Goal: Task Accomplishment & Management: Use online tool/utility

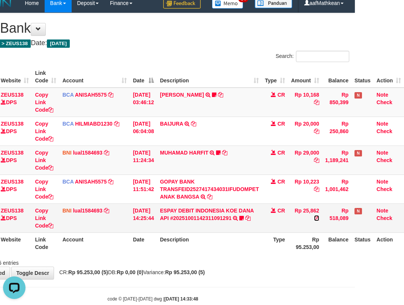
click at [314, 215] on link at bounding box center [316, 218] width 5 height 6
click at [222, 264] on div "Showing 1 to 5 of 5 entries" at bounding box center [153, 261] width 404 height 11
click at [259, 250] on th "Description" at bounding box center [209, 242] width 105 height 21
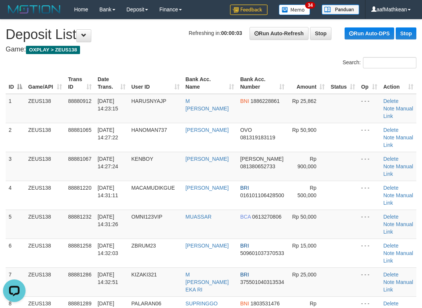
click at [148, 39] on h1 "Refreshing in: 00:00:03 Run Auto-Refresh Stop Run Auto-DPS Stop Deposit List" at bounding box center [211, 34] width 410 height 15
drag, startPoint x: 128, startPoint y: 141, endPoint x: 0, endPoint y: 190, distance: 137.0
click at [79, 165] on tr "3 ZEUS138 88881067 01/10/2025 14:27:24 KENBOY RICKY PARDIAN DANA 081380652733 R…" at bounding box center [211, 166] width 410 height 29
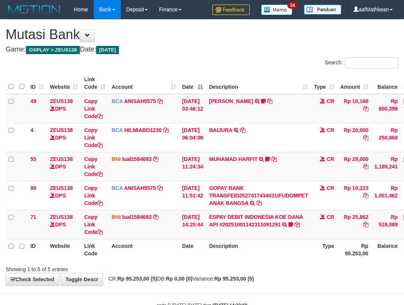
scroll to position [6, 50]
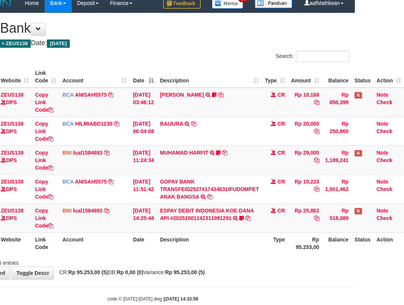
drag, startPoint x: 258, startPoint y: 249, endPoint x: 337, endPoint y: 251, distance: 79.6
click at [309, 252] on tr "ID Website Link Code Account Date Description Type Rp 95.253,00 Balance Status …" at bounding box center [180, 242] width 448 height 21
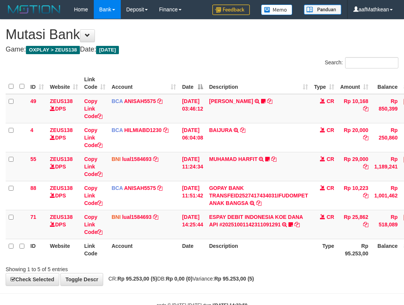
scroll to position [6, 50]
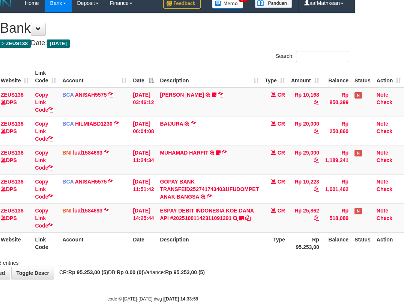
click at [221, 255] on div "ID Website Link Code Account Date Description Type Amount Balance Status Action…" at bounding box center [153, 160] width 404 height 192
click at [222, 258] on div "Search: ID Website Link Code Account Date Description Type Amount Balance Statu…" at bounding box center [152, 159] width 393 height 216
click at [222, 258] on div "Showing 1 to 5 of 5 entries" at bounding box center [153, 261] width 404 height 11
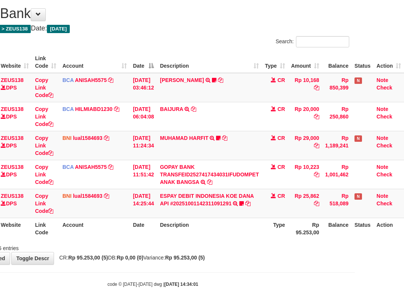
scroll to position [23, 50]
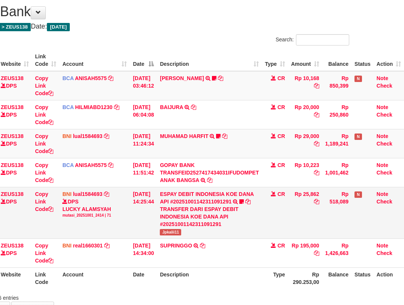
scroll to position [23, 50]
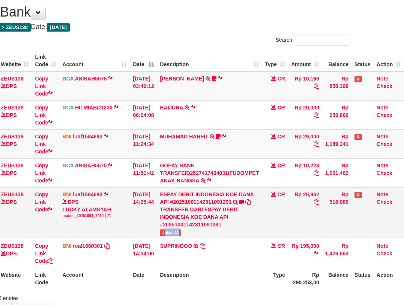
drag, startPoint x: 170, startPoint y: 234, endPoint x: 195, endPoint y: 232, distance: 25.2
click at [190, 235] on td "ESPAY DEBIT INDONESIA KOE DANA API #20251001142311091291 TRANSFER DARI ESPAY DE…" at bounding box center [209, 212] width 105 height 51
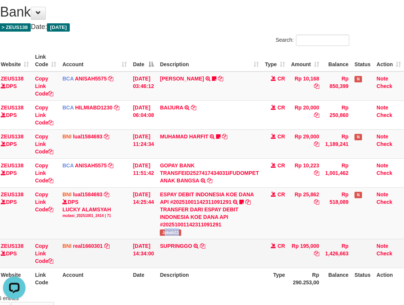
scroll to position [0, 0]
click at [205, 244] on icon at bounding box center [202, 245] width 5 height 5
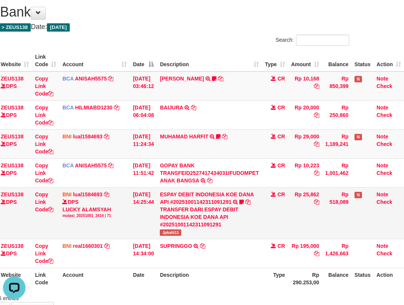
drag, startPoint x: 139, startPoint y: 204, endPoint x: 154, endPoint y: 217, distance: 20.2
click at [141, 207] on td "01/10/2025 14:25:44" at bounding box center [143, 212] width 27 height 51
click at [151, 219] on td "[DATE] 14:25:44" at bounding box center [143, 212] width 27 height 51
drag, startPoint x: 181, startPoint y: 215, endPoint x: 172, endPoint y: 210, distance: 10.8
click at [181, 215] on td "ESPAY DEBIT INDONESIA KOE DANA API #20251001142311091291 TRANSFER DARI ESPAY DE…" at bounding box center [209, 212] width 105 height 51
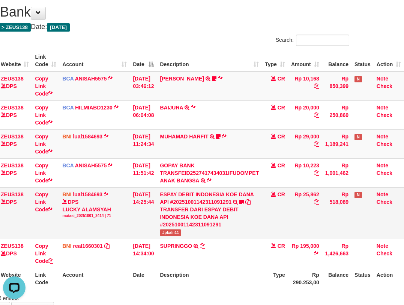
drag, startPoint x: 171, startPoint y: 210, endPoint x: 182, endPoint y: 207, distance: 11.9
click at [175, 211] on div "TRANSFER DARI ESPAY DEBIT INDONESIA KOE DANA API #20251001142311091291" at bounding box center [209, 216] width 99 height 23
click at [176, 211] on div "TRANSFER DARI ESPAY DEBIT INDONESIA KOE DANA API #20251001142311091291" at bounding box center [209, 216] width 99 height 23
click at [194, 205] on div "TRANSFER DARI ESPAY DEBIT INDONESIA KOE DANA API #20251001142311091291" at bounding box center [209, 216] width 99 height 23
drag, startPoint x: 197, startPoint y: 205, endPoint x: 203, endPoint y: 205, distance: 6.0
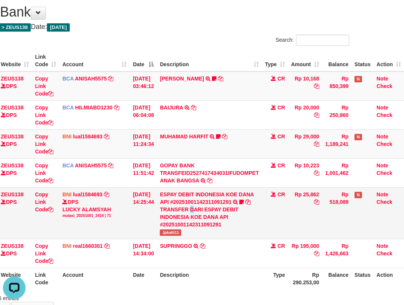
click at [202, 205] on div "TRANSFER DARI ESPAY DEBIT INDONESIA KOE DANA API #20251001142311091291" at bounding box center [209, 216] width 99 height 23
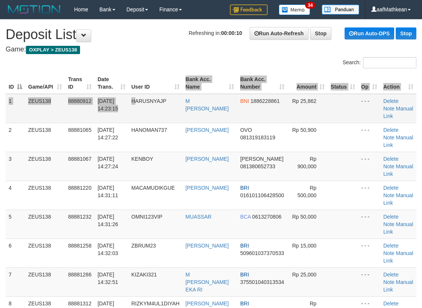
drag, startPoint x: 162, startPoint y: 92, endPoint x: 160, endPoint y: 99, distance: 7.4
click at [164, 97] on td "HARUSNYAJP" at bounding box center [155, 108] width 54 height 29
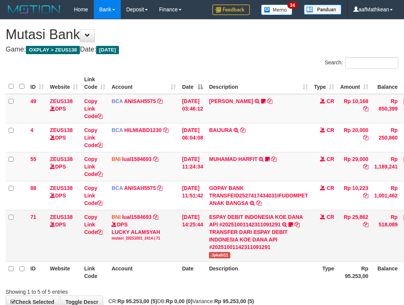
scroll to position [23, 50]
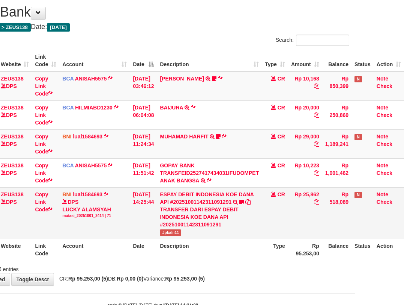
click at [197, 208] on div "TRANSFER DARI ESPAY DEBIT INDONESIA KOE DANA API #20251001142311091291" at bounding box center [209, 216] width 99 height 23
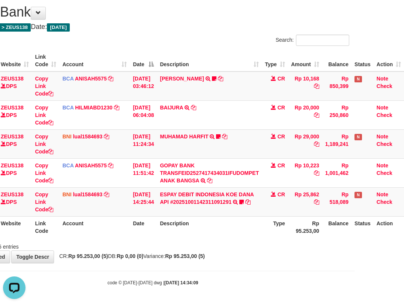
click at [277, 166] on tr "88 ZEUS138 DPS Copy Link Code BCA ANISAH5575 DPS ANISAH mutasi_20251001_3827 | …" at bounding box center [180, 172] width 448 height 29
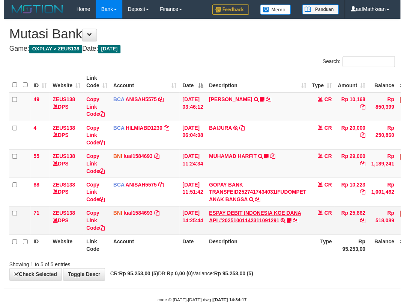
scroll to position [23, 50]
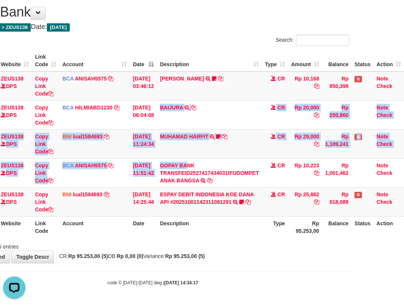
click at [270, 180] on tbody "49 ZEUS138 DPS Copy Link Code BCA ANISAH5575 DPS ANISAH mutasi_20251001_3827 | …" at bounding box center [180, 143] width 448 height 145
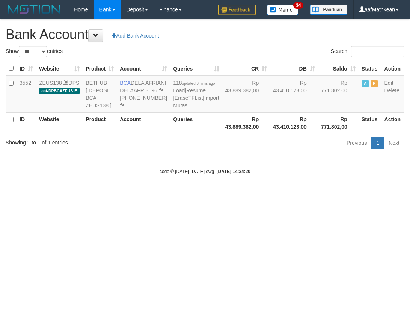
select select "***"
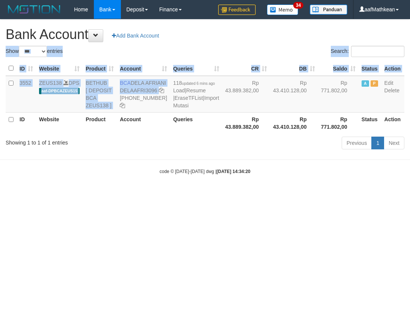
drag, startPoint x: 180, startPoint y: 195, endPoint x: 174, endPoint y: 179, distance: 16.9
click at [180, 194] on body "Toggle navigation Home Bank Account List Load By Website Group [OXPLAY] ZEUS138…" at bounding box center [205, 97] width 410 height 194
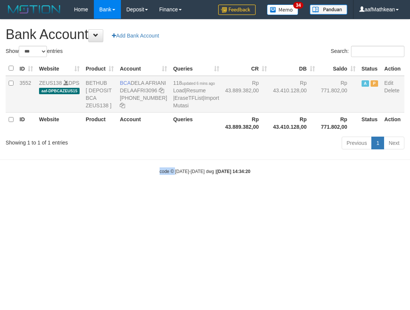
drag, startPoint x: 174, startPoint y: 179, endPoint x: 136, endPoint y: 121, distance: 70.1
click at [166, 163] on body "Toggle navigation Home Bank Account List Load By Website Group [OXPLAY] ZEUS138…" at bounding box center [205, 97] width 410 height 194
click at [159, 93] on icon at bounding box center [161, 90] width 5 height 5
drag, startPoint x: 244, startPoint y: 241, endPoint x: 405, endPoint y: 248, distance: 161.6
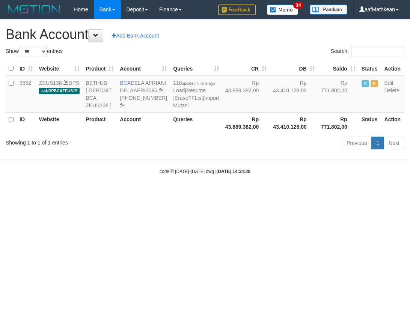
click at [388, 194] on html "Toggle navigation Home Bank Account List Load By Website Group [OXPLAY] ZEUS138…" at bounding box center [205, 97] width 410 height 194
select select "***"
click at [159, 93] on icon at bounding box center [161, 90] width 5 height 5
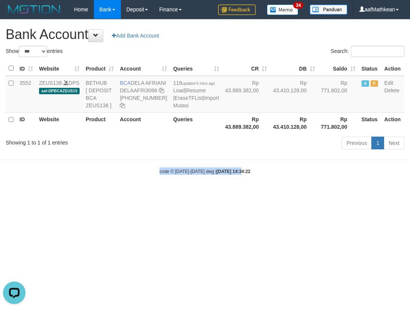
drag, startPoint x: 178, startPoint y: 176, endPoint x: 410, endPoint y: 193, distance: 232.3
click at [345, 194] on body "Toggle navigation Home Bank Account List Load By Website Group [OXPLAY] ZEUS138…" at bounding box center [205, 97] width 410 height 194
select select "***"
click at [192, 152] on div "Previous 1 Next" at bounding box center [290, 144] width 228 height 16
click at [173, 113] on td "118 updated 6 mins ago Load | Resume | EraseTFList | Import Mutasi" at bounding box center [196, 94] width 52 height 37
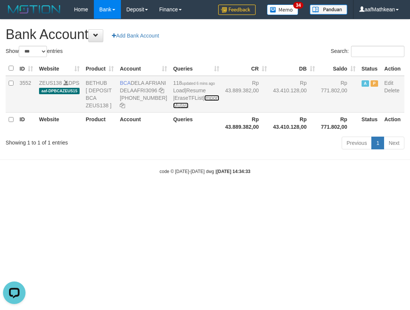
click at [174, 109] on link "Import Mutasi" at bounding box center [196, 102] width 46 height 14
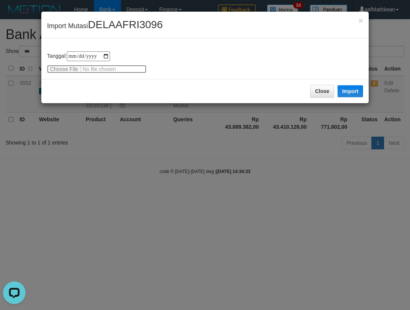
click at [68, 68] on input "file" at bounding box center [97, 69] width 100 height 8
type input "**********"
click at [349, 87] on button "Import" at bounding box center [351, 91] width 26 height 12
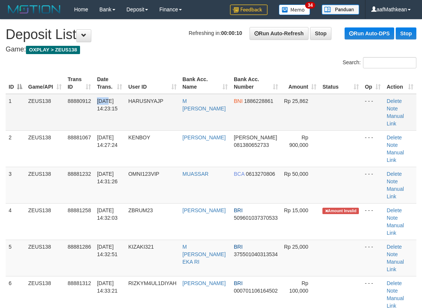
click at [106, 104] on td "[DATE] 14:23:15" at bounding box center [109, 112] width 31 height 37
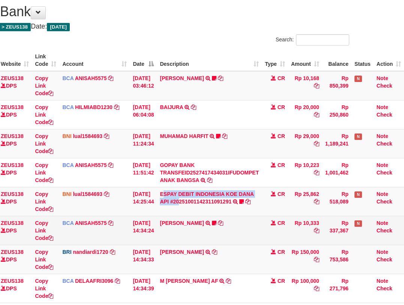
scroll to position [71, 50]
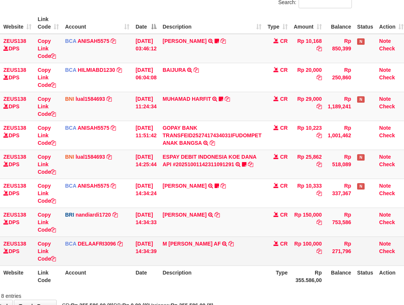
scroll to position [109, 47]
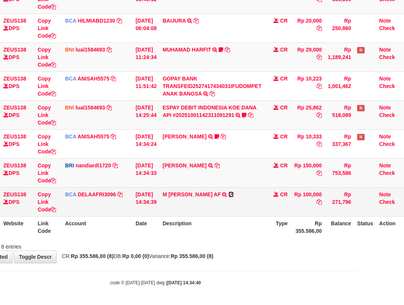
click at [233, 193] on icon at bounding box center [231, 194] width 5 height 5
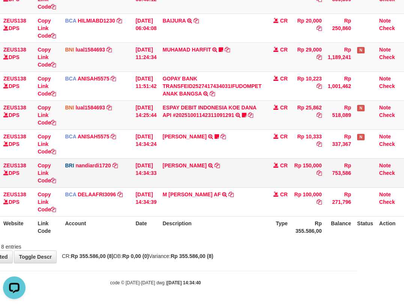
scroll to position [0, 0]
click at [114, 226] on th "Account" at bounding box center [97, 226] width 71 height 21
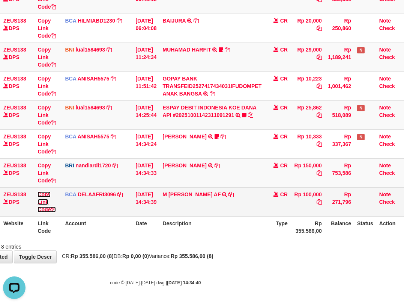
click at [49, 207] on link "Copy Link Code" at bounding box center [47, 201] width 18 height 21
click at [59, 209] on td "Copy Link Code" at bounding box center [48, 201] width 27 height 29
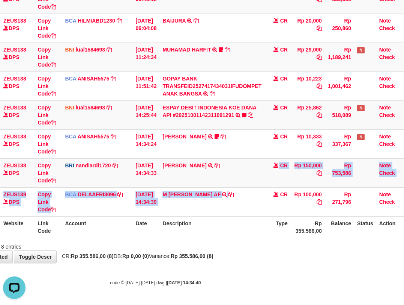
click at [262, 195] on tbody "49 ZEUS138 DPS Copy Link Code BCA ANISAH5575 DPS ANISAH mutasi_20251001_3827 | …" at bounding box center [183, 101] width 448 height 232
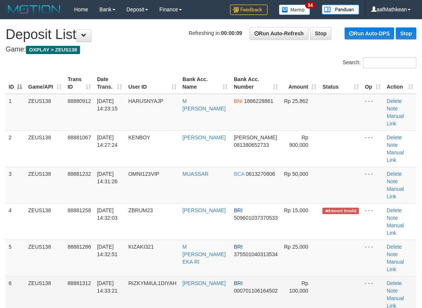
click at [137, 119] on tr "1 ZEUS138 88880912 01/10/2025 14:23:15 HARUSNYAJP M ROBI ABDUROHMAN BNI 1886228…" at bounding box center [211, 112] width 410 height 37
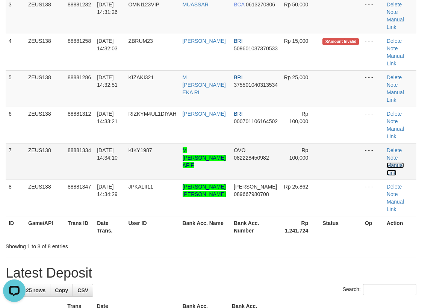
click at [395, 166] on link "Manual Link" at bounding box center [394, 169] width 17 height 14
click at [199, 39] on td "[PERSON_NAME]" at bounding box center [204, 52] width 51 height 36
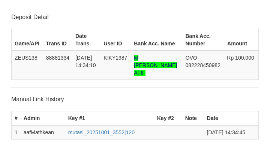
scroll to position [160, 0]
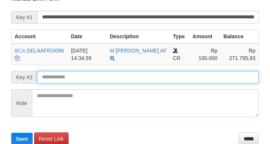
drag, startPoint x: 95, startPoint y: 80, endPoint x: 90, endPoint y: 78, distance: 4.7
click at [93, 80] on input "text" at bounding box center [148, 77] width 222 height 13
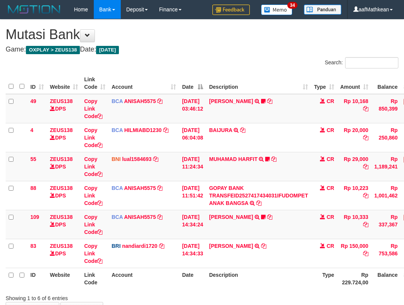
scroll to position [51, 47]
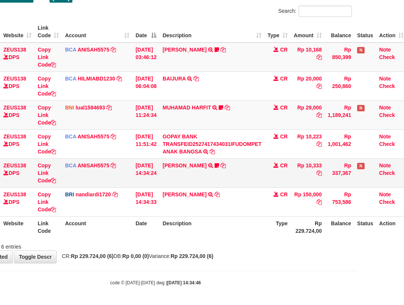
drag, startPoint x: 223, startPoint y: 180, endPoint x: 278, endPoint y: 186, distance: 55.6
click at [222, 182] on td "[PERSON_NAME] TRSF E-BANKING CR 0110/FTSCY/WS95051 10333.002025100112508694 TRF…" at bounding box center [212, 172] width 105 height 29
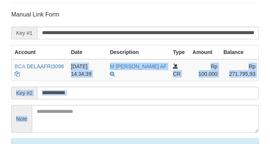
drag, startPoint x: 57, startPoint y: 54, endPoint x: 66, endPoint y: 27, distance: 28.1
click at [66, 28] on form "**********" at bounding box center [135, 98] width 248 height 175
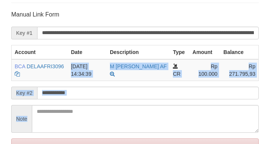
scroll to position [228, 0]
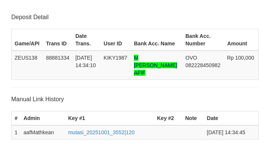
scroll to position [228, 0]
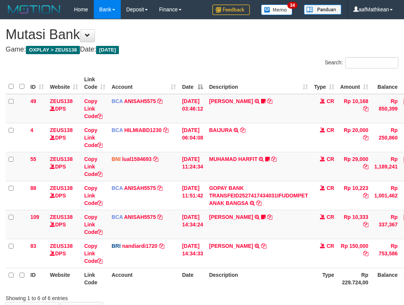
scroll to position [51, 43]
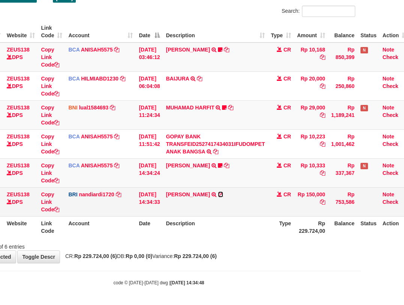
click at [223, 194] on icon at bounding box center [220, 194] width 5 height 5
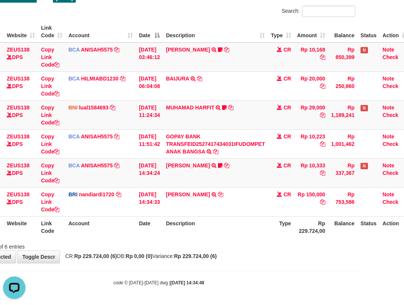
scroll to position [0, 0]
drag, startPoint x: 84, startPoint y: 231, endPoint x: 134, endPoint y: 249, distance: 53.2
click at [111, 242] on div "Search: ID Website Link Code Account Date Description Type Amount Balance Statu…" at bounding box center [158, 128] width 393 height 244
click at [169, 241] on div "**********" at bounding box center [159, 115] width 404 height 294
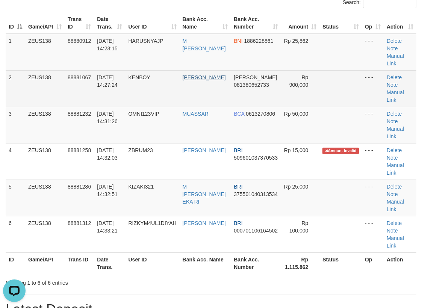
click at [193, 79] on tr "2 ZEUS138 88881067 [DATE] 14:27:24 KENBOY [PERSON_NAME] [PERSON_NAME] 081380652…" at bounding box center [211, 88] width 410 height 36
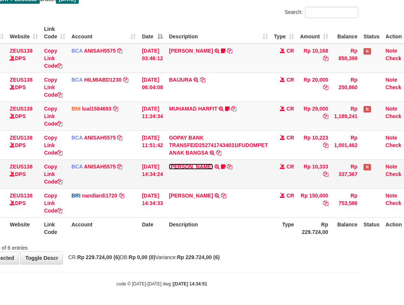
click at [185, 165] on link "[PERSON_NAME]" at bounding box center [191, 166] width 44 height 6
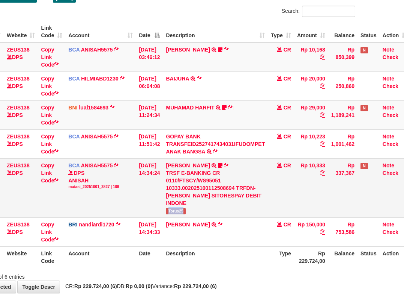
drag, startPoint x: 174, startPoint y: 205, endPoint x: 223, endPoint y: 197, distance: 49.1
click at [222, 201] on td "[PERSON_NAME] TRSF E-BANKING CR 0110/FTSCY/WS95051 10333.002025100112508694 TRF…" at bounding box center [215, 187] width 105 height 59
copy span "Torus25"
click at [117, 237] on td "BRI nandiardi1720 DPS NANDI ARDIANSYAH mutasi_20251001_3776 | 83 mutasi_2025100…" at bounding box center [100, 231] width 71 height 29
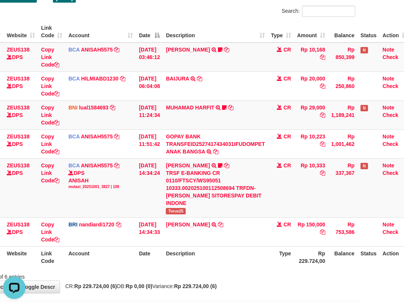
drag, startPoint x: 120, startPoint y: 244, endPoint x: 125, endPoint y: 245, distance: 5.3
click at [124, 246] on th "Account" at bounding box center [100, 256] width 71 height 21
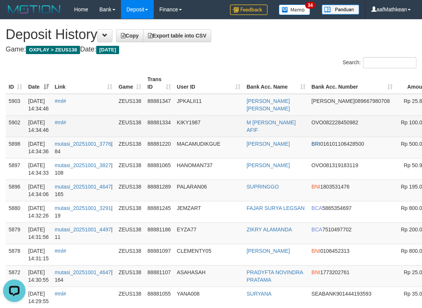
scroll to position [0, 87]
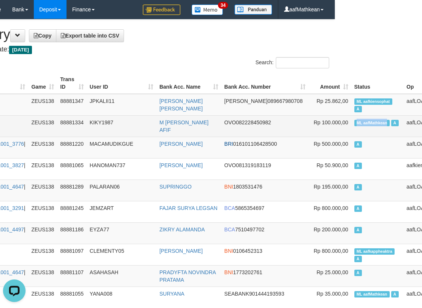
drag, startPoint x: 407, startPoint y: 120, endPoint x: 347, endPoint y: 128, distance: 61.0
click at [351, 128] on td "ML aafMathkean A" at bounding box center [377, 125] width 52 height 21
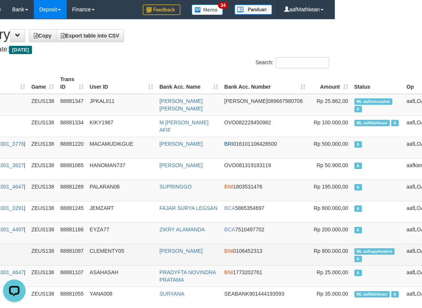
click at [354, 251] on span "ML aafkappheaktra" at bounding box center [374, 251] width 41 height 6
copy td "aafkappheaktra"
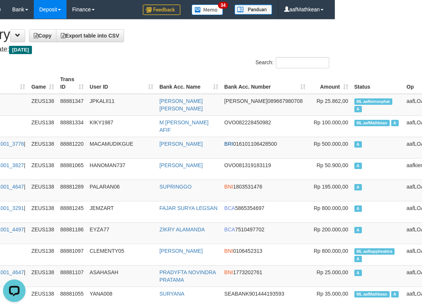
scroll to position [447, 87]
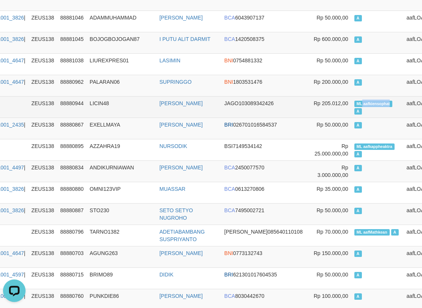
drag, startPoint x: 325, startPoint y: 108, endPoint x: 353, endPoint y: 113, distance: 28.2
click at [354, 107] on span "ML aafkiensophat" at bounding box center [373, 104] width 38 height 6
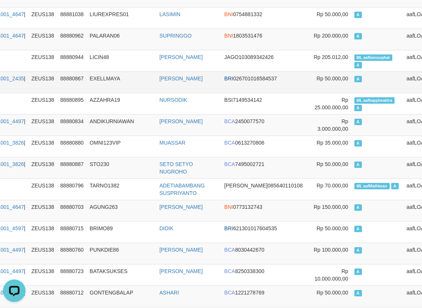
scroll to position [451, 87]
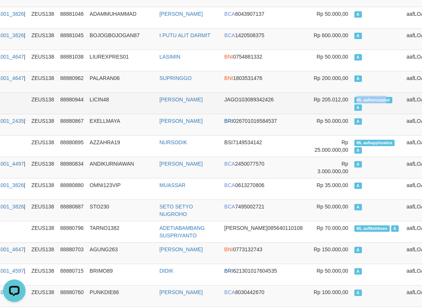
copy span "ML aafkiensoph"
drag, startPoint x: 318, startPoint y: 108, endPoint x: 347, endPoint y: 109, distance: 29.0
click at [354, 103] on span "ML aafkiensophat" at bounding box center [373, 100] width 38 height 6
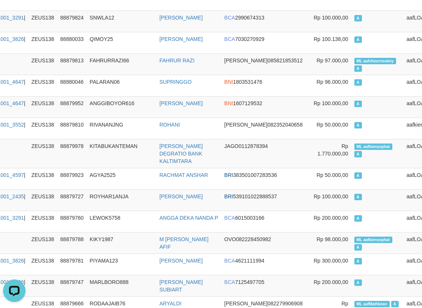
scroll to position [2360, 87]
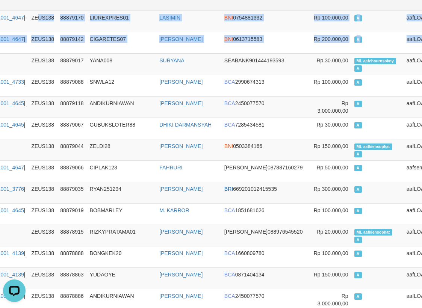
drag, startPoint x: 27, startPoint y: 62, endPoint x: 48, endPoint y: 4, distance: 61.2
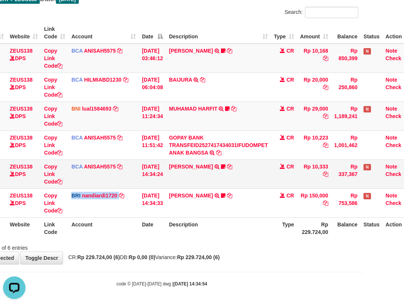
drag, startPoint x: 107, startPoint y: 201, endPoint x: 213, endPoint y: 163, distance: 111.9
click at [180, 176] on tbody "49 ZEUS138 DPS Copy Link Code BCA ANISAH5575 DPS ANISAH mutasi_20251001_3827 | …" at bounding box center [189, 131] width 448 height 174
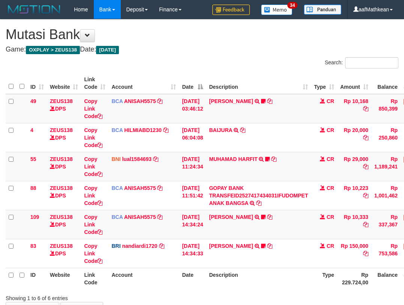
scroll to position [49, 37]
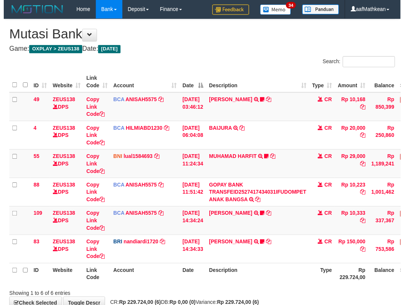
scroll to position [49, 37]
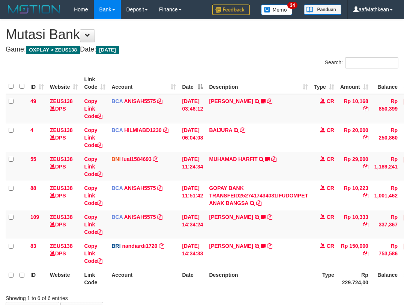
scroll to position [49, 37]
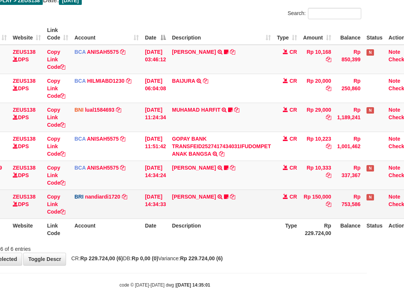
click at [145, 193] on tr "83 ZEUS138 DPS Copy Link Code BRI nandiardi1720 DPS NANDI ARDIANSYAH mutasi_202…" at bounding box center [192, 203] width 448 height 29
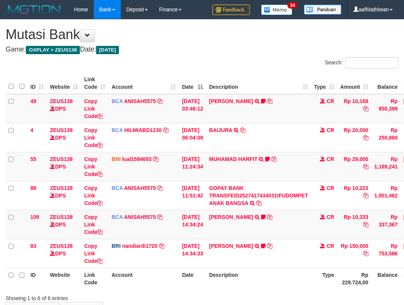
scroll to position [48, 34]
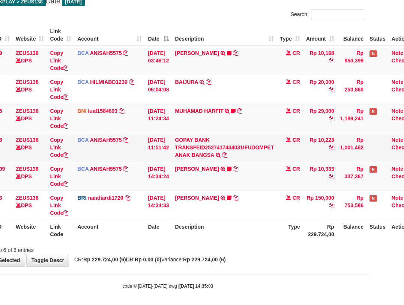
drag, startPoint x: 175, startPoint y: 222, endPoint x: 397, endPoint y: 156, distance: 231.1
click at [355, 176] on tbody "49 ZEUS138 DPS Copy Link Code BCA ANISAH5575 DPS [PERSON_NAME] mutasi_20251001_…" at bounding box center [195, 133] width 448 height 174
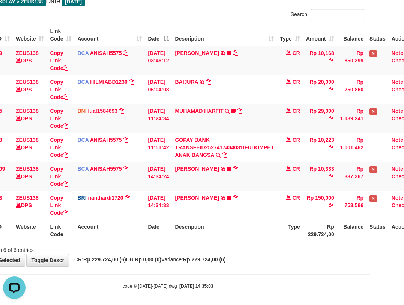
click at [211, 235] on th "Description" at bounding box center [224, 229] width 105 height 21
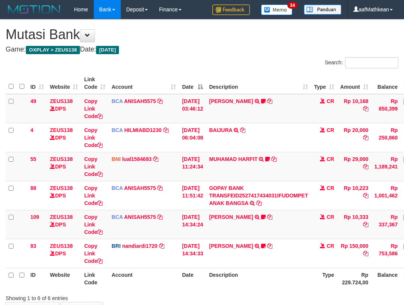
scroll to position [47, 31]
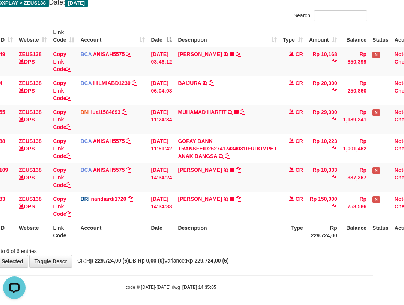
drag, startPoint x: 200, startPoint y: 243, endPoint x: 198, endPoint y: 261, distance: 18.2
click at [200, 261] on div "**********" at bounding box center [171, 120] width 404 height 294
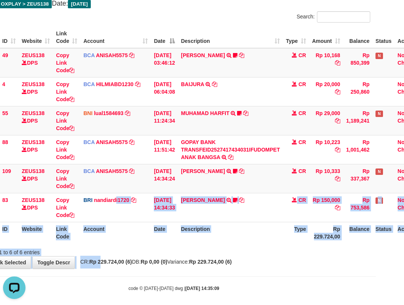
drag, startPoint x: 107, startPoint y: 268, endPoint x: 128, endPoint y: 284, distance: 25.7
click at [113, 275] on body "Toggle navigation Home Bank Account List Load By Website Group [OXPLAY] ZEUS138…" at bounding box center [174, 132] width 404 height 356
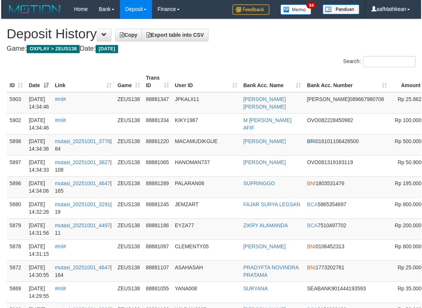
scroll to position [2360, 87]
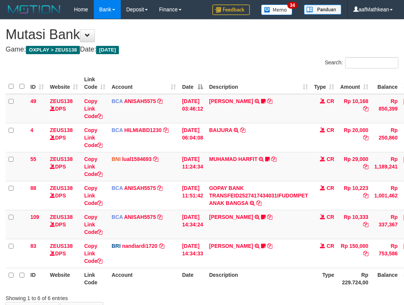
scroll to position [45, 25]
drag, startPoint x: 0, startPoint y: 0, endPoint x: 163, endPoint y: 244, distance: 294.0
click at [121, 267] on th "Account" at bounding box center [144, 277] width 71 height 21
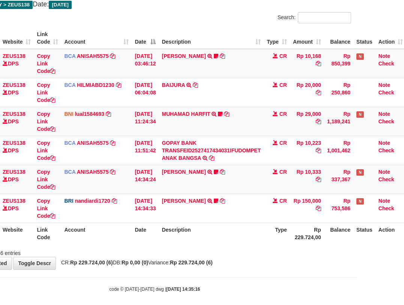
click at [158, 243] on th "Date" at bounding box center [145, 232] width 27 height 21
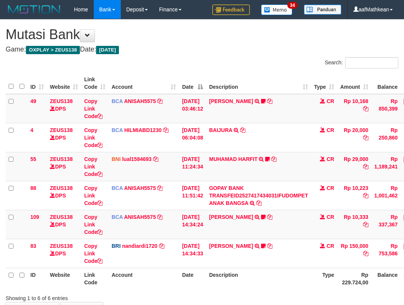
scroll to position [44, 44]
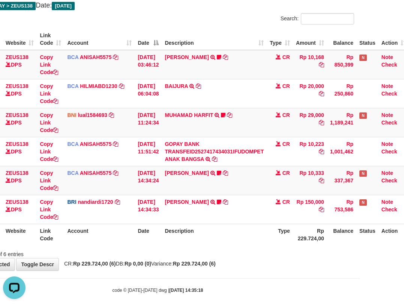
click at [226, 230] on th "Description" at bounding box center [214, 233] width 105 height 21
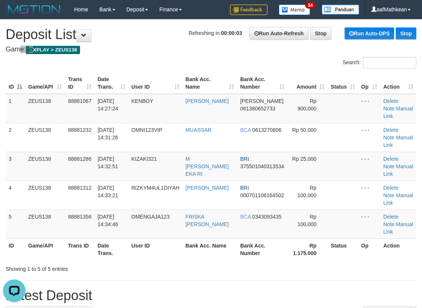
drag, startPoint x: 35, startPoint y: 42, endPoint x: 82, endPoint y: 54, distance: 49.0
click at [102, 68] on div "Search: ID Game/API Trans ID Date Trans. User ID Bank Acc. Name Bank Acc. Numbe…" at bounding box center [211, 165] width 410 height 216
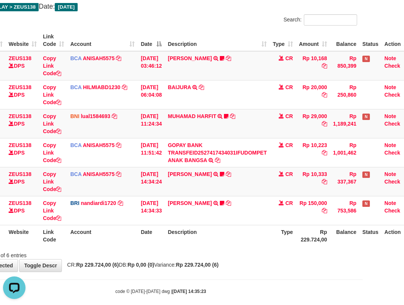
click at [268, 242] on th "Description" at bounding box center [217, 235] width 105 height 21
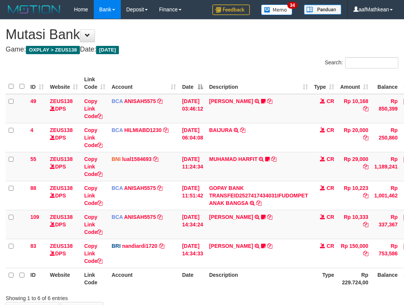
scroll to position [42, 38]
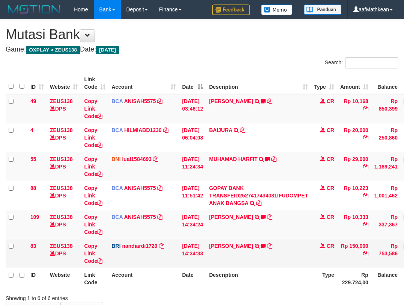
scroll to position [44, 54]
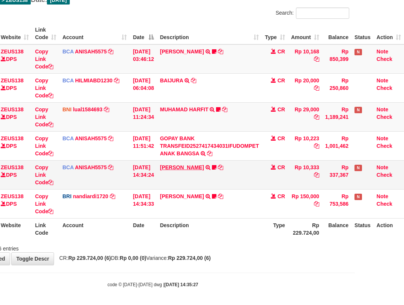
scroll to position [51, 54]
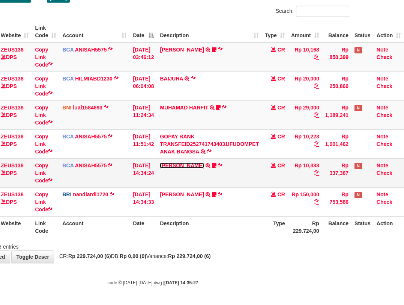
click at [189, 162] on link "[PERSON_NAME]" at bounding box center [182, 165] width 44 height 6
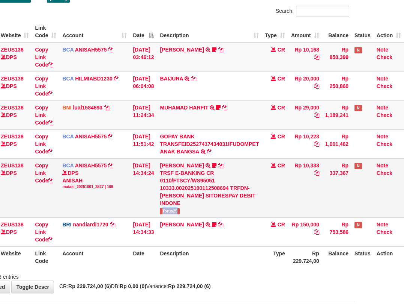
drag, startPoint x: 161, startPoint y: 205, endPoint x: 224, endPoint y: 184, distance: 65.7
click at [185, 206] on td "LISTON SITOR TRSF E-BANKING CR 0110/FTSCY/WS95051 10333.002025100112508694 TRFD…" at bounding box center [209, 187] width 105 height 59
copy span "Torus25"
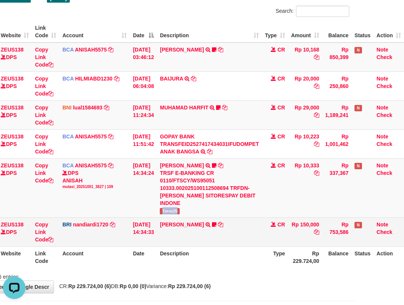
scroll to position [0, 0]
click at [189, 221] on link "[PERSON_NAME]" at bounding box center [182, 224] width 44 height 6
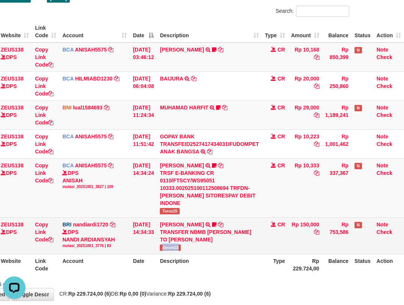
drag, startPoint x: 159, startPoint y: 240, endPoint x: 205, endPoint y: 241, distance: 46.2
click at [205, 242] on td "AGUSTINUS ELIS TRANSFER NBMB AGUSTINUS ELIS TO NANDI ARDIANSYAH zbrum23" at bounding box center [209, 235] width 105 height 36
copy span "zbrum23"
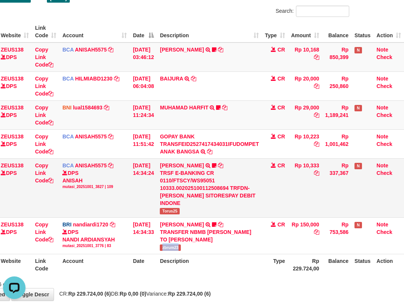
drag, startPoint x: 137, startPoint y: 181, endPoint x: 291, endPoint y: 202, distance: 155.0
click at [160, 184] on tr "109 ZEUS138 DPS Copy Link Code BCA ANISAH5575 DPS ANISAH mutasi_20251001_3827 |…" at bounding box center [180, 187] width 448 height 59
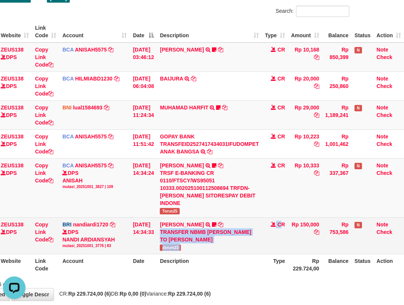
click at [338, 219] on tr "83 ZEUS138 DPS Copy Link Code BRI nandiardi1720 DPS NANDI ARDIANSYAH mutasi_202…" at bounding box center [180, 235] width 448 height 36
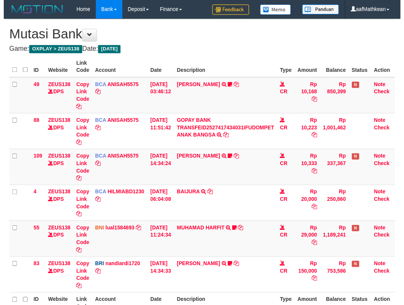
scroll to position [50, 51]
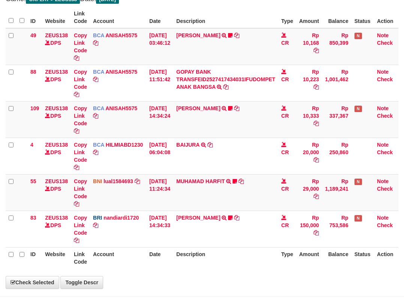
click at [90, 247] on th "Account" at bounding box center [118, 257] width 56 height 21
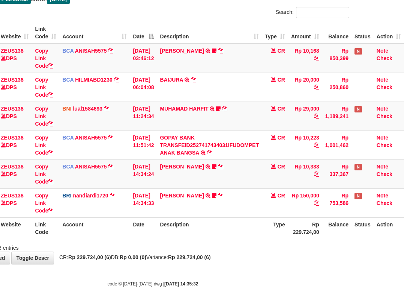
click at [297, 240] on div "ID Website Link Code Account Date Description Type Amount Balance Status Action…" at bounding box center [153, 130] width 404 height 221
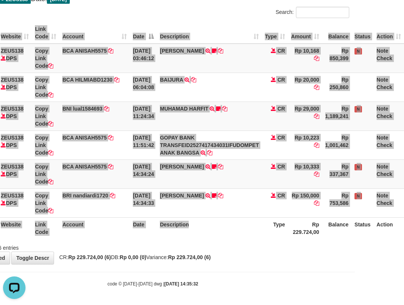
scroll to position [0, 0]
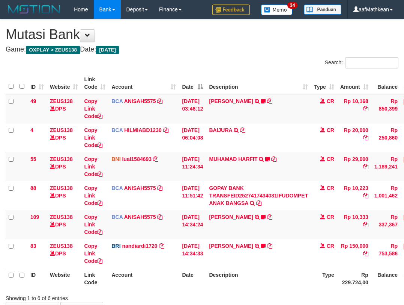
scroll to position [49, 48]
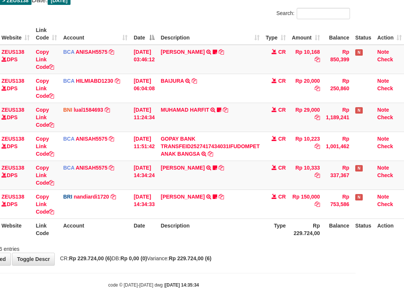
click at [232, 249] on div "Showing 1 to 6 of 6 entries" at bounding box center [154, 247] width 404 height 11
click at [200, 248] on div "Showing 1 to 6 of 6 entries" at bounding box center [154, 247] width 404 height 11
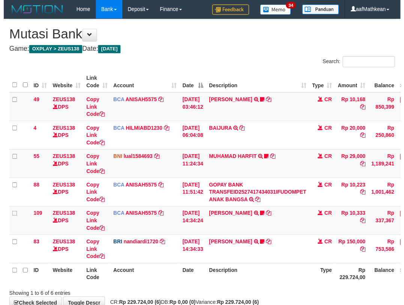
scroll to position [48, 45]
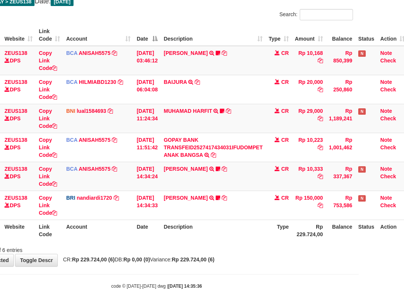
click at [200, 248] on div "Showing 1 to 6 of 6 entries" at bounding box center [157, 248] width 404 height 11
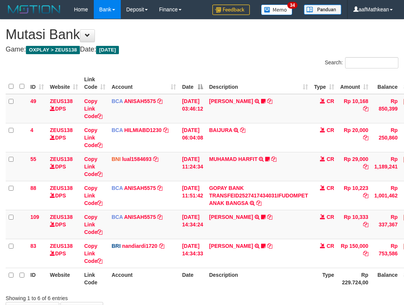
scroll to position [47, 42]
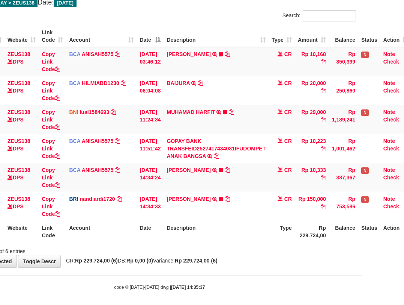
drag, startPoint x: 202, startPoint y: 250, endPoint x: 405, endPoint y: 246, distance: 203.6
click at [213, 252] on div "Showing 1 to 6 of 6 entries" at bounding box center [160, 249] width 404 height 11
click at [220, 280] on body "Toggle navigation Home Bank Account List Load By Website Group [OXPLAY] ZEUS138…" at bounding box center [160, 131] width 404 height 356
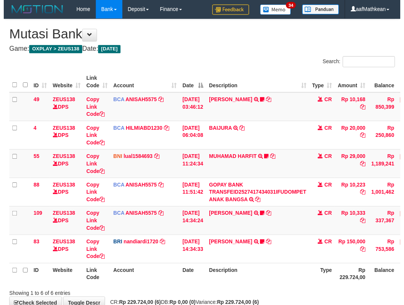
scroll to position [46, 39]
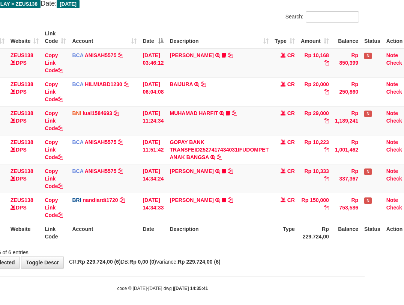
click at [172, 282] on body "Toggle navigation Home Bank Account List Load By Website Group [OXPLAY] ZEUS138…" at bounding box center [163, 132] width 404 height 356
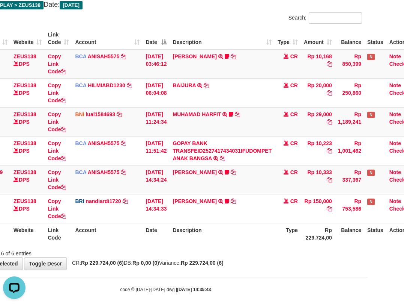
click at [246, 249] on div "Showing 1 to 6 of 6 entries" at bounding box center [166, 251] width 404 height 11
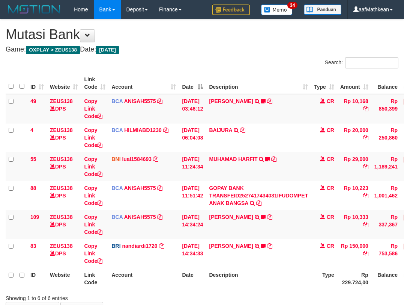
scroll to position [44, 33]
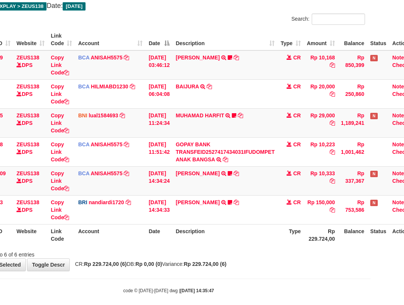
click at [276, 251] on div "Showing 1 to 6 of 6 entries" at bounding box center [169, 252] width 404 height 11
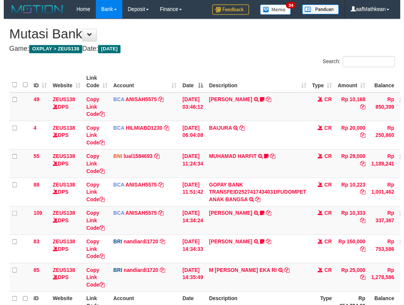
scroll to position [42, 30]
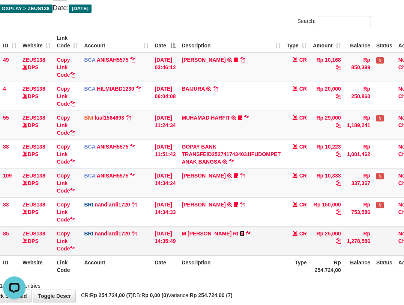
click at [240, 233] on icon at bounding box center [242, 233] width 5 height 5
click at [246, 232] on icon at bounding box center [248, 233] width 5 height 5
drag, startPoint x: 174, startPoint y: 218, endPoint x: 194, endPoint y: 246, distance: 34.4
click at [177, 233] on tbody "49 ZEUS138 DPS Copy Link Code BCA ANISAH5575 DPS ANISAH mutasi_20251001_3827 | …" at bounding box center [202, 154] width 448 height 203
drag, startPoint x: 194, startPoint y: 246, endPoint x: 217, endPoint y: 244, distance: 23.0
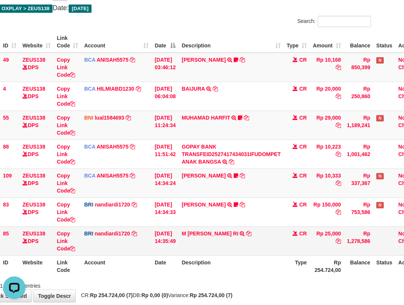
click at [194, 247] on td "M ZAKY EKA RI TRANSFER NBMB M ZAKY EKA RI TO NANDI ARDIANSYAH" at bounding box center [231, 240] width 105 height 29
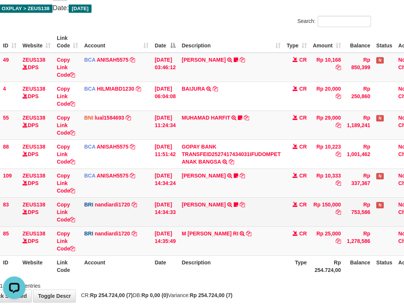
click at [262, 220] on td "AGUSTINUS ELIS TRANSFER NBMB AGUSTINUS ELIS TO NANDI ARDIANSYAH zbrum23" at bounding box center [231, 211] width 105 height 29
click at [259, 215] on td "AGUSTINUS ELIS TRANSFER NBMB AGUSTINUS ELIS TO NANDI ARDIANSYAH zbrum23" at bounding box center [231, 211] width 105 height 29
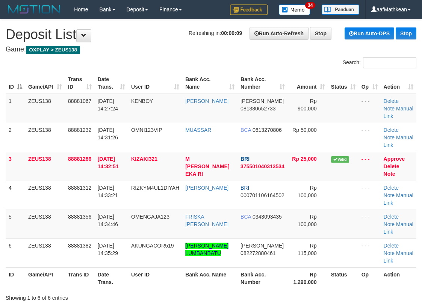
click at [107, 29] on h1 "Refreshing in: 00:00:09 Run Auto-Refresh Stop Run Auto-DPS Stop Deposit List" at bounding box center [211, 34] width 410 height 15
click at [192, 62] on div "Search:" at bounding box center [211, 63] width 422 height 13
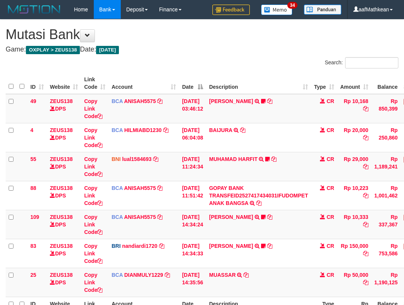
scroll to position [42, 27]
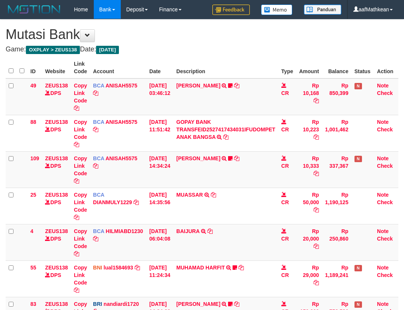
drag, startPoint x: 0, startPoint y: 0, endPoint x: 222, endPoint y: 235, distance: 322.7
click at [222, 235] on td "BAIJURA TRSF E-BANKING CR 0110/FTSCY/WS95051 20000.002025100191215388 TRFDN-BAI…" at bounding box center [225, 242] width 105 height 36
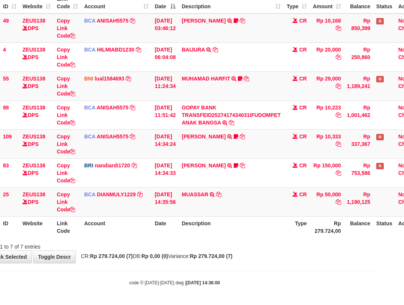
drag, startPoint x: 390, startPoint y: 219, endPoint x: 578, endPoint y: 197, distance: 189.4
click at [377, 197] on html "Toggle navigation Home Bank Account List Load By Website Group [OXPLAY] ZEUS138…" at bounding box center [175, 112] width 404 height 385
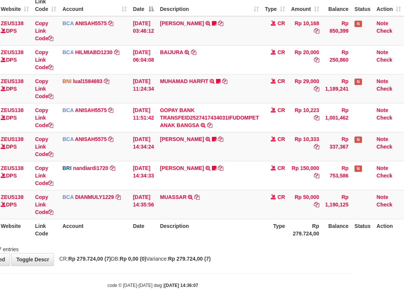
scroll to position [80, 51]
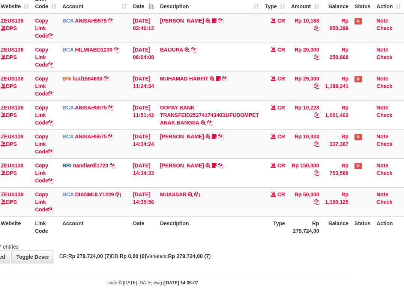
click at [216, 218] on th "Description" at bounding box center [209, 226] width 105 height 21
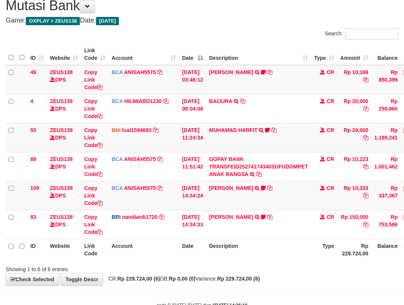
scroll to position [51, 0]
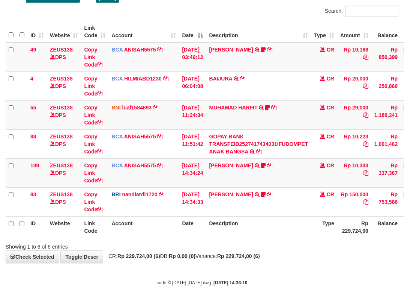
drag, startPoint x: 253, startPoint y: 244, endPoint x: 255, endPoint y: 253, distance: 8.4
click at [254, 249] on div "Showing 1 to 6 of 6 entries" at bounding box center [202, 245] width 404 height 11
drag, startPoint x: 281, startPoint y: 255, endPoint x: 271, endPoint y: 255, distance: 10.5
click at [281, 256] on div "**********" at bounding box center [202, 115] width 404 height 294
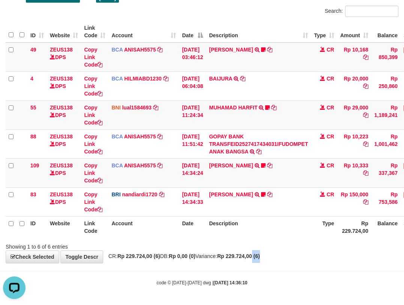
click at [260, 252] on div "**********" at bounding box center [202, 115] width 404 height 294
click at [261, 252] on div "**********" at bounding box center [202, 115] width 404 height 294
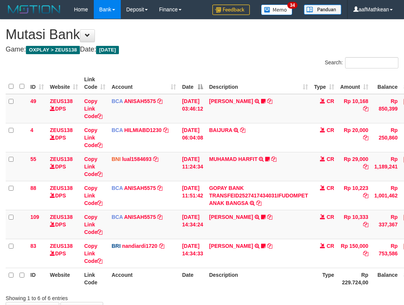
scroll to position [51, 0]
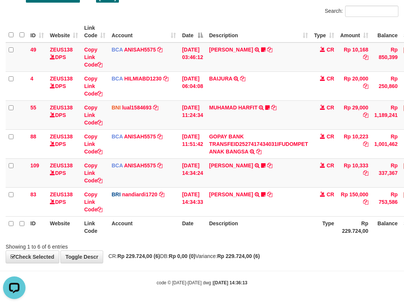
drag, startPoint x: 261, startPoint y: 239, endPoint x: 259, endPoint y: 247, distance: 8.6
click at [260, 247] on div "Showing 1 to 6 of 6 entries" at bounding box center [202, 245] width 404 height 11
click at [245, 248] on div "Showing 1 to 6 of 6 entries" at bounding box center [202, 245] width 404 height 11
click at [255, 247] on div "Showing 1 to 6 of 6 entries" at bounding box center [202, 245] width 404 height 11
click at [258, 246] on div "Showing 1 to 6 of 6 entries" at bounding box center [202, 245] width 404 height 11
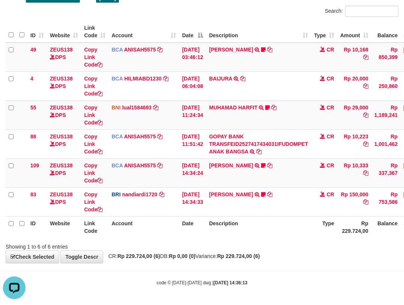
click at [258, 246] on div "Showing 1 to 6 of 6 entries" at bounding box center [202, 245] width 404 height 11
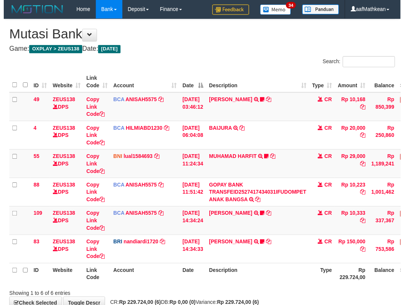
scroll to position [51, 0]
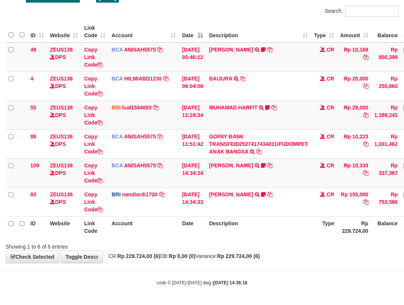
click at [258, 244] on div "Showing 1 to 6 of 6 entries" at bounding box center [202, 245] width 404 height 11
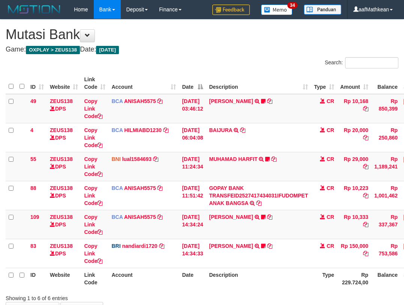
scroll to position [51, 0]
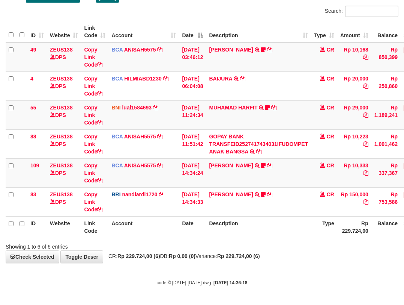
click at [178, 228] on th "Account" at bounding box center [144, 226] width 71 height 21
click at [356, 227] on tr "ID Website Link Code Account Date Description Type Rp 229.724,00 Balance Status…" at bounding box center [230, 226] width 448 height 21
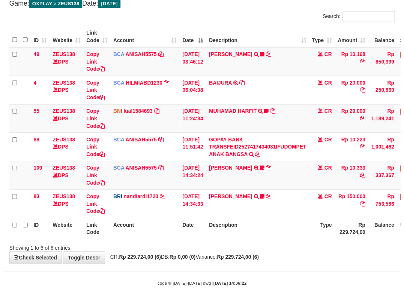
scroll to position [51, 0]
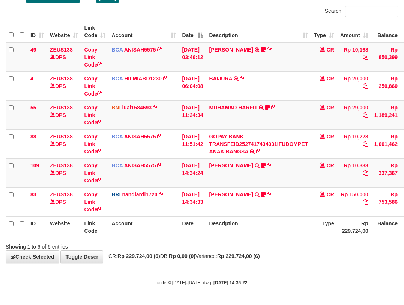
click at [197, 262] on div "**********" at bounding box center [202, 115] width 404 height 294
drag, startPoint x: 204, startPoint y: 264, endPoint x: 218, endPoint y: 262, distance: 14.4
click at [213, 265] on body "Toggle navigation Home Bank Account List Load By Website Group [OXPLAY] ZEUS138…" at bounding box center [202, 127] width 404 height 356
drag, startPoint x: 238, startPoint y: 255, endPoint x: 246, endPoint y: 253, distance: 8.0
click at [243, 254] on span "CR: Rp 229.724,00 (6) DB: Rp 0,00 (0) Variance: Rp 229.724,00 (6)" at bounding box center [182, 256] width 155 height 6
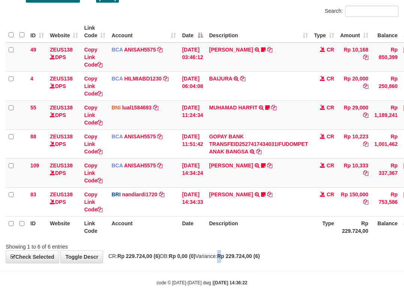
click at [256, 249] on div "Showing 1 to 6 of 6 entries" at bounding box center [202, 245] width 404 height 11
drag, startPoint x: 258, startPoint y: 245, endPoint x: 262, endPoint y: 243, distance: 4.7
click at [262, 243] on div "Showing 1 to 6 of 6 entries" at bounding box center [202, 245] width 404 height 11
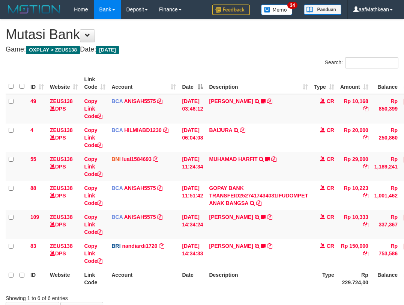
scroll to position [51, 0]
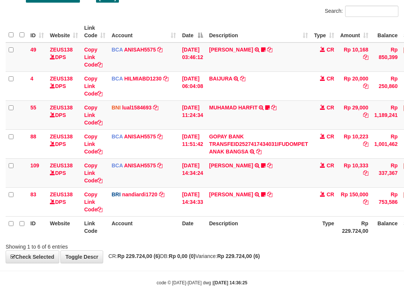
click at [260, 244] on div "Showing 1 to 6 of 6 entries" at bounding box center [202, 245] width 404 height 11
click at [260, 243] on div "Showing 1 to 6 of 6 entries" at bounding box center [202, 245] width 404 height 11
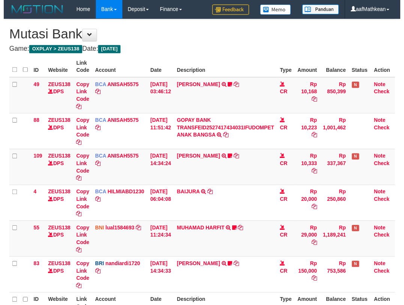
scroll to position [51, 0]
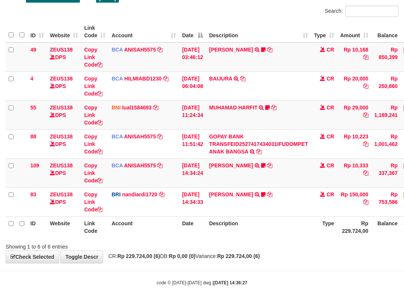
drag, startPoint x: 256, startPoint y: 243, endPoint x: 254, endPoint y: 239, distance: 4.7
click at [257, 241] on div "Showing 1 to 6 of 6 entries" at bounding box center [202, 245] width 404 height 11
click at [252, 239] on div "ID Website Link Code Account Date Description Type Amount Balance Status Action…" at bounding box center [202, 129] width 404 height 221
click at [240, 227] on th "Description" at bounding box center [258, 226] width 105 height 21
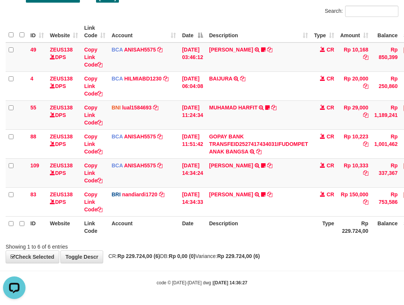
drag, startPoint x: 241, startPoint y: 229, endPoint x: 237, endPoint y: 225, distance: 5.8
click at [238, 227] on th "Description" at bounding box center [258, 226] width 105 height 21
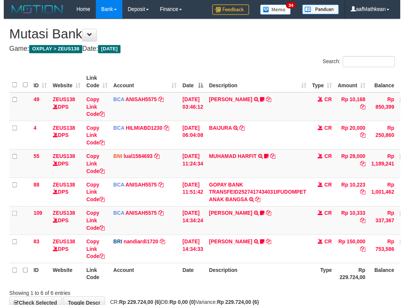
scroll to position [51, 0]
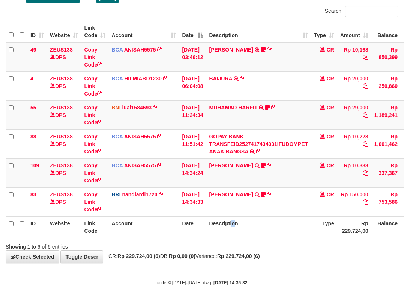
click at [240, 220] on th "Description" at bounding box center [258, 226] width 105 height 21
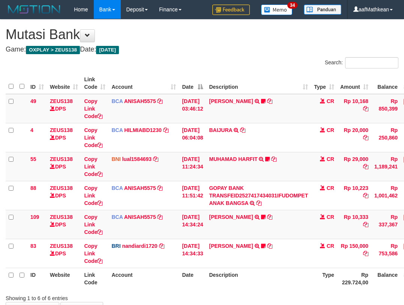
scroll to position [51, 0]
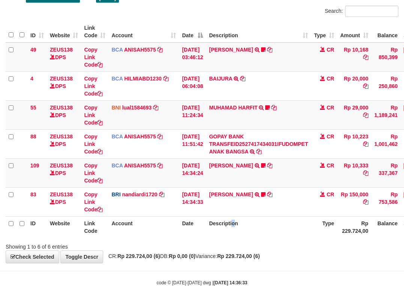
click at [238, 217] on th "Description" at bounding box center [258, 226] width 105 height 21
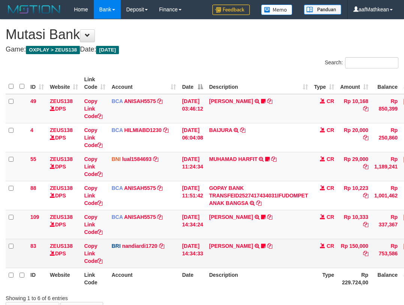
scroll to position [51, 0]
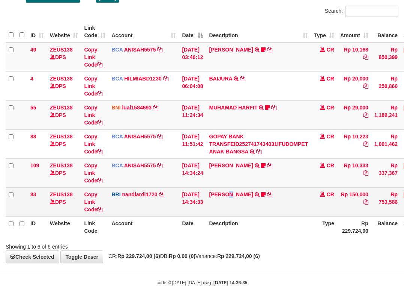
click at [233, 213] on td "[PERSON_NAME] TRANSFER NBMB [PERSON_NAME] TO NANDI ARDIANSYAH zbrum23" at bounding box center [258, 201] width 105 height 29
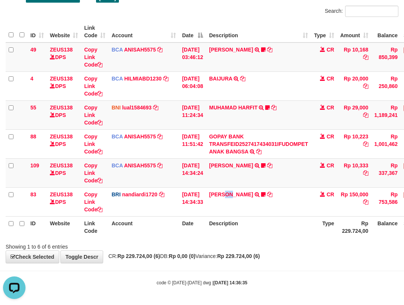
scroll to position [0, 0]
click at [253, 253] on strong "Rp 229.724,00 (6)" at bounding box center [238, 256] width 43 height 6
drag, startPoint x: 268, startPoint y: 255, endPoint x: 271, endPoint y: 258, distance: 4.3
click at [260, 259] on strong "Rp 229.724,00 (6)" at bounding box center [238, 256] width 43 height 6
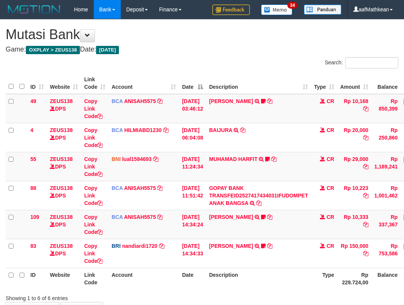
scroll to position [51, 0]
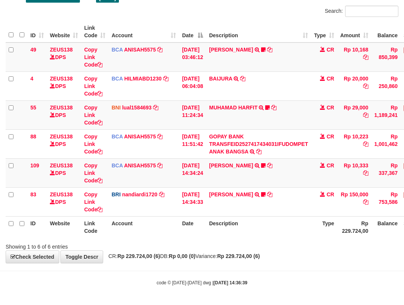
click at [276, 252] on div "**********" at bounding box center [202, 115] width 404 height 294
drag, startPoint x: 279, startPoint y: 252, endPoint x: 409, endPoint y: 249, distance: 130.7
click at [332, 257] on div "**********" at bounding box center [202, 115] width 404 height 294
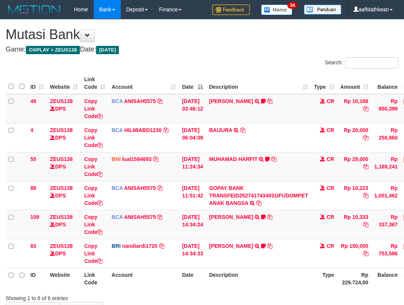
scroll to position [51, 0]
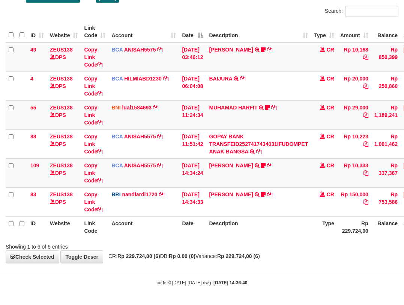
click at [223, 250] on div "**********" at bounding box center [202, 115] width 404 height 294
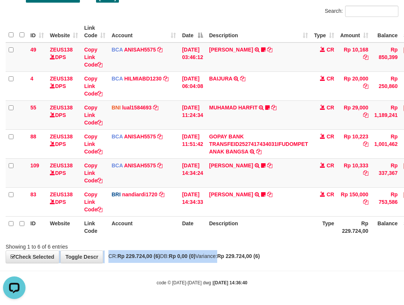
scroll to position [0, 0]
drag, startPoint x: 202, startPoint y: 285, endPoint x: 408, endPoint y: 285, distance: 205.4
click at [341, 286] on body "Toggle navigation Home Bank Account List Load By Website Group [OXPLAY] ZEUS138…" at bounding box center [202, 127] width 404 height 356
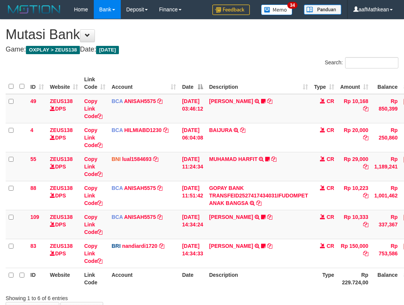
scroll to position [51, 0]
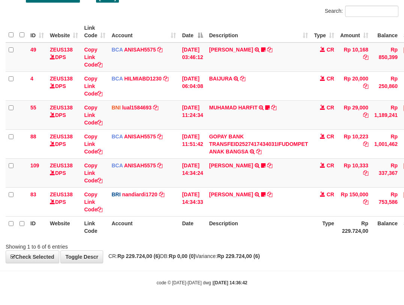
drag, startPoint x: 174, startPoint y: 270, endPoint x: 408, endPoint y: 263, distance: 233.7
click at [281, 274] on body "Toggle navigation Home Bank Account List Load By Website Group [OXPLAY] ZEUS138…" at bounding box center [202, 127] width 404 height 356
click at [257, 243] on div "Showing 1 to 6 of 6 entries" at bounding box center [202, 245] width 404 height 11
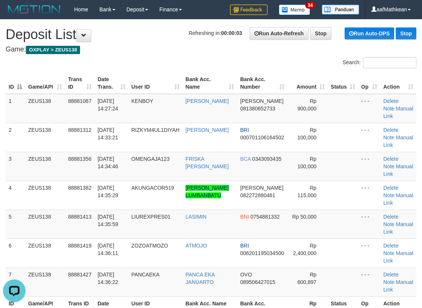
click at [72, 78] on tr "ID Game/API Trans ID Date Trans. User ID Bank Acc. Name Bank Acc. Number Amount…" at bounding box center [211, 82] width 410 height 21
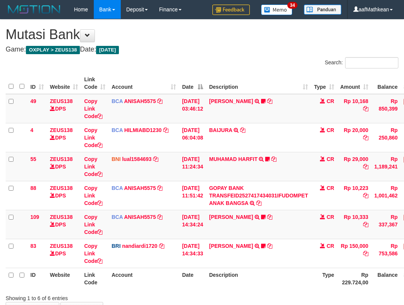
scroll to position [51, 0]
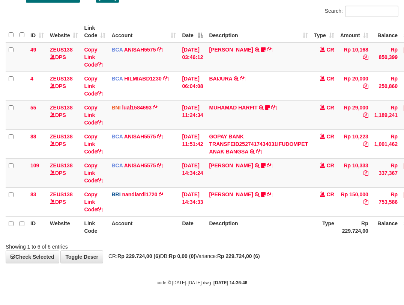
drag, startPoint x: 271, startPoint y: 239, endPoint x: 291, endPoint y: 241, distance: 20.1
click at [277, 241] on div "Showing 1 to 6 of 6 entries" at bounding box center [202, 245] width 404 height 11
click at [218, 259] on div "**********" at bounding box center [202, 115] width 404 height 294
click at [225, 252] on div "**********" at bounding box center [202, 115] width 404 height 294
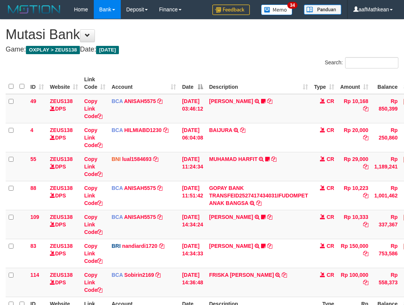
scroll to position [52, 0]
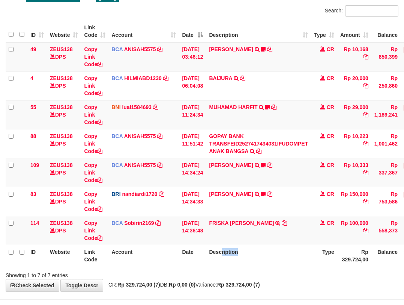
drag, startPoint x: 242, startPoint y: 254, endPoint x: 405, endPoint y: 248, distance: 162.7
click at [397, 248] on tr "ID Website Link Code Account Date Description Type Rp 329.724,00 Balance Status…" at bounding box center [230, 254] width 448 height 21
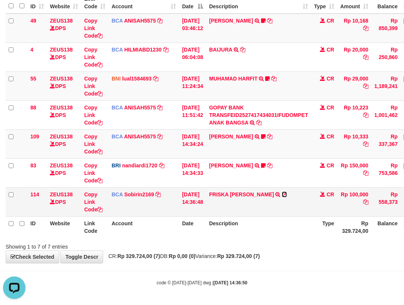
click at [282, 192] on icon at bounding box center [284, 194] width 5 height 5
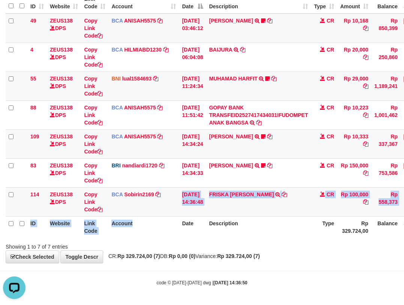
drag, startPoint x: 165, startPoint y: 222, endPoint x: 170, endPoint y: 233, distance: 11.8
click at [170, 235] on table "ID Website Link Code Account Date Description Type Amount Balance Status Action…" at bounding box center [230, 114] width 448 height 245
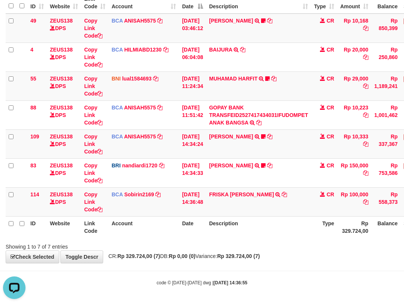
drag, startPoint x: 236, startPoint y: 220, endPoint x: 237, endPoint y: 234, distance: 13.2
click at [237, 229] on th "Description" at bounding box center [258, 226] width 105 height 21
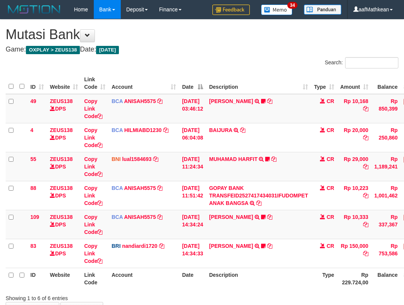
scroll to position [51, 0]
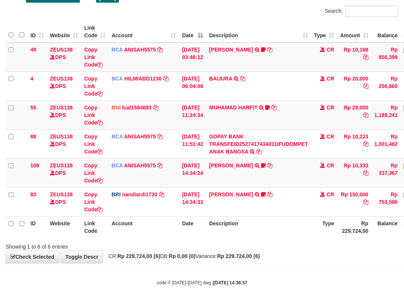
click at [237, 225] on th "Description" at bounding box center [258, 226] width 105 height 21
click at [231, 229] on th "Description" at bounding box center [258, 226] width 105 height 21
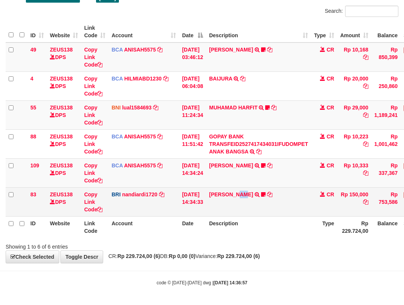
click at [251, 207] on td "[PERSON_NAME] TRANSFER NBMB [PERSON_NAME] TO NANDI ARDIANSYAH zbrum23" at bounding box center [258, 201] width 105 height 29
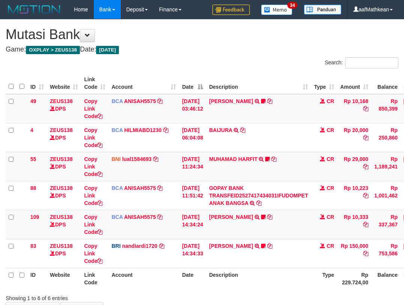
scroll to position [46, 0]
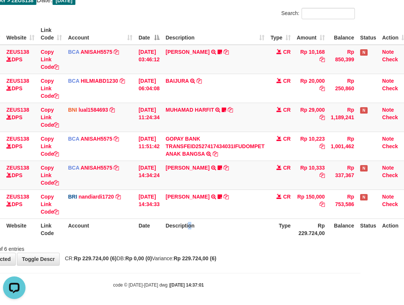
click at [191, 237] on th "Description" at bounding box center [215, 228] width 105 height 21
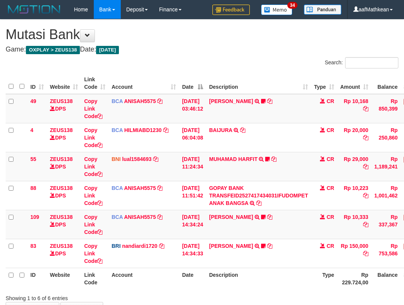
scroll to position [48, 41]
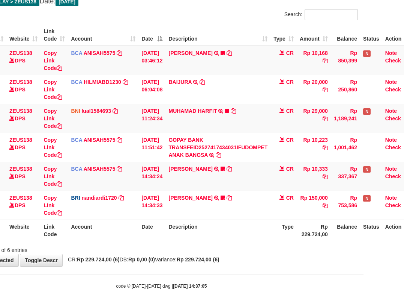
drag, startPoint x: 156, startPoint y: 238, endPoint x: 406, endPoint y: 235, distance: 250.1
click at [158, 238] on th "Date" at bounding box center [152, 229] width 27 height 21
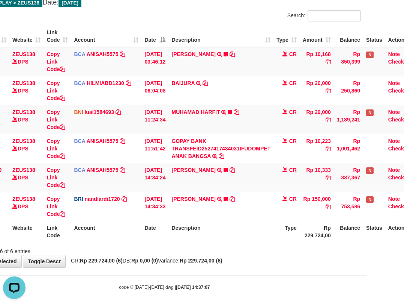
click at [224, 242] on div "ID Website Link Code Account Date Description Type Amount Balance Status Action…" at bounding box center [164, 133] width 404 height 221
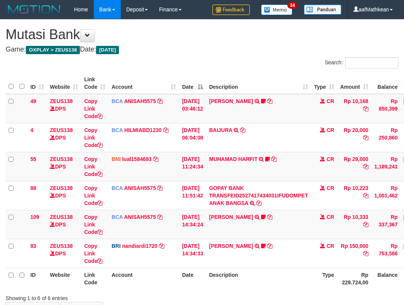
scroll to position [46, 35]
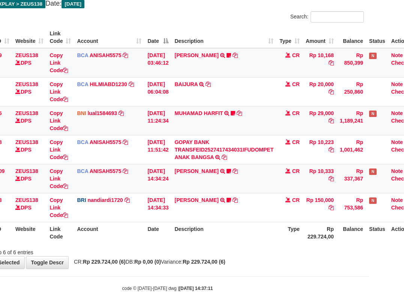
click at [132, 268] on body "Toggle navigation Home Bank Account List Load By Website Group [OXPLAY] ZEUS138…" at bounding box center [167, 132] width 404 height 356
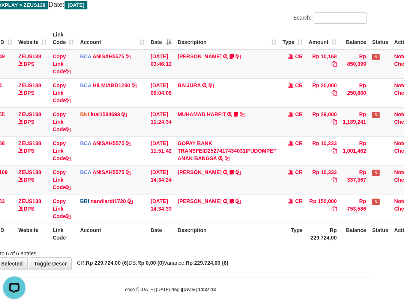
drag, startPoint x: 199, startPoint y: 246, endPoint x: 290, endPoint y: 244, distance: 91.3
click at [199, 246] on div "Search: ID Website Link Code Account Date Description Type Amount Balance Statu…" at bounding box center [170, 134] width 393 height 244
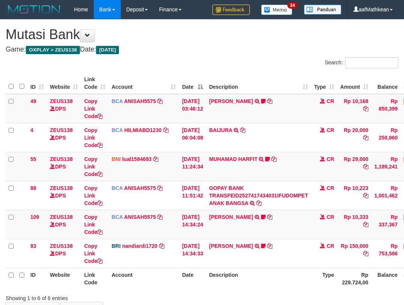
scroll to position [44, 29]
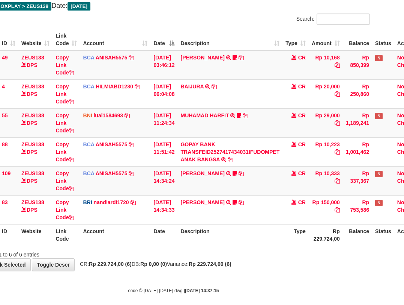
drag, startPoint x: 143, startPoint y: 254, endPoint x: 405, endPoint y: 255, distance: 261.4
click at [153, 257] on div "Showing 1 to 6 of 6 entries" at bounding box center [173, 252] width 404 height 11
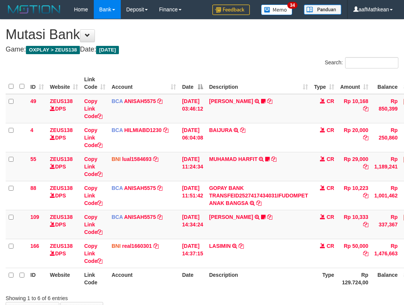
scroll to position [42, 26]
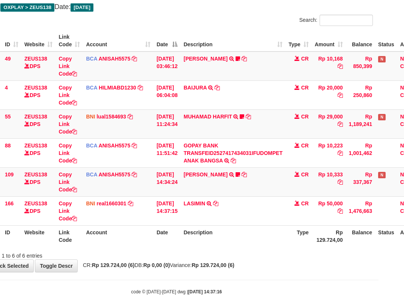
click at [217, 264] on div "**********" at bounding box center [176, 124] width 404 height 294
drag, startPoint x: 107, startPoint y: 258, endPoint x: 409, endPoint y: 249, distance: 302.8
click at [119, 260] on div "**********" at bounding box center [176, 124] width 404 height 294
drag, startPoint x: 213, startPoint y: 271, endPoint x: 425, endPoint y: 270, distance: 212.5
click at [379, 270] on html "Toggle navigation Home Bank Account List Load By Website Group [OXPLAY] ZEUS138…" at bounding box center [176, 136] width 404 height 356
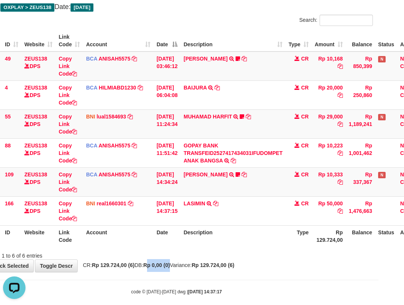
scroll to position [42, 45]
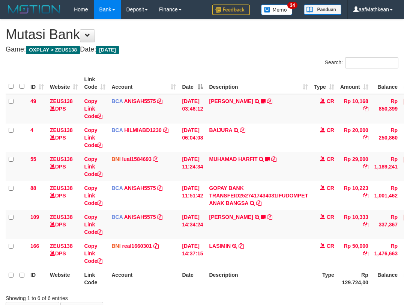
scroll to position [41, 42]
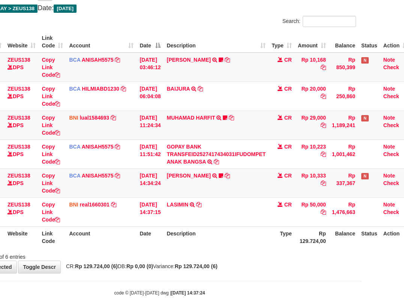
drag, startPoint x: 197, startPoint y: 257, endPoint x: 348, endPoint y: 250, distance: 151.9
click at [243, 259] on div "Showing 1 to 6 of 6 entries" at bounding box center [160, 255] width 404 height 11
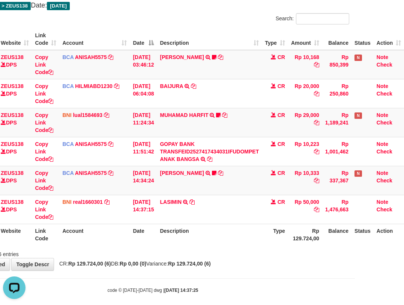
drag, startPoint x: 270, startPoint y: 253, endPoint x: 409, endPoint y: 260, distance: 139.5
click at [355, 264] on html "Toggle navigation Home Bank Account List Load By Website Group [OXPLAY] ZEUS138…" at bounding box center [153, 134] width 404 height 356
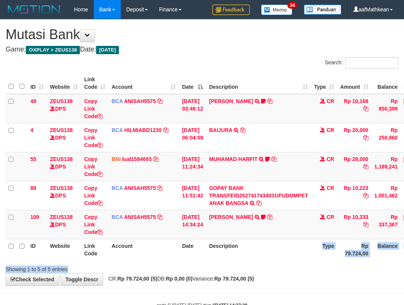
scroll to position [23, 54]
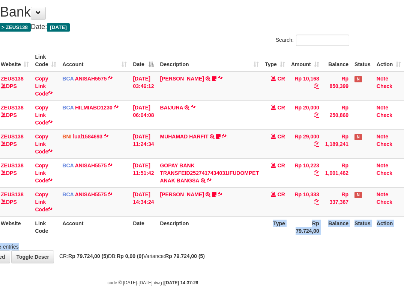
drag, startPoint x: 297, startPoint y: 262, endPoint x: 516, endPoint y: 271, distance: 219.5
click at [355, 271] on html "Toggle navigation Home Bank Account List Load By Website Group [OXPLAY] ZEUS138…" at bounding box center [153, 140] width 404 height 327
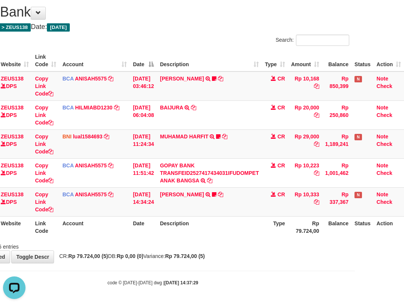
click at [178, 233] on th "Description" at bounding box center [209, 226] width 105 height 21
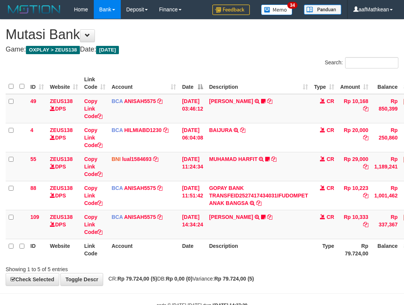
scroll to position [23, 54]
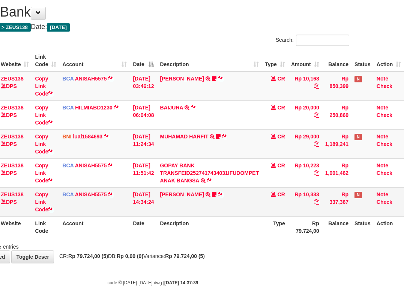
drag, startPoint x: 220, startPoint y: 208, endPoint x: 226, endPoint y: 211, distance: 7.1
click at [222, 209] on td "LISTON SITOR TRSF E-BANKING CR 0110/FTSCY/WS95051 10333.002025100112508694 TRFD…" at bounding box center [209, 201] width 105 height 29
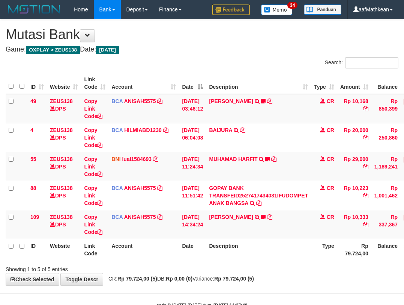
scroll to position [23, 54]
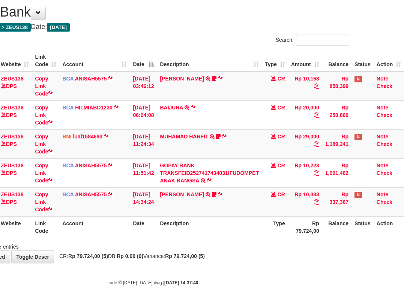
click at [253, 243] on div "Showing 1 to 5 of 5 entries" at bounding box center [153, 245] width 404 height 11
click at [202, 252] on div "**********" at bounding box center [153, 129] width 404 height 265
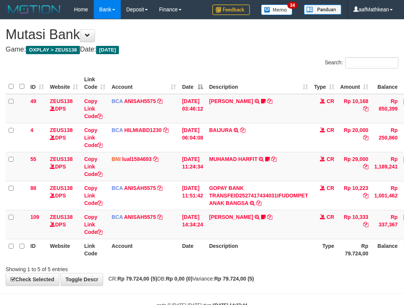
scroll to position [23, 54]
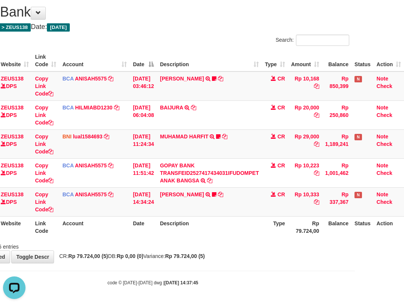
click at [178, 246] on div "Showing 1 to 5 of 5 entries" at bounding box center [153, 245] width 404 height 11
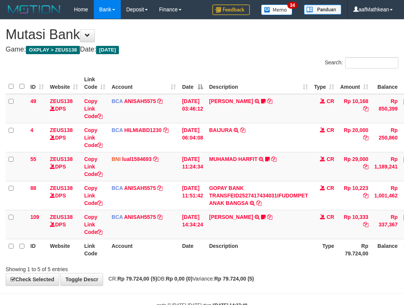
click at [217, 238] on th "Description" at bounding box center [258, 248] width 105 height 21
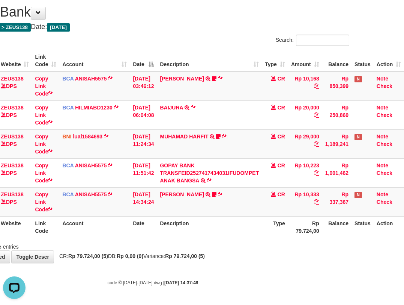
drag, startPoint x: 228, startPoint y: 264, endPoint x: 232, endPoint y: 267, distance: 4.8
click at [232, 267] on body "Toggle navigation Home Bank Account List Load By Website Group [OXPLAY] ZEUS138…" at bounding box center [153, 140] width 404 height 327
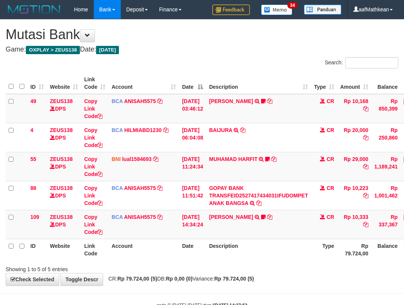
scroll to position [23, 54]
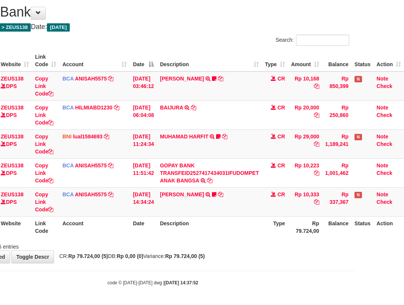
click at [238, 241] on div "Search: ID Website Link Code Account Date Description Type Amount Balance Statu…" at bounding box center [152, 143] width 393 height 216
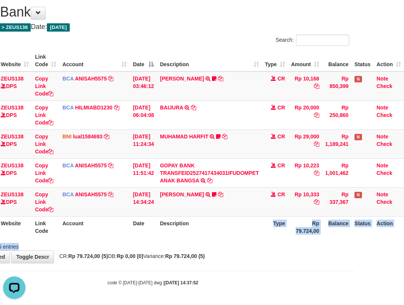
scroll to position [0, 0]
drag, startPoint x: 197, startPoint y: 253, endPoint x: 208, endPoint y: 255, distance: 10.6
click at [202, 254] on strong "Rp 79.724,00 (5)" at bounding box center [185, 256] width 40 height 6
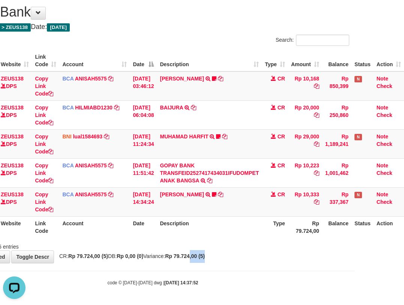
drag, startPoint x: 208, startPoint y: 255, endPoint x: 407, endPoint y: 246, distance: 199.2
click at [355, 247] on html "Toggle navigation Home Bank Account List Load By Website Group [OXPLAY] ZEUS138…" at bounding box center [153, 140] width 404 height 327
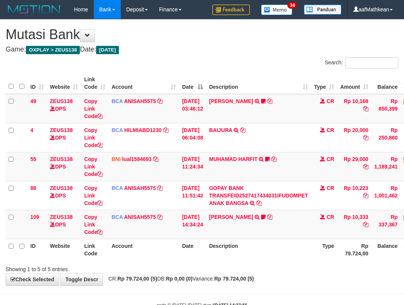
scroll to position [23, 54]
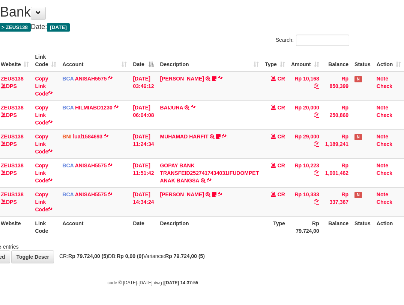
drag, startPoint x: 268, startPoint y: 244, endPoint x: 443, endPoint y: 245, distance: 175.7
click at [355, 245] on html "Toggle navigation Home Bank Account List Load By Website Group [OXPLAY] ZEUS138…" at bounding box center [153, 140] width 404 height 327
drag, startPoint x: 192, startPoint y: 260, endPoint x: 409, endPoint y: 250, distance: 217.3
click at [355, 254] on html "Toggle navigation Home Bank Account List Load By Website Group [OXPLAY] ZEUS138…" at bounding box center [153, 140] width 404 height 327
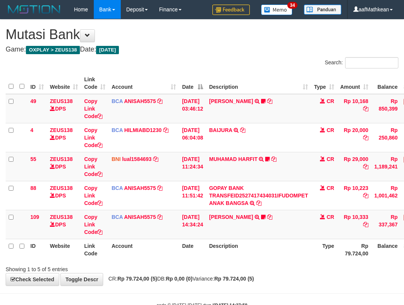
scroll to position [23, 54]
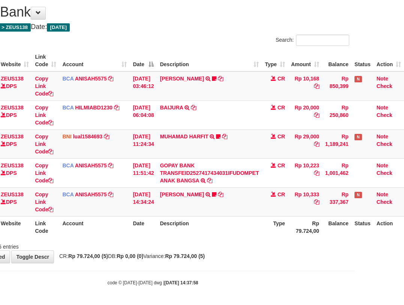
click at [196, 232] on th "Description" at bounding box center [209, 226] width 105 height 21
drag, startPoint x: 197, startPoint y: 232, endPoint x: 220, endPoint y: 235, distance: 23.8
click at [204, 234] on th "Description" at bounding box center [209, 226] width 105 height 21
drag, startPoint x: 268, startPoint y: 235, endPoint x: 274, endPoint y: 237, distance: 6.1
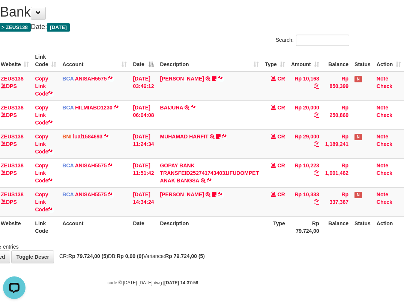
click at [269, 235] on th "Type" at bounding box center [275, 226] width 26 height 21
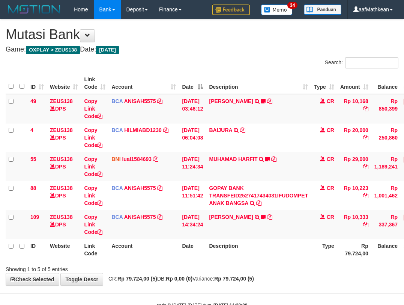
scroll to position [23, 54]
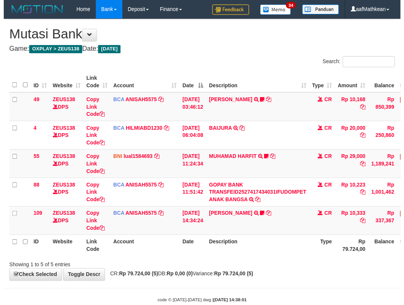
scroll to position [23, 54]
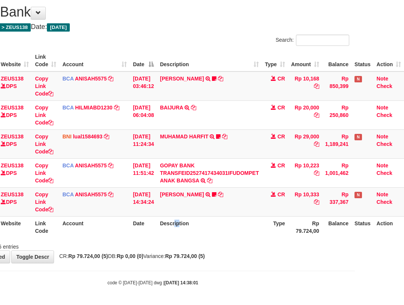
drag, startPoint x: 178, startPoint y: 234, endPoint x: 190, endPoint y: 235, distance: 12.2
click at [190, 235] on th "Description" at bounding box center [209, 226] width 105 height 21
click at [211, 275] on body "Toggle navigation Home Bank Account List Load By Website Group [OXPLAY] ZEUS138…" at bounding box center [153, 140] width 404 height 327
drag, startPoint x: 300, startPoint y: 192, endPoint x: 364, endPoint y: 203, distance: 64.8
click at [327, 202] on tr "109 ZEUS138 DPS Copy Link Code BCA ANISAH5575 DPS [PERSON_NAME] mutasi_20251001…" at bounding box center [180, 201] width 448 height 29
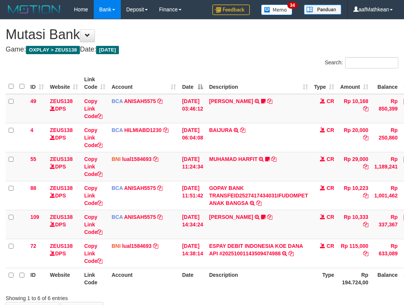
scroll to position [23, 54]
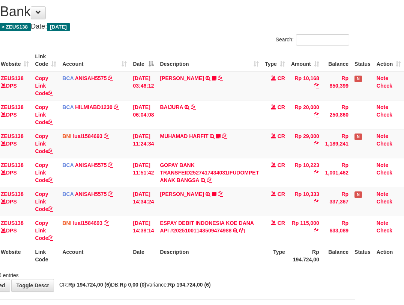
drag, startPoint x: 280, startPoint y: 264, endPoint x: 237, endPoint y: 270, distance: 44.3
click at [278, 266] on div "ID Website Link Code Account Date Description Type Amount Balance Status Action…" at bounding box center [153, 157] width 404 height 221
drag, startPoint x: 250, startPoint y: 275, endPoint x: 252, endPoint y: 269, distance: 6.1
click at [249, 275] on div "Showing 1 to 6 of 6 entries" at bounding box center [153, 273] width 404 height 11
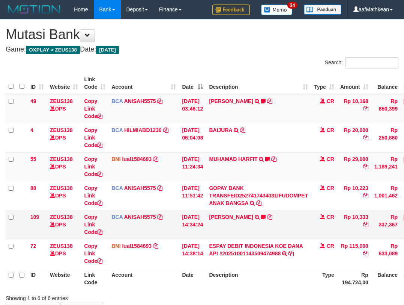
scroll to position [0, 54]
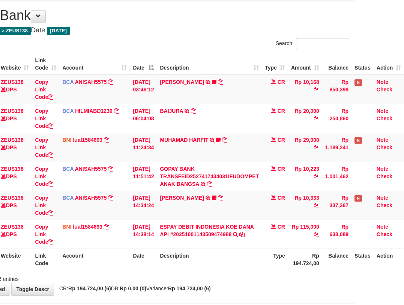
scroll to position [51, 54]
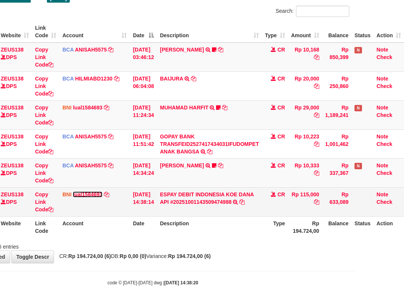
click at [73, 192] on link "lual1584693" at bounding box center [88, 194] width 30 height 6
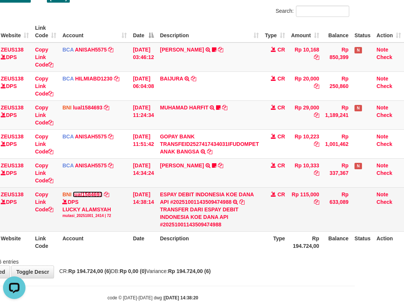
scroll to position [0, 0]
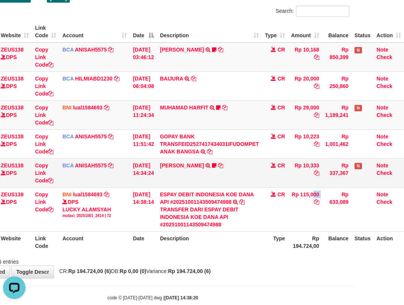
drag, startPoint x: 300, startPoint y: 192, endPoint x: 355, endPoint y: 162, distance: 62.8
click at [332, 193] on tr "72 ZEUS138 DPS Copy Link Code BNI lual1584693 DPS LUCKY ALAMSYAH mutasi_2025100…" at bounding box center [180, 209] width 448 height 44
copy tr "115,000"
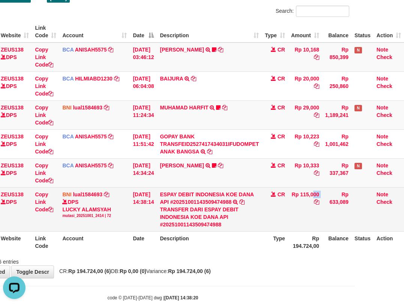
drag, startPoint x: 116, startPoint y: 213, endPoint x: 121, endPoint y: 218, distance: 6.1
click at [116, 214] on div "mutasi_20251001_2414 | 72" at bounding box center [94, 215] width 65 height 5
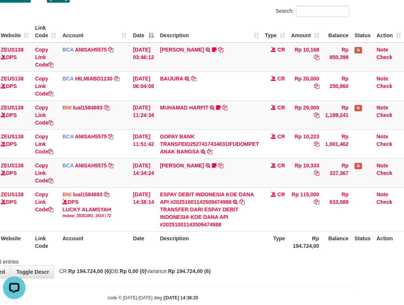
click at [172, 278] on body "Toggle navigation Home Bank Account List Load By Website Group [OXPLAY] ZEUS138…" at bounding box center [153, 134] width 404 height 371
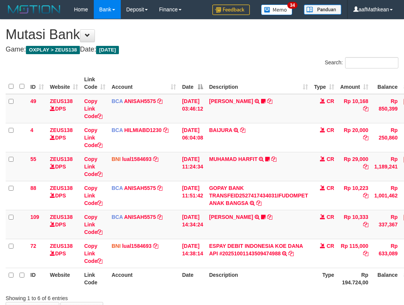
scroll to position [50, 51]
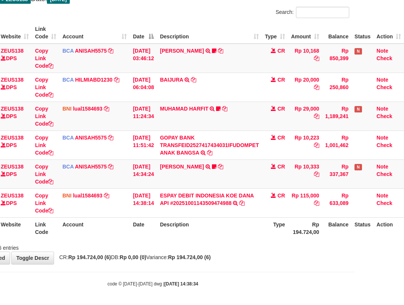
click at [264, 256] on div "**********" at bounding box center [153, 116] width 404 height 294
click at [157, 256] on span "CR: Rp 194.724,00 (6) DB: Rp 0,00 (0) Variance: Rp 194.724,00 (6)" at bounding box center [133, 257] width 155 height 6
click at [168, 263] on div "**********" at bounding box center [153, 116] width 404 height 294
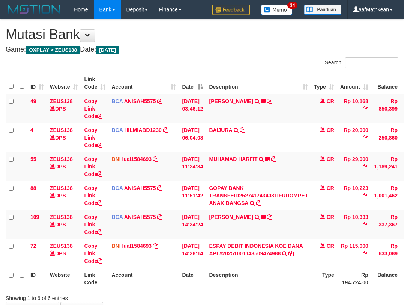
scroll to position [49, 48]
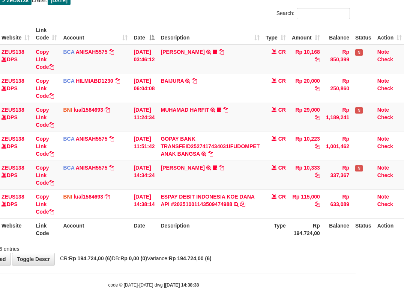
click at [274, 249] on div "Showing 1 to 6 of 6 entries" at bounding box center [154, 247] width 404 height 11
drag, startPoint x: 353, startPoint y: 268, endPoint x: 461, endPoint y: 283, distance: 108.8
click at [356, 283] on html "Toggle navigation Home Bank Account List Load By Website Group [OXPLAY] ZEUS138…" at bounding box center [154, 129] width 404 height 356
click at [276, 236] on th "Type" at bounding box center [276, 228] width 26 height 21
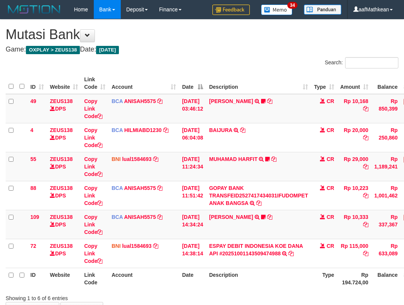
scroll to position [48, 45]
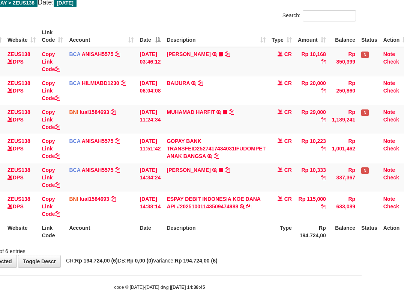
click at [264, 228] on th "Description" at bounding box center [216, 230] width 105 height 21
click at [265, 228] on th "Description" at bounding box center [216, 230] width 105 height 21
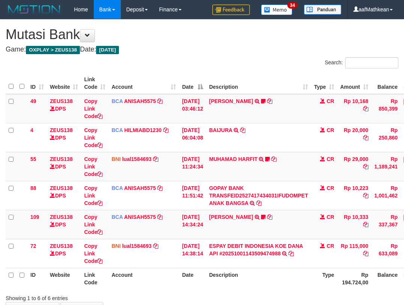
scroll to position [46, 39]
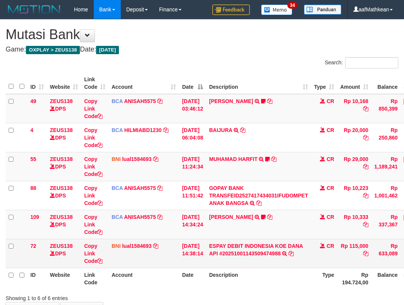
scroll to position [46, 39]
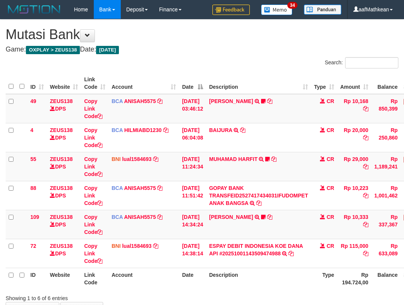
click at [234, 267] on th "Description" at bounding box center [258, 277] width 105 height 21
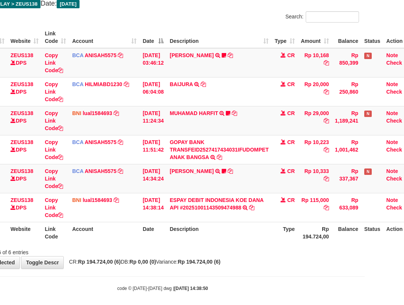
click at [148, 302] on body "Toggle navigation Home Bank Account List Load By Website Group [OXPLAY] ZEUS138…" at bounding box center [163, 132] width 404 height 356
click at [179, 222] on table "ID Website Link Code Account Date Description Type Amount Balance Status Action…" at bounding box center [190, 135] width 448 height 216
click at [244, 242] on th "Description" at bounding box center [219, 232] width 105 height 21
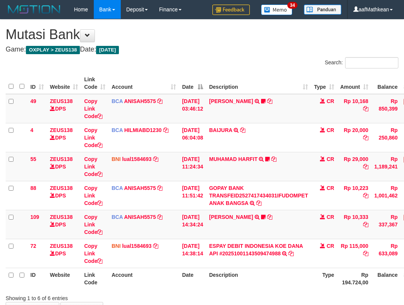
scroll to position [45, 36]
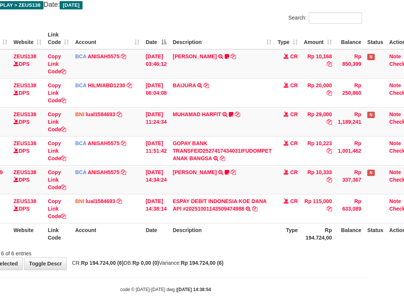
click at [134, 249] on div "Showing 1 to 6 of 6 entries" at bounding box center [166, 251] width 404 height 11
click at [208, 255] on div "Showing 1 to 6 of 6 entries" at bounding box center [166, 251] width 404 height 11
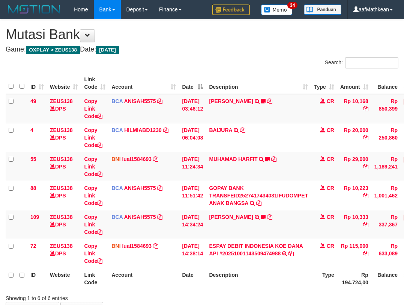
scroll to position [44, 33]
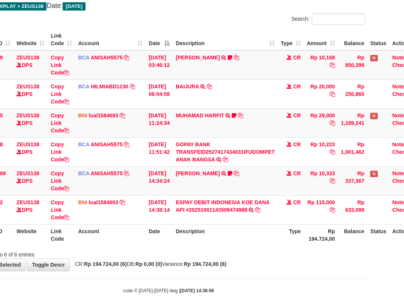
click at [253, 247] on div at bounding box center [253, 247] width 236 height 0
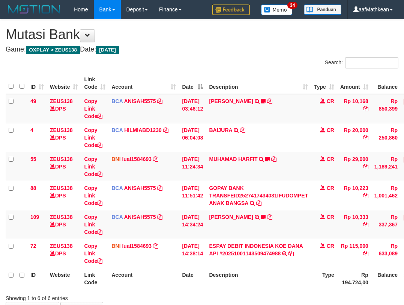
scroll to position [44, 33]
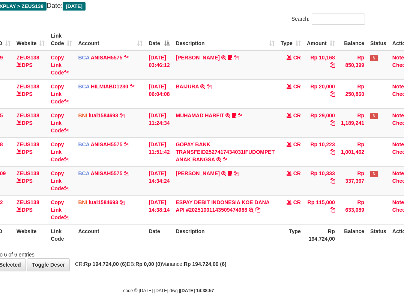
click at [254, 247] on div at bounding box center [253, 247] width 236 height 0
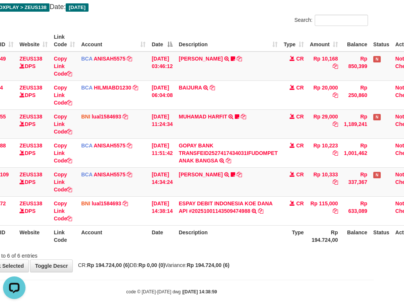
click at [226, 229] on th "Description" at bounding box center [228, 235] width 105 height 21
drag, startPoint x: 226, startPoint y: 229, endPoint x: 222, endPoint y: 228, distance: 4.3
click at [230, 237] on th "Description" at bounding box center [228, 235] width 105 height 21
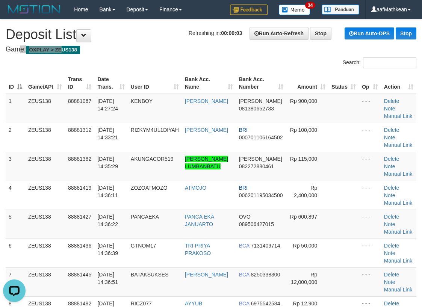
click at [115, 95] on tr "1 ZEUS138 88881067 [DATE] 14:27:24 KENBOY [PERSON_NAME] [PERSON_NAME] 081380652…" at bounding box center [211, 108] width 410 height 29
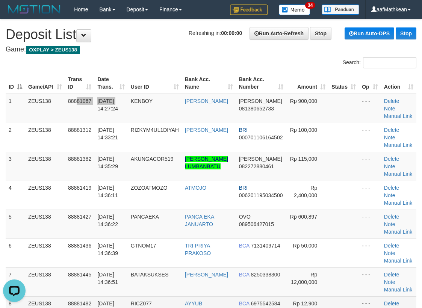
scroll to position [211, 0]
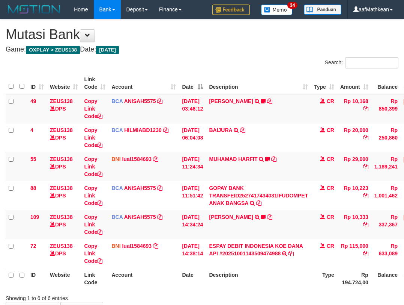
click at [239, 230] on table "ID Website Link Code Account Date Description Type Amount Balance Status Action…" at bounding box center [230, 180] width 448 height 216
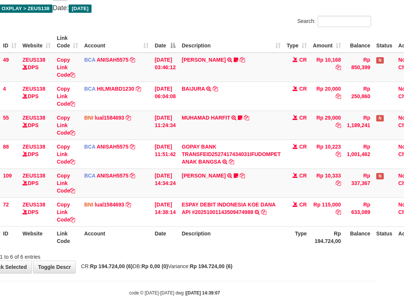
click at [233, 268] on strong "Rp 194.724,00 (6)" at bounding box center [211, 266] width 43 height 6
drag, startPoint x: 142, startPoint y: 255, endPoint x: 214, endPoint y: 266, distance: 72.9
click at [146, 261] on div "**********" at bounding box center [175, 125] width 404 height 294
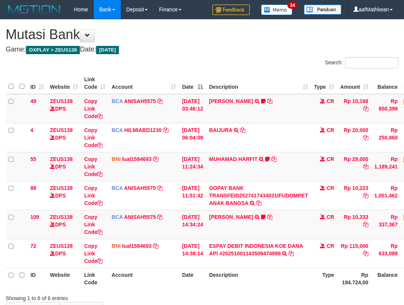
scroll to position [44, 50]
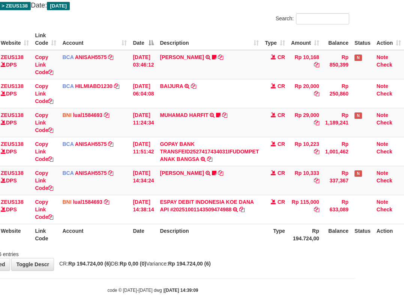
click at [204, 271] on body "Toggle navigation Home Bank Account List Load By Website Group [OXPLAY] ZEUS138…" at bounding box center [153, 134] width 404 height 356
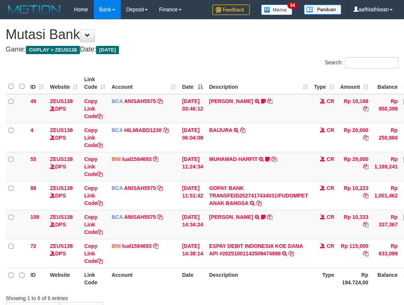
scroll to position [43, 47]
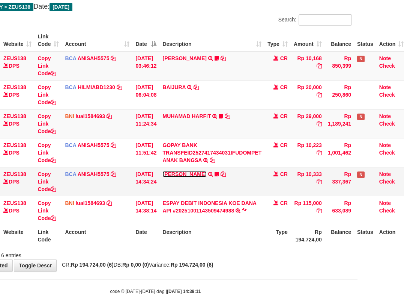
click at [199, 175] on link "[PERSON_NAME]" at bounding box center [185, 174] width 44 height 6
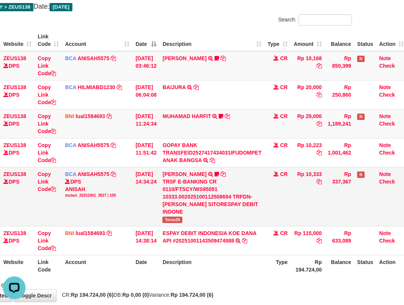
scroll to position [0, 0]
drag, startPoint x: 168, startPoint y: 211, endPoint x: 406, endPoint y: 97, distance: 263.7
click at [207, 209] on td "LISTON SITOR TRSF E-BANKING CR 0110/FTSCY/WS95051 10333.002025100112508694 TRFD…" at bounding box center [212, 196] width 105 height 59
copy span "Torus25"
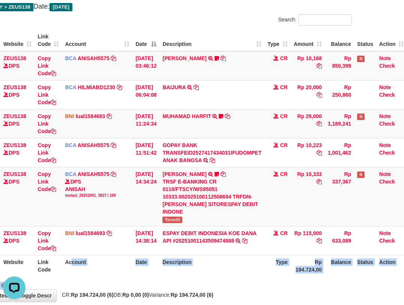
drag, startPoint x: 77, startPoint y: 257, endPoint x: 103, endPoint y: 270, distance: 28.0
click at [103, 276] on div "Search: ID Website Link Code Account Date Description Type Amount Balance Statu…" at bounding box center [155, 151] width 393 height 274
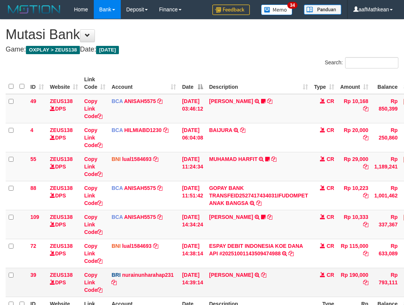
scroll to position [42, 44]
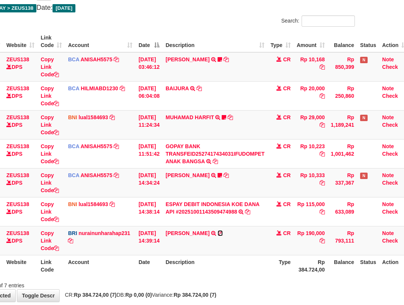
click at [223, 230] on icon at bounding box center [220, 232] width 5 height 5
click at [115, 246] on td "BRI nurainunharahap231 DPS NURAINUN HARAHAP mutasi_20251001_3777 | 39 mutasi_20…" at bounding box center [100, 240] width 71 height 29
drag, startPoint x: 140, startPoint y: 271, endPoint x: 145, endPoint y: 271, distance: 4.9
click at [142, 272] on tr "ID Website Link Code Account Date Description Type Rp 384.724,00 Balance Status…" at bounding box center [186, 265] width 448 height 21
click at [171, 260] on th "Description" at bounding box center [215, 265] width 105 height 21
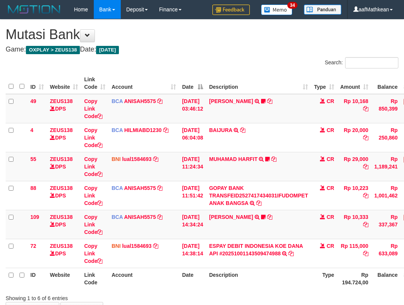
scroll to position [42, 44]
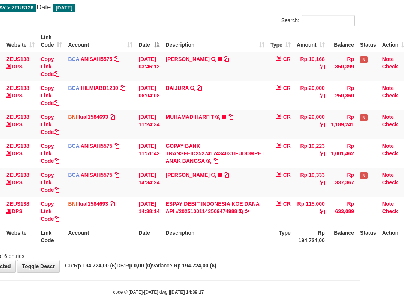
click at [155, 226] on th "Date" at bounding box center [149, 235] width 27 height 21
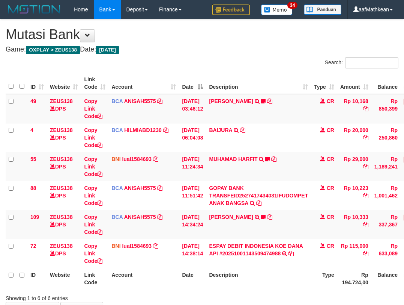
scroll to position [42, 44]
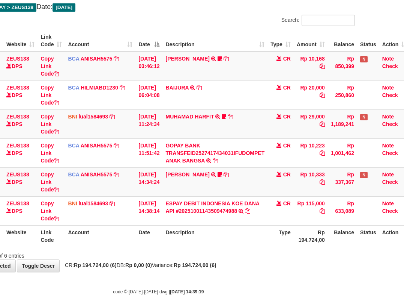
drag, startPoint x: 196, startPoint y: 251, endPoint x: 226, endPoint y: 267, distance: 33.9
click at [224, 267] on div "**********" at bounding box center [158, 124] width 404 height 294
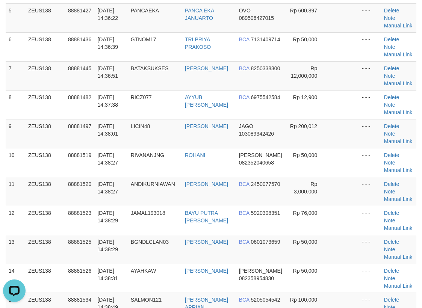
scroll to position [376, 0]
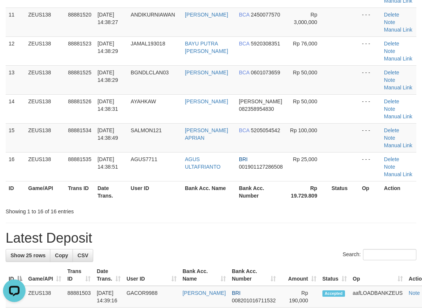
click at [234, 223] on div "**********" at bounding box center [211, 269] width 422 height 1250
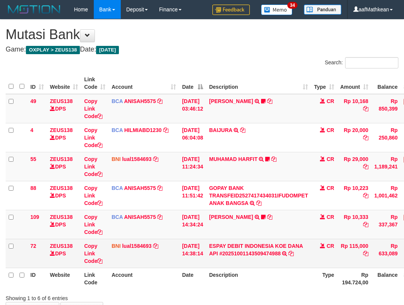
scroll to position [23, 18]
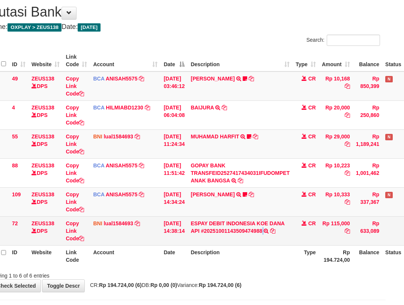
click at [276, 242] on td "ESPAY DEBIT INDONESIA [PERSON_NAME] API #20251001143509474988 TRANSFER [PERSON_…" at bounding box center [240, 230] width 105 height 29
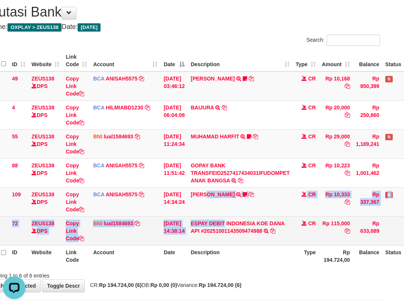
click at [232, 227] on tbody "49 ZEUS138 DPS Copy Link Code BCA ANISAH5575 DPS ANISAH mutasi_20251001_3827 | …" at bounding box center [211, 158] width 448 height 174
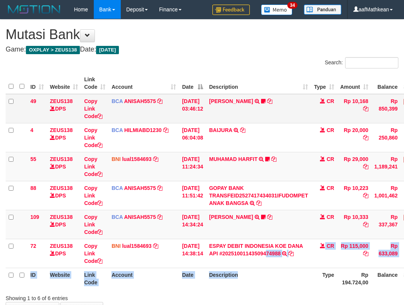
scroll to position [23, 18]
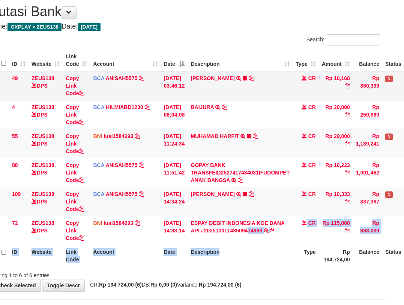
click at [247, 228] on table "ID Website Link Code Account Date Description Type Amount Balance Status Action…" at bounding box center [211, 158] width 448 height 216
drag, startPoint x: 267, startPoint y: 221, endPoint x: 293, endPoint y: 260, distance: 46.6
click at [293, 260] on table "ID Website Link Code Account Date Description Type Amount Balance Status Action…" at bounding box center [211, 158] width 448 height 216
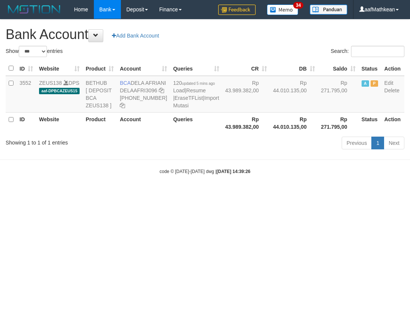
select select "***"
drag, startPoint x: 134, startPoint y: 82, endPoint x: 43, endPoint y: 98, distance: 92.4
click at [150, 91] on td "BCA DELA AFRIANI DELAAFRI3096 869-245-8639" at bounding box center [143, 94] width 53 height 37
copy td "DELA AFRIANI"
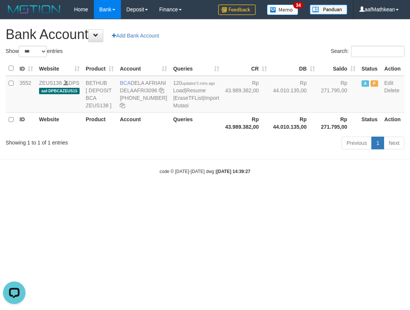
click at [208, 166] on body "Toggle navigation Home Bank Account List Load By Website Group [OXPLAY] ZEUS138…" at bounding box center [205, 97] width 410 height 194
drag, startPoint x: 240, startPoint y: 185, endPoint x: 193, endPoint y: 170, distance: 49.5
click at [227, 194] on body "Toggle navigation Home Bank Account List Load By Website Group [OXPLAY] ZEUS138…" at bounding box center [205, 97] width 410 height 194
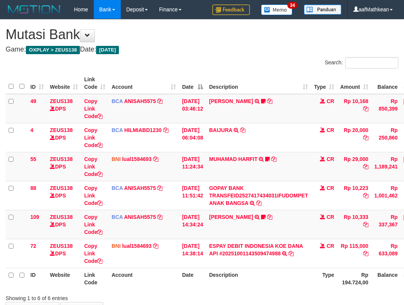
scroll to position [23, 18]
click at [293, 267] on th "Description" at bounding box center [258, 277] width 105 height 21
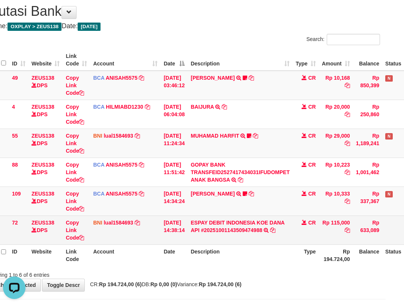
drag, startPoint x: 184, startPoint y: 248, endPoint x: 244, endPoint y: 241, distance: 59.7
click at [185, 250] on th "Date" at bounding box center [174, 254] width 27 height 21
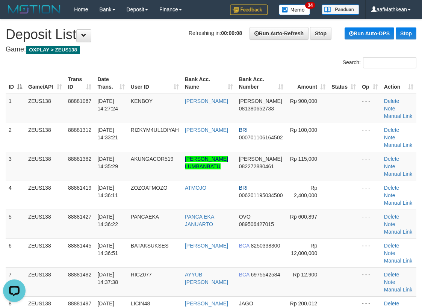
drag, startPoint x: 91, startPoint y: 74, endPoint x: 2, endPoint y: 136, distance: 108.7
click at [91, 76] on th "Trans ID" at bounding box center [80, 82] width 30 height 21
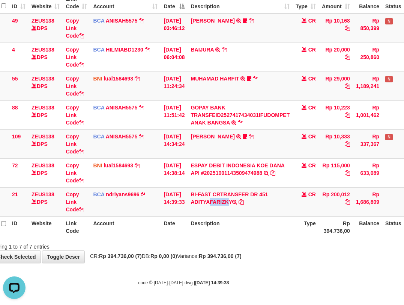
drag, startPoint x: 196, startPoint y: 199, endPoint x: 406, endPoint y: 202, distance: 209.9
click at [214, 203] on td "BI-FAST CRTRANSFER DR 451 ADITYAFARIZKY" at bounding box center [240, 201] width 105 height 29
copy td "ADITYA"
click at [191, 231] on tr "ID Website Link Code Account Date Description Type Rp 394.736,00 Balance Status…" at bounding box center [211, 226] width 448 height 21
click at [76, 208] on link "Copy Link Code" at bounding box center [75, 201] width 18 height 21
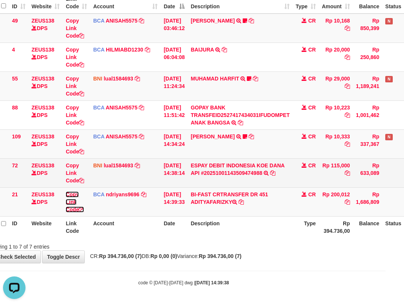
scroll to position [94, 0]
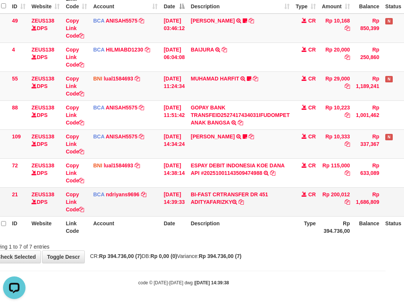
click at [284, 193] on tbody "49 ZEUS138 DPS Copy Link Code BCA ANISAH5575 DPS ANISAH mutasi_20251001_3827 | …" at bounding box center [211, 115] width 448 height 203
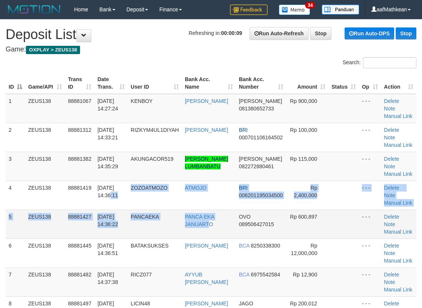
drag, startPoint x: 135, startPoint y: 212, endPoint x: 248, endPoint y: 224, distance: 113.7
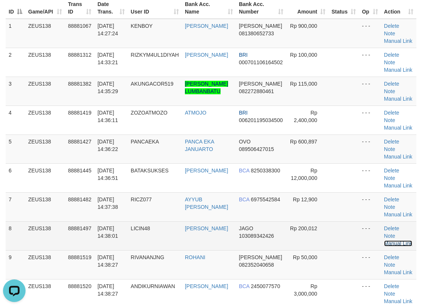
click at [398, 240] on link "Manual Link" at bounding box center [398, 243] width 29 height 6
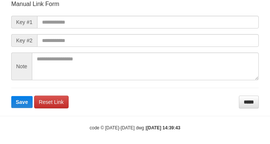
scroll to position [87, 0]
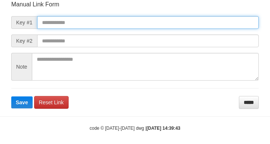
drag, startPoint x: 105, startPoint y: 21, endPoint x: 132, endPoint y: 38, distance: 32.1
click at [104, 21] on input "text" at bounding box center [148, 22] width 222 height 13
paste input "**********"
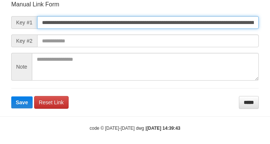
type input "**********"
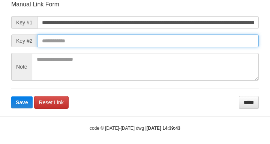
click at [11, 97] on button "Save" at bounding box center [21, 103] width 21 height 12
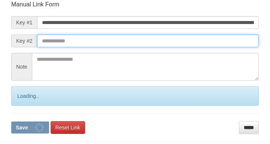
click at [162, 41] on input "text" at bounding box center [148, 41] width 222 height 13
click at [11, 122] on button "Save" at bounding box center [30, 128] width 38 height 12
click at [169, 43] on input "text" at bounding box center [148, 41] width 222 height 13
click at [170, 43] on input "text" at bounding box center [148, 41] width 222 height 13
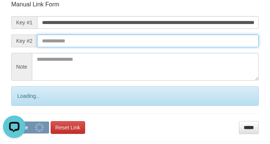
click at [11, 122] on button "Save" at bounding box center [30, 128] width 38 height 12
drag, startPoint x: 177, startPoint y: 44, endPoint x: 185, endPoint y: 41, distance: 9.0
click at [181, 44] on input "text" at bounding box center [148, 41] width 222 height 13
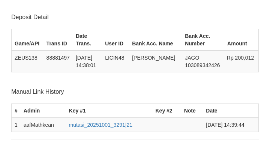
scroll to position [147, 0]
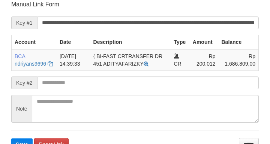
click at [83, 85] on form "**********" at bounding box center [135, 75] width 248 height 150
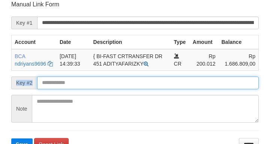
click at [11, 139] on button "Save" at bounding box center [21, 145] width 21 height 12
click at [84, 86] on input "text" at bounding box center [148, 83] width 222 height 13
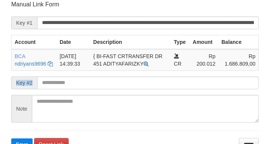
click at [82, 85] on form "**********" at bounding box center [135, 75] width 248 height 150
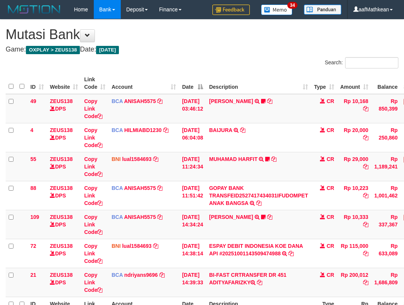
scroll to position [80, 18]
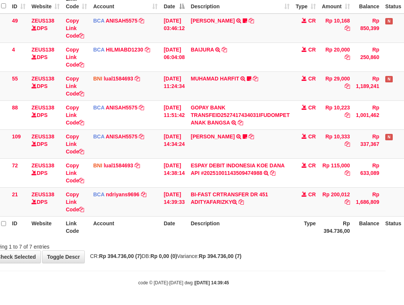
click at [105, 231] on th "Account" at bounding box center [125, 226] width 71 height 21
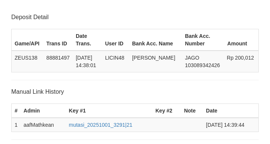
scroll to position [147, 0]
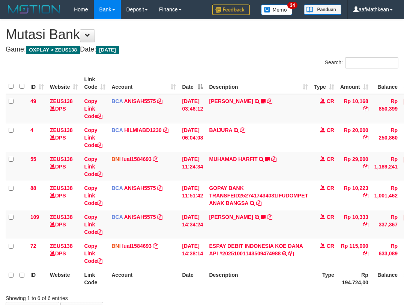
scroll to position [51, 18]
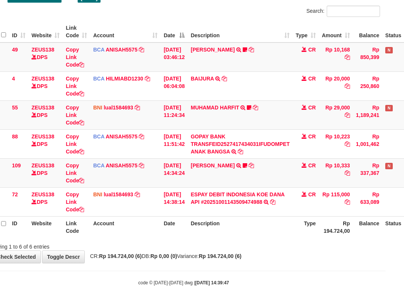
click at [257, 274] on body "Toggle navigation Home Bank Account List Load By Website Group [OXPLAY] ZEUS138…" at bounding box center [184, 127] width 404 height 356
click at [257, 278] on body "Toggle navigation Home Bank Account List Load By Website Group [OXPLAY] ZEUS138…" at bounding box center [184, 127] width 404 height 356
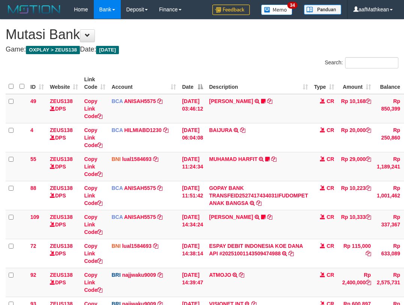
click at [253, 270] on div "**********" at bounding box center [202, 196] width 404 height 352
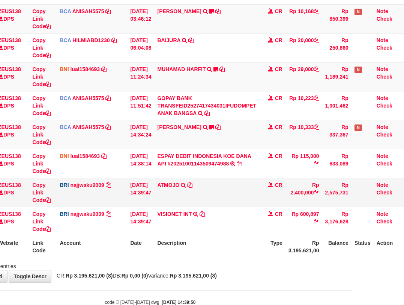
click at [148, 196] on td "01/10/2025 14:39:47" at bounding box center [140, 192] width 27 height 29
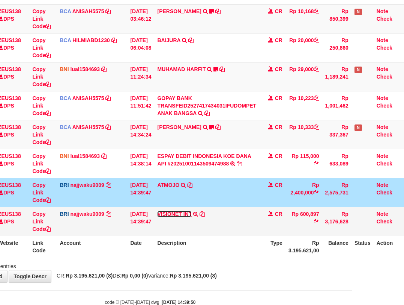
click at [157, 211] on link "VISIONET INT" at bounding box center [174, 214] width 35 height 6
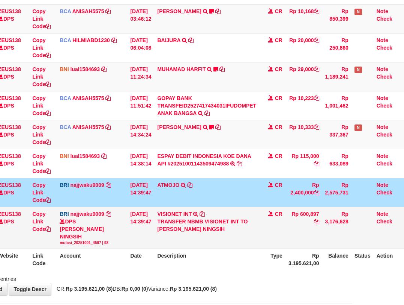
click at [216, 216] on td "VISIONET INT TRANSFER NBMB VISIONET INT TO SITI KURNIA NINGSIH" at bounding box center [206, 228] width 105 height 42
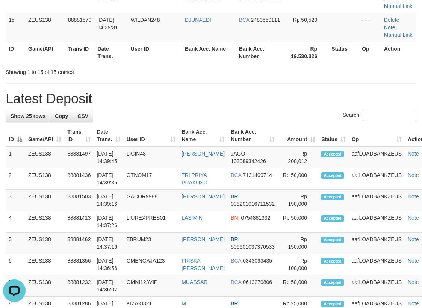
scroll to position [63, 0]
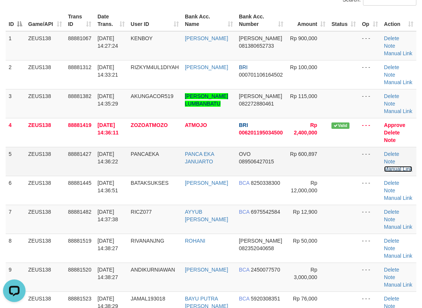
drag, startPoint x: 401, startPoint y: 160, endPoint x: 229, endPoint y: 160, distance: 172.4
click at [401, 166] on link "Manual Link" at bounding box center [398, 169] width 29 height 6
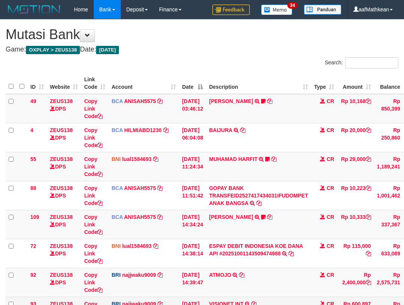
scroll to position [90, 57]
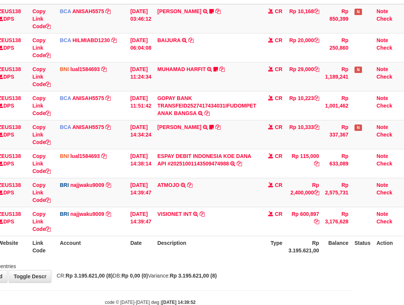
drag, startPoint x: 300, startPoint y: 211, endPoint x: 408, endPoint y: 113, distance: 145.9
click at [323, 210] on tr "93 ZEUS138 DPS Copy Link Code BRI najjwaku9009 DPS SITI KURNIA NINGSIH mutasi_2…" at bounding box center [179, 221] width 451 height 29
copy td "600,897"
click at [331, 202] on tr "92 ZEUS138 DPS Copy Link Code BRI najjwaku9009 DPS SITI KURNIA NINGSIH mutasi_2…" at bounding box center [179, 192] width 451 height 29
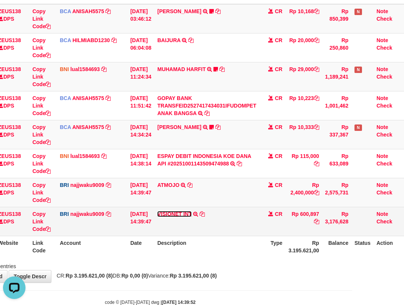
click at [170, 212] on link "VISIONET INT" at bounding box center [174, 214] width 35 height 6
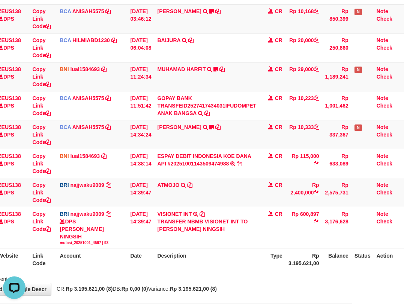
click at [268, 272] on div "Showing 1 to 8 of 8 entries" at bounding box center [150, 277] width 404 height 11
click at [302, 261] on th "Rp 3.195.621,00" at bounding box center [304, 259] width 37 height 21
click at [256, 251] on th "Description" at bounding box center [206, 259] width 105 height 21
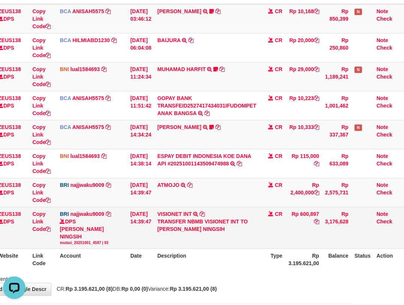
click at [248, 238] on table "ID Website Link Code Account Date Description Type Amount Balance Status Action…" at bounding box center [179, 126] width 451 height 287
click at [240, 207] on td "VISIONET INT TRANSFER NBMB VISIONET INT TO SITI KURNIA NINGSIH" at bounding box center [206, 228] width 105 height 42
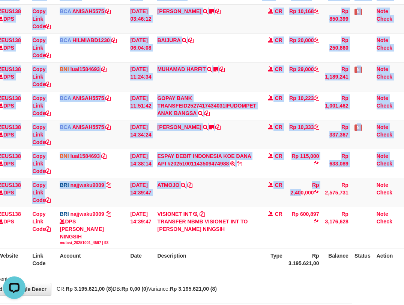
click at [353, 75] on html "Toggle navigation Home Bank Account List Load By Website Group [OXPLAY] ZEUS138…" at bounding box center [150, 123] width 404 height 427
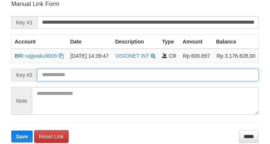
click at [174, 81] on input "text" at bounding box center [148, 75] width 222 height 13
click at [11, 131] on button "Save" at bounding box center [21, 137] width 21 height 12
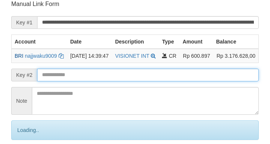
drag, startPoint x: 176, startPoint y: 84, endPoint x: 182, endPoint y: 85, distance: 6.1
click at [177, 81] on input "text" at bounding box center [148, 75] width 222 height 13
click at [182, 81] on input "text" at bounding box center [148, 75] width 222 height 13
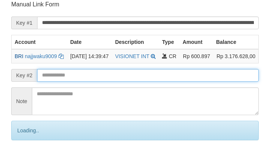
click at [186, 82] on input "text" at bounding box center [148, 75] width 222 height 13
click at [188, 82] on input "text" at bounding box center [148, 75] width 222 height 13
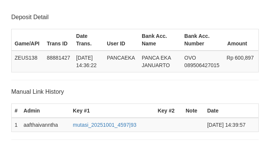
scroll to position [147, 0]
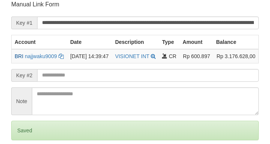
click at [191, 82] on input "text" at bounding box center [148, 75] width 222 height 13
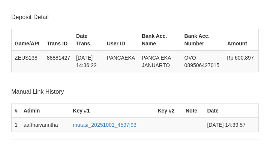
scroll to position [147, 0]
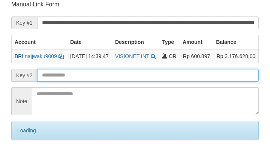
drag, startPoint x: 50, startPoint y: 79, endPoint x: 106, endPoint y: 89, distance: 57.1
click at [100, 80] on input "text" at bounding box center [148, 75] width 222 height 13
drag, startPoint x: 106, startPoint y: 89, endPoint x: 119, endPoint y: 90, distance: 12.8
click at [112, 89] on form "**********" at bounding box center [135, 84] width 248 height 168
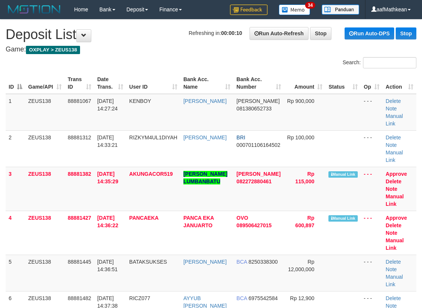
drag, startPoint x: 0, startPoint y: 195, endPoint x: -7, endPoint y: 197, distance: 7.8
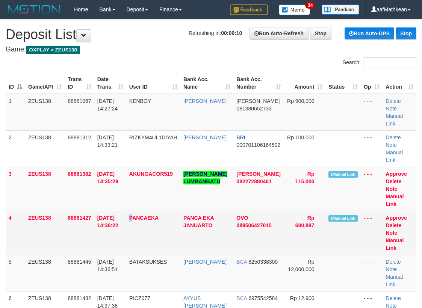
click at [137, 211] on td "PANCAEKA" at bounding box center [153, 233] width 54 height 44
click at [391, 237] on link "Manual Link" at bounding box center [394, 244] width 18 height 14
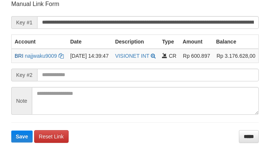
click at [80, 94] on form "**********" at bounding box center [135, 71] width 248 height 143
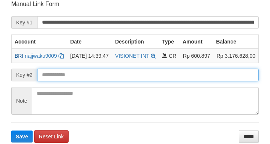
click at [96, 81] on input "text" at bounding box center [148, 75] width 222 height 13
click at [11, 131] on button "Save" at bounding box center [21, 137] width 21 height 12
click at [95, 81] on input "text" at bounding box center [148, 75] width 222 height 13
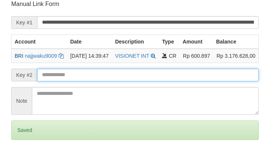
scroll to position [147, 0]
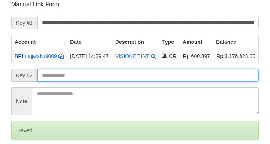
click at [96, 82] on input "text" at bounding box center [148, 75] width 222 height 13
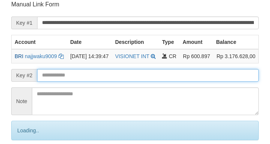
click at [99, 82] on input "text" at bounding box center [148, 75] width 222 height 13
click at [102, 82] on input "text" at bounding box center [148, 75] width 222 height 13
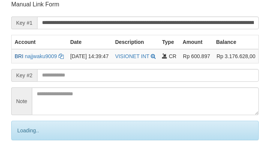
click at [102, 82] on input "text" at bounding box center [148, 75] width 222 height 13
click at [101, 82] on input "text" at bounding box center [148, 75] width 222 height 13
click at [104, 82] on input "text" at bounding box center [148, 75] width 222 height 13
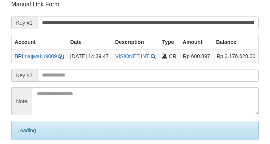
drag, startPoint x: 100, startPoint y: 87, endPoint x: 141, endPoint y: 76, distance: 42.8
click at [112, 82] on input "text" at bounding box center [148, 75] width 222 height 13
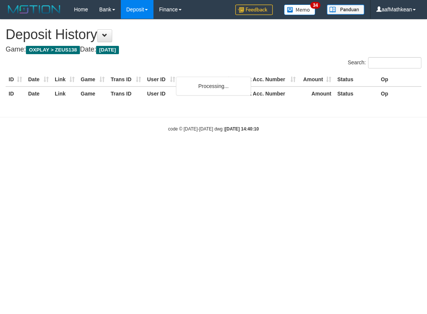
click at [230, 142] on body "Toggle navigation Home Bank Account List Load By Website Group [OXPLAY] ZEUS138…" at bounding box center [213, 75] width 427 height 151
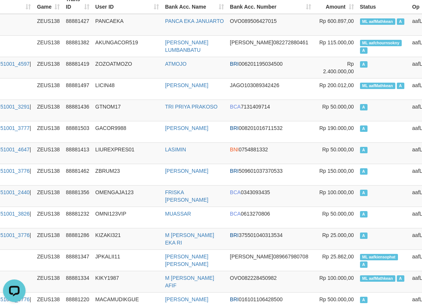
scroll to position [269, 81]
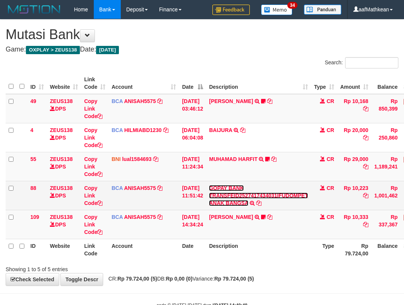
click at [209, 185] on link "GOPAY BANK TRANSFEID2527417434031IFUDOMPET ANAK BANGSA" at bounding box center [258, 195] width 99 height 21
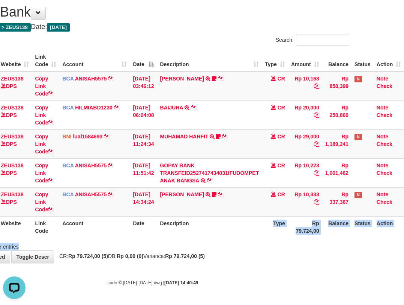
click at [264, 240] on div "Search: ID Website Link Code Account Date Description Type Amount Balance Statu…" at bounding box center [152, 143] width 393 height 216
click at [261, 237] on div "ID Website Link Code Account Date Description Type Amount Balance Status Action…" at bounding box center [153, 144] width 404 height 192
click at [262, 237] on div "ID Website Link Code Account Date Description Type Amount Balance Status Action…" at bounding box center [153, 144] width 404 height 192
click at [258, 238] on div "ID Website Link Code Account Date Description Type Amount Balance Status Action…" at bounding box center [153, 144] width 404 height 192
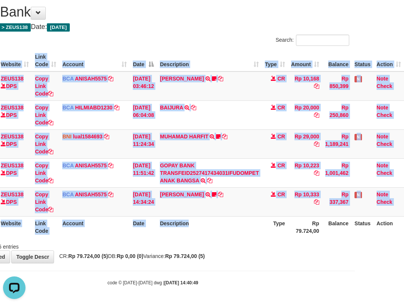
click at [259, 237] on th "Description" at bounding box center [209, 226] width 105 height 21
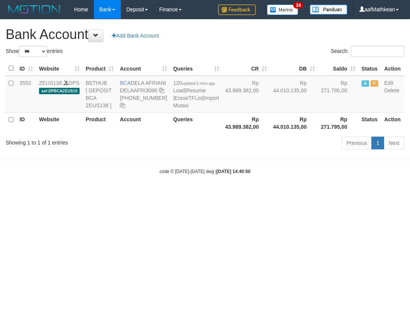
select select "***"
click at [159, 93] on icon at bounding box center [161, 90] width 5 height 5
drag, startPoint x: 213, startPoint y: 200, endPoint x: 396, endPoint y: 184, distance: 184.0
click at [222, 194] on body "Toggle navigation Home Bank Account List Load By Website Group [OXPLAY] ZEUS138…" at bounding box center [205, 97] width 410 height 194
click at [209, 194] on body "Toggle navigation Home Bank Account List Load By Website Group [OXPLAY] ZEUS138…" at bounding box center [205, 97] width 410 height 194
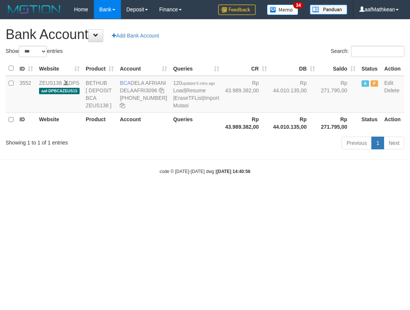
select select "***"
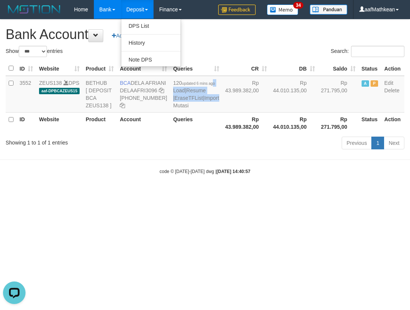
drag, startPoint x: 195, startPoint y: 182, endPoint x: 189, endPoint y: 241, distance: 60.0
click at [193, 194] on html "Toggle navigation Home Bank Account List Load By Website Group [OXPLAY] ZEUS138…" at bounding box center [205, 97] width 410 height 194
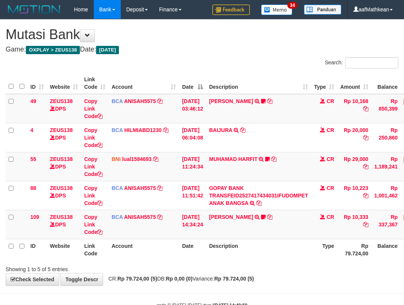
click at [258, 238] on th "Description" at bounding box center [258, 248] width 105 height 21
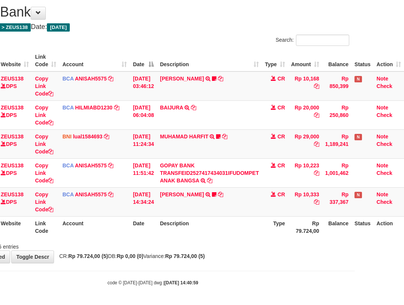
click at [249, 234] on th "Description" at bounding box center [209, 226] width 105 height 21
click at [247, 233] on th "Description" at bounding box center [209, 226] width 105 height 21
drag, startPoint x: 246, startPoint y: 233, endPoint x: 239, endPoint y: 234, distance: 7.5
click at [247, 233] on th "Description" at bounding box center [209, 226] width 105 height 21
drag, startPoint x: 239, startPoint y: 234, endPoint x: 234, endPoint y: 234, distance: 5.3
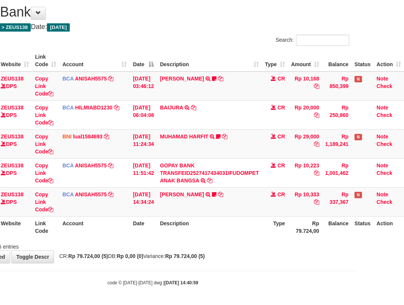
click at [240, 234] on th "Description" at bounding box center [209, 226] width 105 height 21
click at [337, 241] on div "Search: ID Website Link Code Account Date Description Type Amount Balance Statu…" at bounding box center [152, 143] width 393 height 216
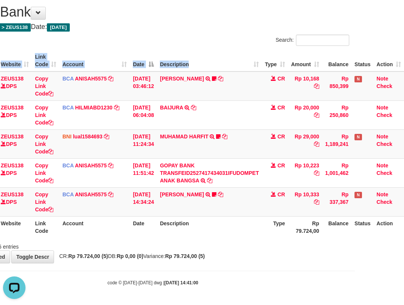
drag, startPoint x: 219, startPoint y: 48, endPoint x: 212, endPoint y: 47, distance: 6.9
click at [216, 53] on div "ID Website Link Code Account Date Description Type Amount Balance Status Action…" at bounding box center [153, 144] width 404 height 192
drag, startPoint x: 196, startPoint y: 34, endPoint x: 172, endPoint y: 1, distance: 41.6
click at [178, 9] on div "**********" at bounding box center [153, 129] width 404 height 265
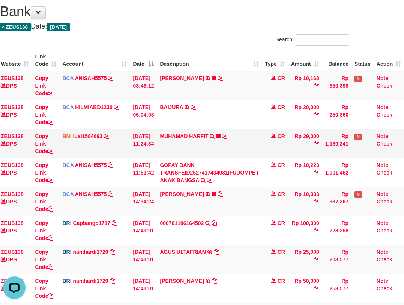
scroll to position [23, 54]
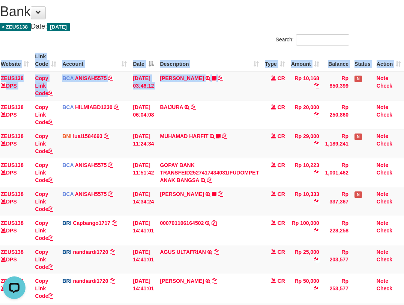
drag, startPoint x: 381, startPoint y: 157, endPoint x: 504, endPoint y: 144, distance: 123.8
click at [355, 144] on html "Toggle navigation Home Bank Account List Load By Website Group [OXPLAY] ZEUS138…" at bounding box center [153, 198] width 404 height 443
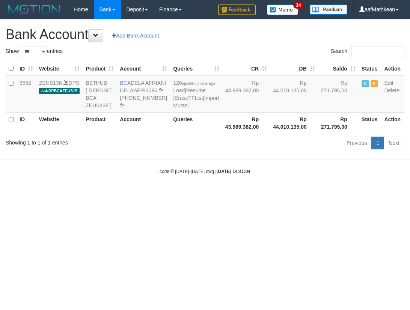
select select "***"
click at [410, 194] on html "Toggle navigation Home Bank Account List Load By Website Group [OXPLAY] ZEUS138…" at bounding box center [205, 97] width 410 height 194
click at [270, 134] on th "Rp 44.010.135,00" at bounding box center [294, 122] width 48 height 21
click at [173, 109] on link "Import Mutasi" at bounding box center [196, 102] width 46 height 14
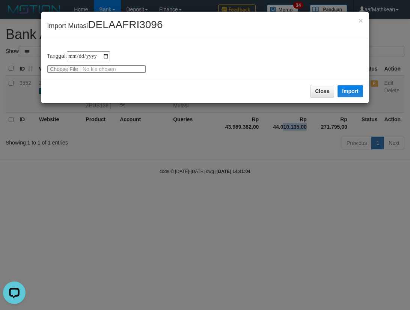
click at [72, 66] on input "file" at bounding box center [97, 69] width 100 height 8
type input "**********"
drag, startPoint x: 344, startPoint y: 91, endPoint x: 198, endPoint y: 0, distance: 171.6
click at [344, 91] on button "Import" at bounding box center [351, 91] width 26 height 12
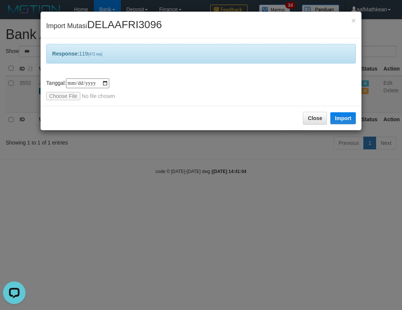
click at [267, 162] on div "**********" at bounding box center [201, 155] width 402 height 310
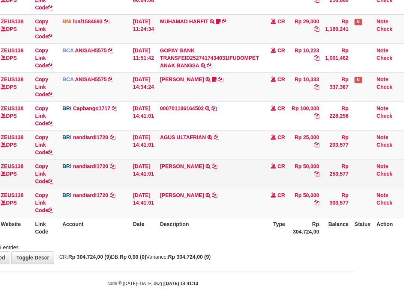
scroll to position [138, 54]
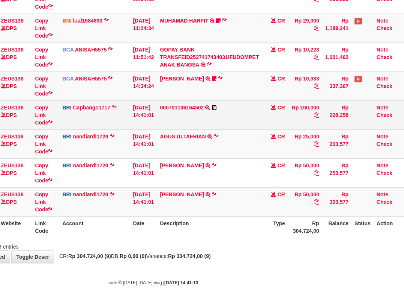
click at [213, 107] on icon at bounding box center [214, 107] width 5 height 5
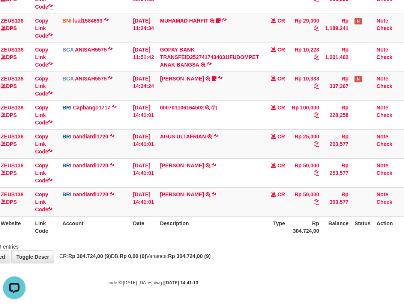
scroll to position [0, 0]
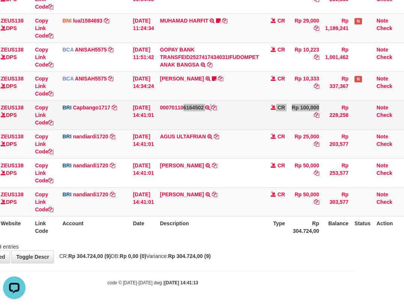
click at [169, 113] on tr "117 ZEUS138 DPS Copy Link Code BRI Capbango1717 DPS HELMI mutasi_20251001_2435 …" at bounding box center [180, 114] width 448 height 29
drag, startPoint x: 42, startPoint y: 122, endPoint x: 43, endPoint y: 127, distance: 4.2
click at [42, 122] on link "Copy Link Code" at bounding box center [44, 114] width 18 height 21
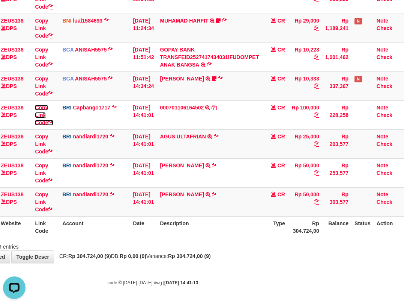
scroll to position [112, 0]
click at [247, 182] on td "DANA KEVINVALENTI TRANSFER NBMB DANA KEVINVALENTI TO NANDI ARDIANSYAH" at bounding box center [209, 172] width 105 height 29
drag, startPoint x: 177, startPoint y: 189, endPoint x: 405, endPoint y: 143, distance: 232.5
click at [193, 192] on td "DANA ROHANI TRANSFER NBMB DANA ROHANI TO NANDI ARDIANSYAH" at bounding box center [209, 201] width 105 height 29
copy link "ROHA"
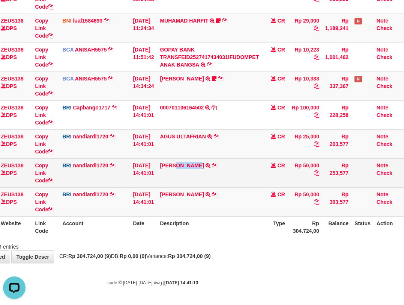
drag, startPoint x: 177, startPoint y: 160, endPoint x: 198, endPoint y: 166, distance: 21.8
click at [198, 166] on td "DANA KEVINVALENTI TRANSFER NBMB DANA KEVINVALENTI TO NANDI ARDIANSYAH" at bounding box center [209, 172] width 105 height 29
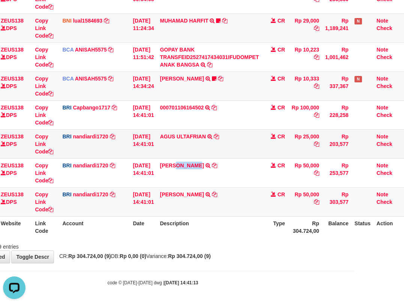
copy link "KEVINVA"
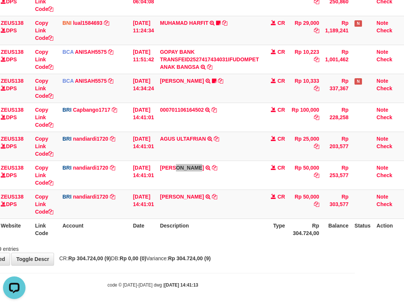
scroll to position [138, 54]
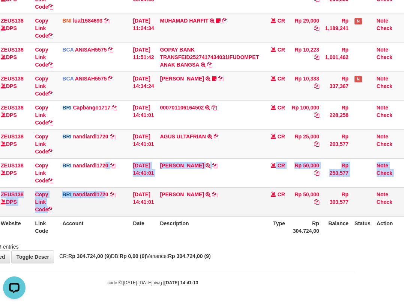
click at [104, 195] on tbody "49 ZEUS138 DPS Copy Link Code BCA ANISAH5575 DPS ANISAH mutasi_20251001_3827 | …" at bounding box center [180, 86] width 448 height 261
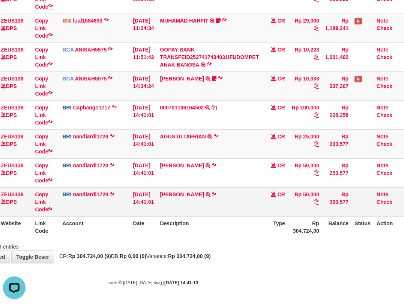
click at [118, 207] on td "BRI nandiardi1720 DPS NANDI ARDIANSYAH mutasi_20251001_3776 | 89 mutasi_2025100…" at bounding box center [94, 201] width 71 height 29
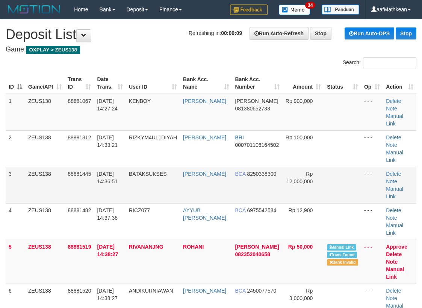
drag, startPoint x: 346, startPoint y: 193, endPoint x: 337, endPoint y: 173, distance: 22.0
click at [339, 203] on td at bounding box center [342, 221] width 37 height 36
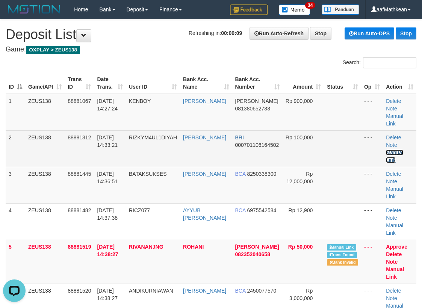
click at [403, 149] on link "Manual Link" at bounding box center [394, 156] width 17 height 14
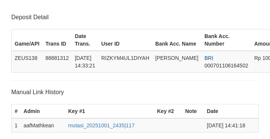
scroll to position [147, 0]
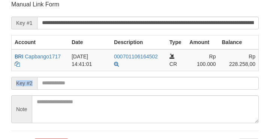
click at [69, 78] on form "**********" at bounding box center [135, 75] width 248 height 150
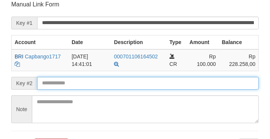
click at [67, 80] on input "text" at bounding box center [148, 83] width 222 height 13
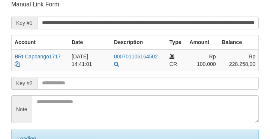
click at [63, 80] on input "text" at bounding box center [148, 83] width 222 height 13
click at [65, 80] on form "**********" at bounding box center [135, 87] width 248 height 175
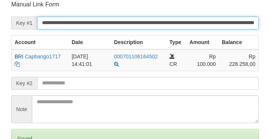
scroll to position [87, 0]
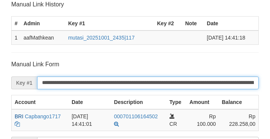
click at [65, 80] on input "**********" at bounding box center [148, 82] width 222 height 13
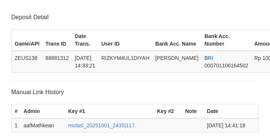
scroll to position [200, 0]
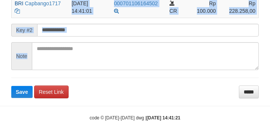
click at [50, 47] on form "**********" at bounding box center [135, 22] width 248 height 150
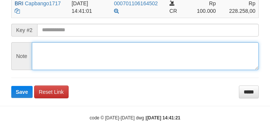
drag, startPoint x: 51, startPoint y: 45, endPoint x: 52, endPoint y: 42, distance: 4.0
click at [52, 45] on textarea at bounding box center [145, 56] width 227 height 28
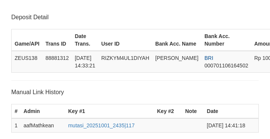
scroll to position [200, 0]
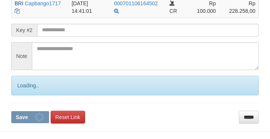
click at [63, 30] on input "text" at bounding box center [148, 30] width 222 height 13
click at [11, 111] on button "Save" at bounding box center [30, 117] width 38 height 12
click at [64, 29] on input "text" at bounding box center [148, 30] width 222 height 13
click at [11, 111] on button "Save" at bounding box center [30, 117] width 38 height 12
click at [64, 29] on input "text" at bounding box center [148, 30] width 222 height 13
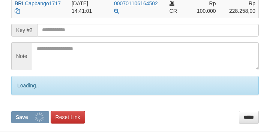
click at [11, 111] on button "Save" at bounding box center [30, 117] width 38 height 12
click at [57, 28] on input "text" at bounding box center [148, 30] width 222 height 13
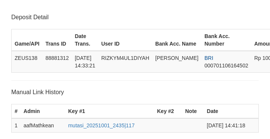
scroll to position [200, 0]
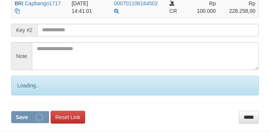
click at [11, 111] on button "Save" at bounding box center [30, 117] width 38 height 12
click at [55, 31] on input "text" at bounding box center [148, 30] width 222 height 13
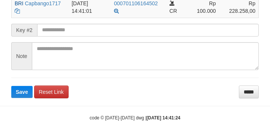
click at [11, 86] on button "Save" at bounding box center [21, 92] width 21 height 12
click at [61, 28] on input "text" at bounding box center [148, 30] width 222 height 13
click at [11, 86] on button "Save" at bounding box center [21, 92] width 21 height 12
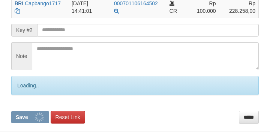
click at [59, 28] on input "text" at bounding box center [148, 30] width 222 height 13
click at [11, 111] on button "Save" at bounding box center [30, 117] width 38 height 12
click at [59, 29] on input "text" at bounding box center [148, 30] width 222 height 13
click at [11, 111] on button "Save" at bounding box center [30, 117] width 38 height 12
click at [59, 29] on input "text" at bounding box center [148, 30] width 222 height 13
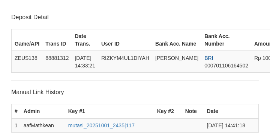
scroll to position [200, 0]
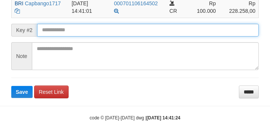
drag, startPoint x: 41, startPoint y: 29, endPoint x: 54, endPoint y: 33, distance: 14.0
click at [52, 33] on input "text" at bounding box center [148, 30] width 222 height 13
click at [11, 86] on button "Save" at bounding box center [21, 92] width 21 height 12
click at [56, 33] on input "text" at bounding box center [148, 30] width 222 height 13
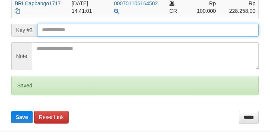
drag, startPoint x: 54, startPoint y: 33, endPoint x: 59, endPoint y: 34, distance: 5.3
click at [55, 34] on input "text" at bounding box center [148, 30] width 222 height 13
click at [11, 111] on button "Save" at bounding box center [21, 117] width 21 height 12
click at [59, 34] on input "text" at bounding box center [148, 30] width 222 height 13
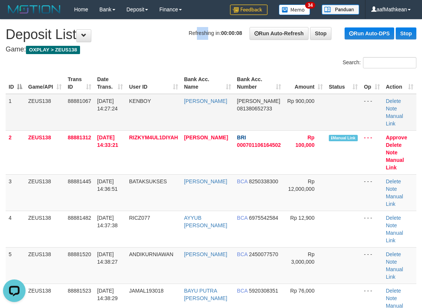
drag, startPoint x: 192, startPoint y: 27, endPoint x: 15, endPoint y: 104, distance: 192.9
click at [162, 40] on h1 "Refreshing in: 00:00:08 Run Auto-Refresh Stop Run Auto-DPS Stop Deposit List" at bounding box center [211, 34] width 410 height 15
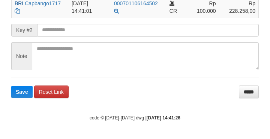
click at [65, 32] on input "text" at bounding box center [148, 30] width 222 height 13
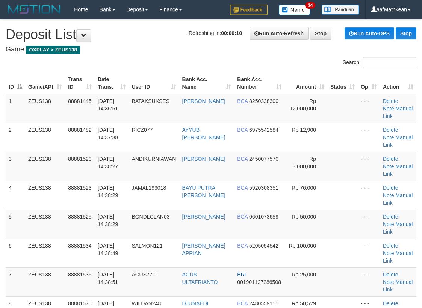
scroll to position [413, 0]
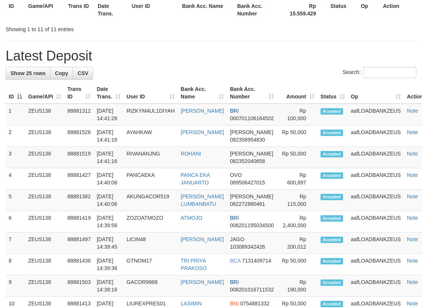
click at [137, 108] on div "**********" at bounding box center [211, 158] width 422 height 1105
drag, startPoint x: 81, startPoint y: 88, endPoint x: 91, endPoint y: 87, distance: 9.8
click at [81, 89] on th "Trans ID" at bounding box center [78, 92] width 29 height 21
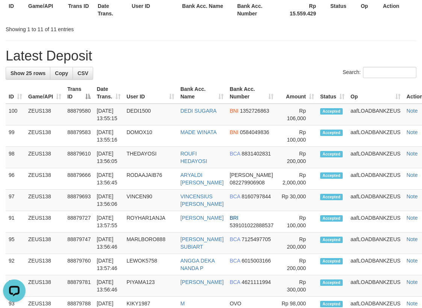
click at [120, 86] on th "Date Trans." at bounding box center [108, 92] width 30 height 21
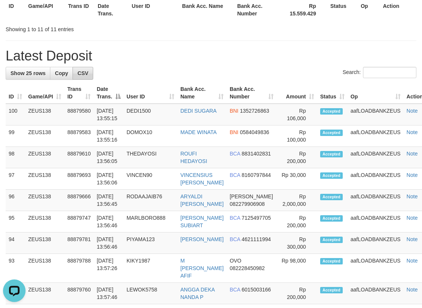
click at [192, 51] on div "**********" at bounding box center [211, 155] width 422 height 1098
click at [201, 55] on div "**********" at bounding box center [211, 155] width 422 height 1098
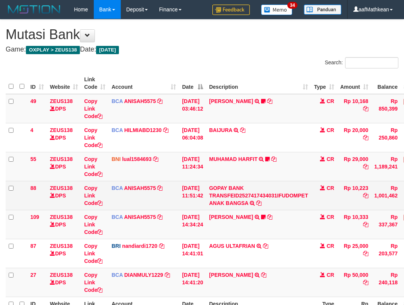
click at [173, 211] on td "BCA ANISAH5575 DPS ANISAH mutasi_20251001_3827 | 109 mutasi_20251001_3827 | 109" at bounding box center [144, 224] width 71 height 29
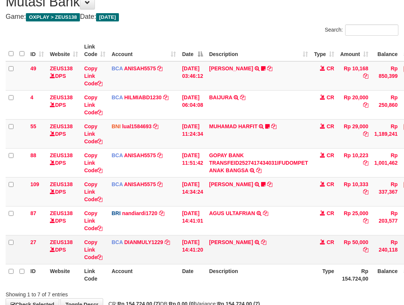
scroll to position [80, 0]
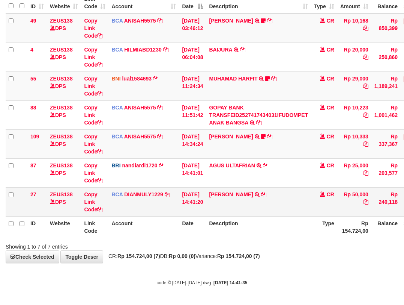
click at [311, 199] on td "AHMAD SATRIA TRSF E-BANKING CR 10/01 ZFT71 AHMAD SATRIA" at bounding box center [258, 201] width 105 height 29
click at [266, 192] on icon at bounding box center [263, 194] width 5 height 5
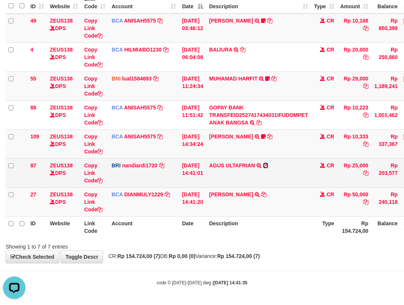
click at [268, 166] on icon at bounding box center [265, 165] width 5 height 5
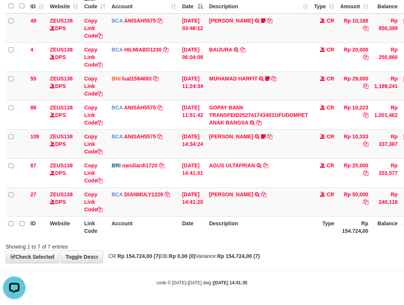
click at [225, 219] on table "ID Website Link Code Account Date Description Type Amount Balance Status Action…" at bounding box center [230, 114] width 448 height 245
click at [244, 220] on th "Description" at bounding box center [258, 226] width 105 height 21
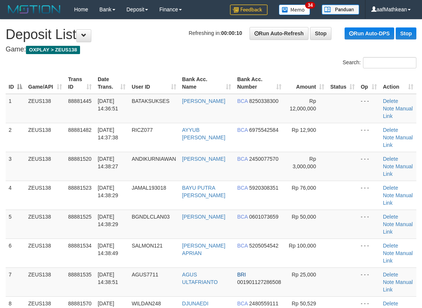
click at [207, 69] on div "Search: ID Game/API Trans ID Date Trans. User ID Bank Acc. Name Bank Acc. Numbe…" at bounding box center [211, 280] width 410 height 447
click at [238, 62] on div "Search: ID Game/API Trans ID Date Trans. User ID Bank Acc. Name Bank Acc. Numbe…" at bounding box center [211, 280] width 410 height 447
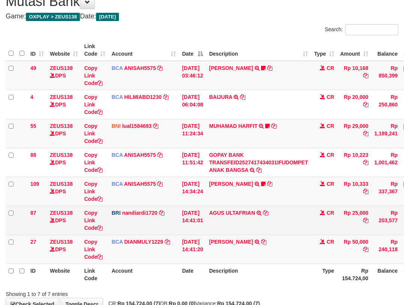
scroll to position [57, 0]
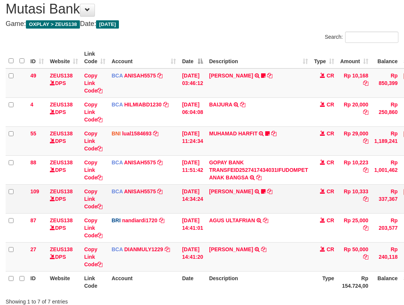
click at [236, 195] on td "[PERSON_NAME] TRSF E-BANKING CR 0110/FTSCY/WS95051 10333.002025100112508694 TRF…" at bounding box center [258, 198] width 105 height 29
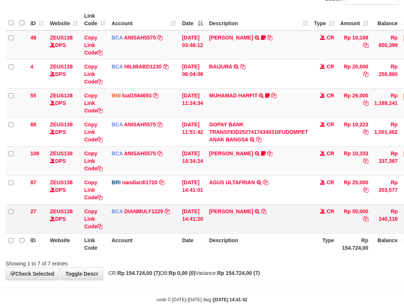
scroll to position [80, 0]
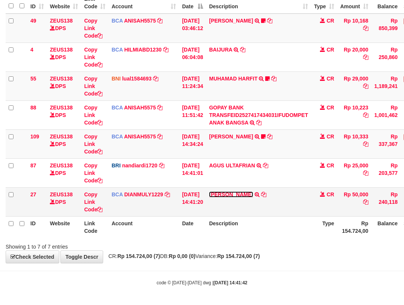
click at [238, 195] on link "[PERSON_NAME]" at bounding box center [231, 194] width 44 height 6
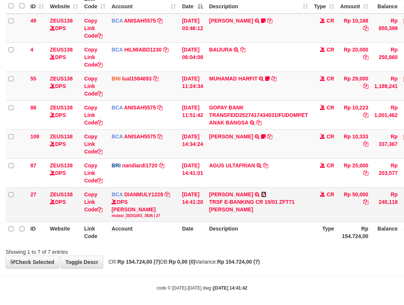
click at [266, 193] on icon at bounding box center [263, 194] width 5 height 5
drag, startPoint x: 63, startPoint y: 213, endPoint x: 68, endPoint y: 220, distance: 8.3
click at [68, 220] on td "ZEUS138 DPS" at bounding box center [64, 204] width 34 height 34
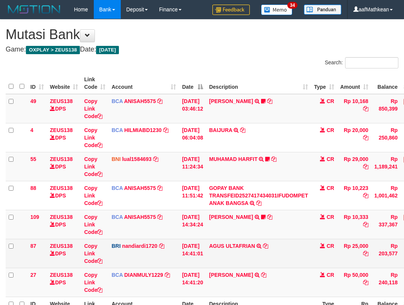
scroll to position [33, 0]
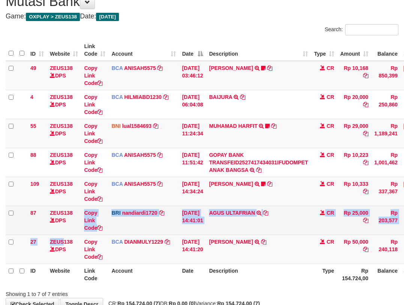
click at [84, 238] on link "Copy Link Code" at bounding box center [93, 248] width 18 height 21
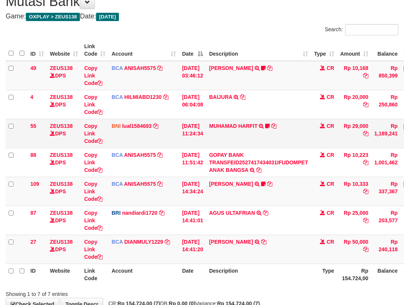
drag, startPoint x: 122, startPoint y: 217, endPoint x: 296, endPoint y: 131, distance: 193.8
click at [133, 205] on tbody "49 ZEUS138 DPS Copy Link Code BCA ANISAH5575 DPS ANISAH mutasi_20251001_3827 | …" at bounding box center [230, 162] width 448 height 203
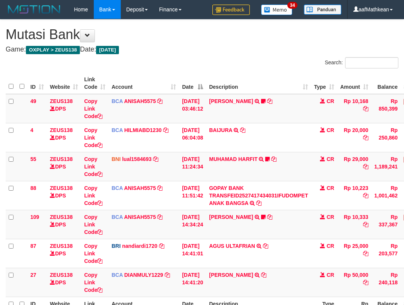
scroll to position [33, 0]
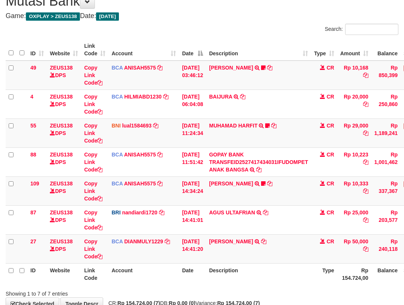
drag, startPoint x: 213, startPoint y: 278, endPoint x: 218, endPoint y: 281, distance: 5.7
click at [214, 280] on th "Description" at bounding box center [258, 273] width 105 height 21
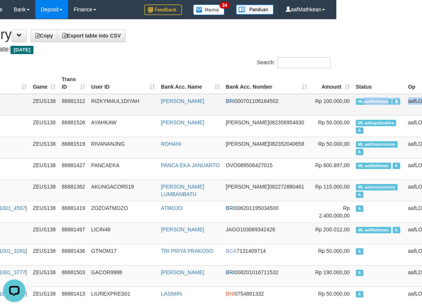
drag, startPoint x: 411, startPoint y: 96, endPoint x: 400, endPoint y: 108, distance: 16.2
click at [400, 108] on tr "5960 01/10/2025 14:41:26 #ml# ZEUS138 88881312 RIZKYM4UL1DIYAH HADI PRIYANTO BR…" at bounding box center [190, 105] width 541 height 22
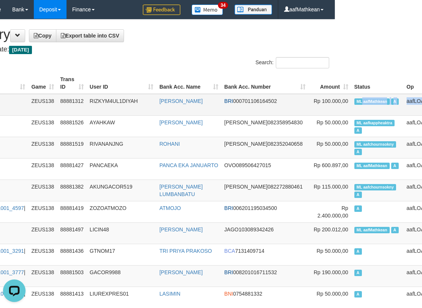
click at [354, 101] on span "ML aafMathkean" at bounding box center [371, 101] width 35 height 6
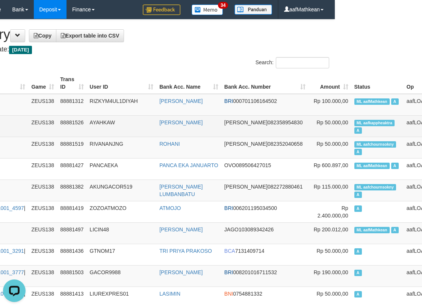
click at [351, 119] on td "ML aafkappheaktra A" at bounding box center [377, 125] width 52 height 21
click at [354, 120] on span "ML aafkappheaktra" at bounding box center [374, 123] width 41 height 6
copy td "aafkappheaktra"
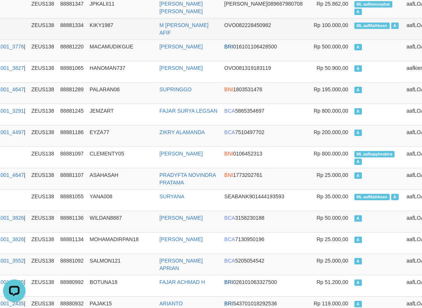
click at [354, 29] on span "ML aafMathkean" at bounding box center [371, 26] width 35 height 6
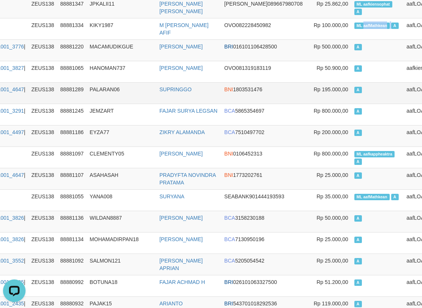
copy td "aafMathkean"
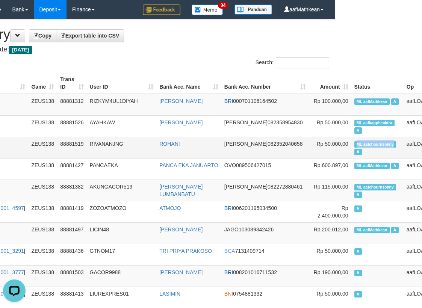
drag, startPoint x: 322, startPoint y: 142, endPoint x: 357, endPoint y: 146, distance: 35.9
click at [357, 146] on span "ML aafchournsokny" at bounding box center [375, 144] width 42 height 6
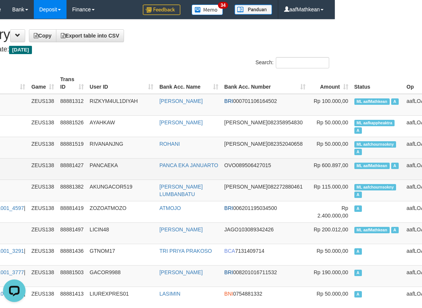
scroll to position [1753, 87]
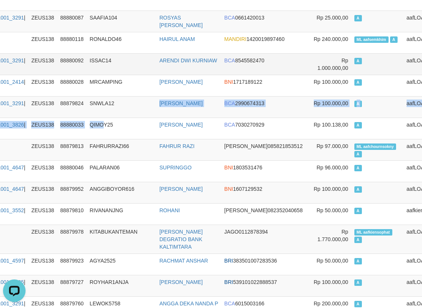
drag, startPoint x: 130, startPoint y: 132, endPoint x: 154, endPoint y: 76, distance: 60.6
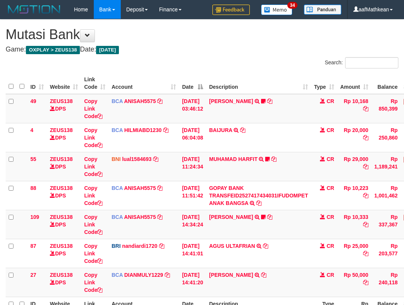
scroll to position [34, 0]
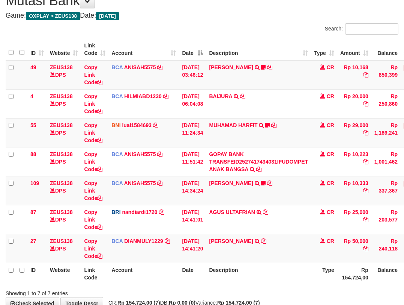
click at [231, 227] on td "AGUS ULTAFRIAN TRANSFER NBMB AGUS ULTAFRIAN TO NANDI ARDIANSYAH" at bounding box center [258, 219] width 105 height 29
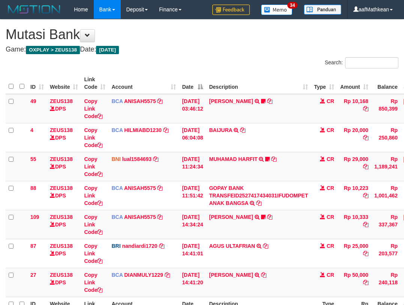
scroll to position [34, 0]
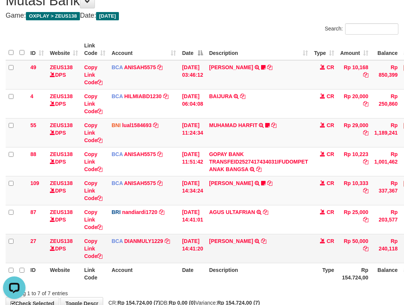
click at [272, 238] on td "[PERSON_NAME] TRSF E-BANKING CR 10/01 ZFT71 [PERSON_NAME]" at bounding box center [258, 248] width 105 height 29
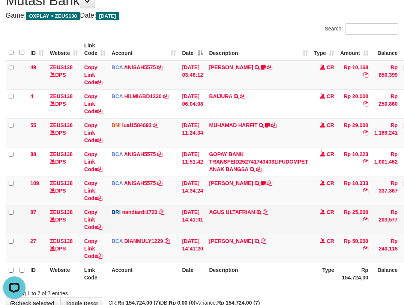
click at [292, 231] on td "AGUS ULTAFRIAN TRANSFER NBMB AGUS ULTAFRIAN TO NANDI ARDIANSYAH" at bounding box center [258, 219] width 105 height 29
click at [293, 229] on td "AGUS ULTAFRIAN TRANSFER NBMB AGUS ULTAFRIAN TO NANDI ARDIANSYAH" at bounding box center [258, 219] width 105 height 29
click at [293, 228] on td "AGUS ULTAFRIAN TRANSFER NBMB AGUS ULTAFRIAN TO NANDI ARDIANSYAH" at bounding box center [258, 219] width 105 height 29
click at [287, 228] on td "AGUS ULTAFRIAN TRANSFER NBMB AGUS ULTAFRIAN TO NANDI ARDIANSYAH" at bounding box center [258, 219] width 105 height 29
drag, startPoint x: 287, startPoint y: 224, endPoint x: 279, endPoint y: 219, distance: 10.0
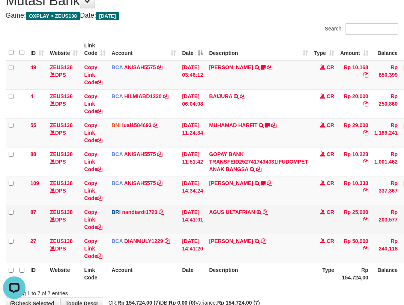
click at [287, 224] on td "AGUS ULTAFRIAN TRANSFER NBMB AGUS ULTAFRIAN TO NANDI ARDIANSYAH" at bounding box center [258, 219] width 105 height 29
click at [288, 221] on td "AGUS ULTAFRIAN TRANSFER NBMB AGUS ULTAFRIAN TO NANDI ARDIANSYAH" at bounding box center [258, 219] width 105 height 29
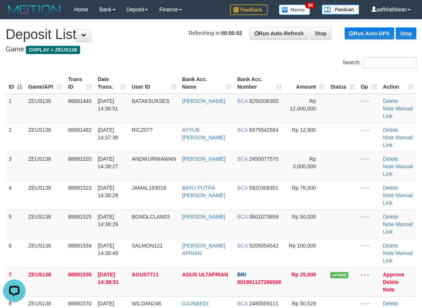
drag, startPoint x: 148, startPoint y: 72, endPoint x: 62, endPoint y: 87, distance: 87.6
click at [140, 73] on tr "ID Game/API Trans ID Date Trans. User ID Bank Acc. Name Bank Acc. Number Amount…" at bounding box center [211, 82] width 410 height 21
click at [75, 84] on div "Search: ID Game/API Trans ID Date Trans. User ID Bank Acc. Name Bank Acc. Numbe…" at bounding box center [211, 280] width 410 height 447
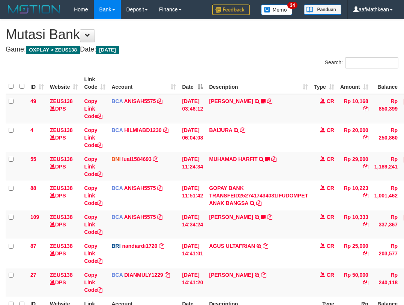
scroll to position [34, 0]
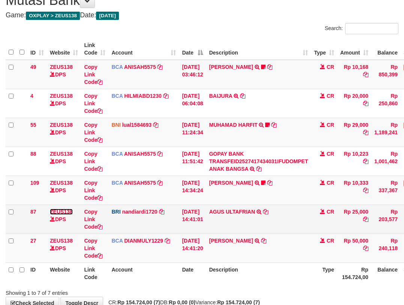
click at [50, 208] on link "ZEUS138" at bounding box center [61, 211] width 23 height 6
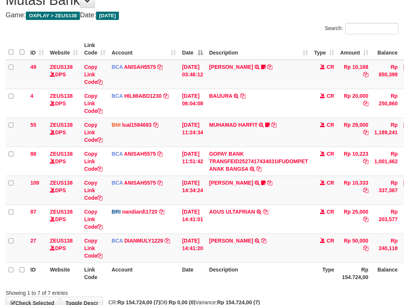
click at [209, 208] on tr "87 ZEUS138 DPS Copy Link Code BRI nandiardi1720 DPS NANDI ARDIANSYAH mutasi_202…" at bounding box center [230, 218] width 448 height 29
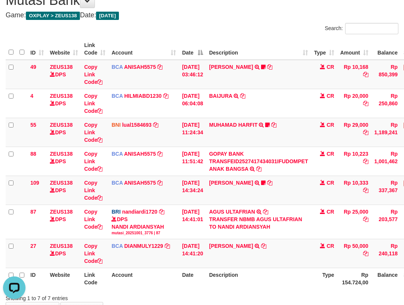
scroll to position [0, 0]
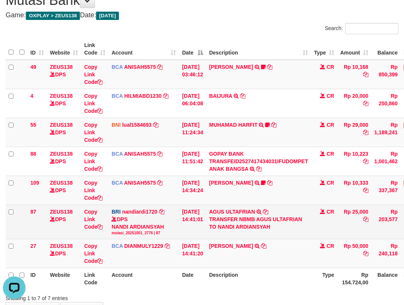
click at [196, 197] on tbody "49 ZEUS138 DPS Copy Link Code BCA ANISAH5575 DPS ANISAH mutasi_20251001_3827 | …" at bounding box center [230, 164] width 448 height 208
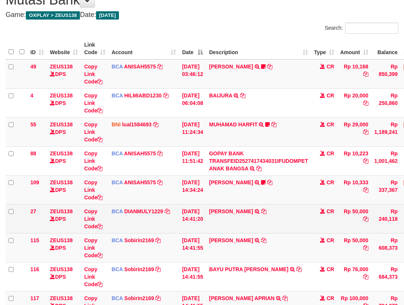
scroll to position [38, 0]
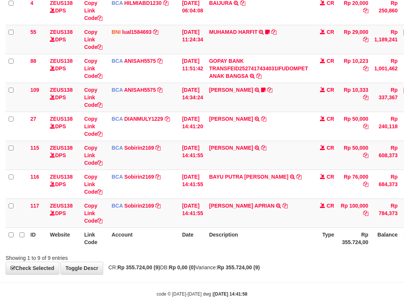
scroll to position [138, 0]
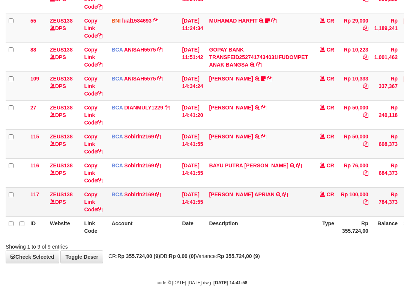
click at [281, 192] on td "[PERSON_NAME] APRIAN TRSF E-BANKING CR 0110/FTSCY/WS95271 100000.00[PERSON_NAME…" at bounding box center [258, 201] width 105 height 29
click at [283, 196] on icon at bounding box center [285, 194] width 5 height 5
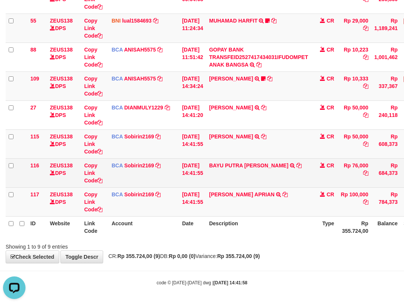
scroll to position [0, 0]
click at [297, 165] on icon at bounding box center [299, 165] width 5 height 5
drag, startPoint x: 305, startPoint y: 164, endPoint x: 315, endPoint y: 169, distance: 11.6
click at [305, 165] on td "BAYU PUTRA [PERSON_NAME] TRSF E-BANKING CR 0110/FTSCY/WS95031 76000.00BAYU PUTR…" at bounding box center [258, 172] width 105 height 29
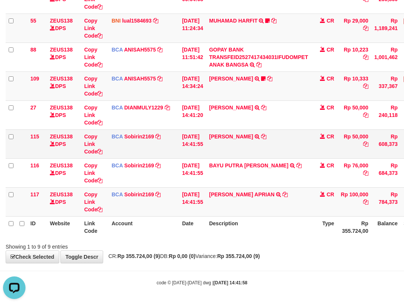
drag, startPoint x: 315, startPoint y: 169, endPoint x: 334, endPoint y: 141, distance: 33.8
click at [326, 164] on tr "116 ZEUS138 DPS Copy Link Code BCA Sobirin2169 DPS SOBIRIN mutasi_20251001_2440…" at bounding box center [230, 172] width 448 height 29
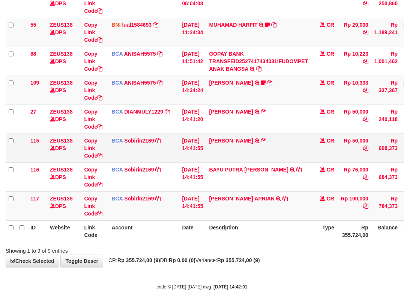
scroll to position [138, 0]
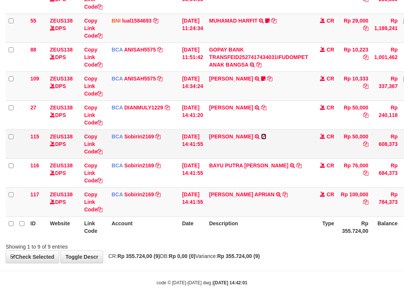
drag, startPoint x: 284, startPoint y: 138, endPoint x: 292, endPoint y: 135, distance: 8.3
click at [267, 138] on icon at bounding box center [263, 136] width 5 height 5
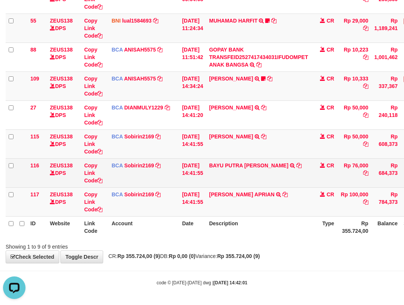
scroll to position [0, 0]
click at [206, 185] on td "[DATE] 14:41:55" at bounding box center [192, 172] width 27 height 29
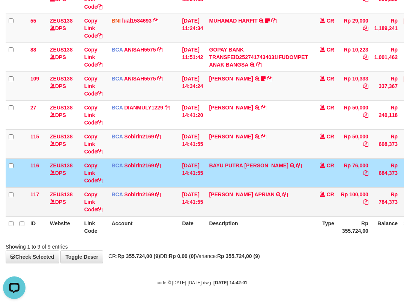
click at [216, 199] on td "DIMAS PONCO APRIAN TRSF E-BANKING CR 0110/FTSCY/WS95271 100000.00DIMAS PONCO AP…" at bounding box center [258, 201] width 105 height 29
click at [218, 199] on td "DIMAS PONCO APRIAN TRSF E-BANKING CR 0110/FTSCY/WS95271 100000.00DIMAS PONCO AP…" at bounding box center [258, 201] width 105 height 29
click at [220, 194] on link "[PERSON_NAME] APRIAN" at bounding box center [242, 194] width 66 height 6
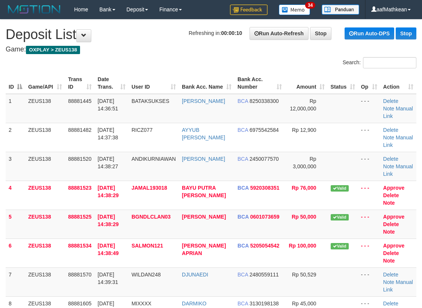
drag, startPoint x: 144, startPoint y: 65, endPoint x: 127, endPoint y: 72, distance: 18.8
click at [135, 71] on div "Search: ID Game/API Trans ID Date Trans. User ID Bank Acc. Name Bank Acc. Numbe…" at bounding box center [211, 266] width 410 height 418
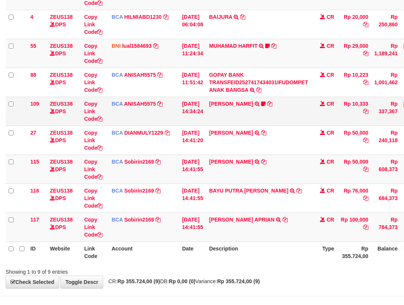
scroll to position [138, 0]
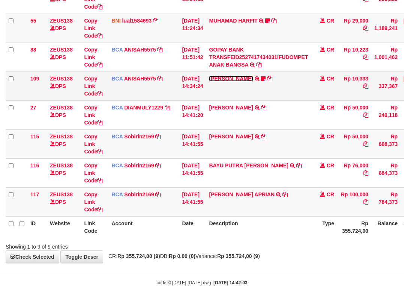
click at [228, 78] on link "[PERSON_NAME]" at bounding box center [231, 78] width 44 height 6
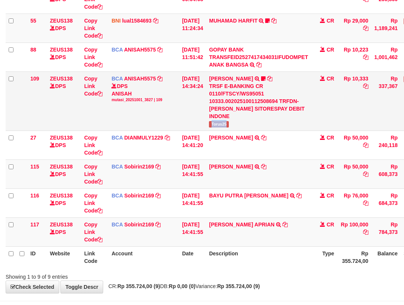
drag, startPoint x: 217, startPoint y: 114, endPoint x: 249, endPoint y: 114, distance: 31.5
click at [240, 116] on td "[PERSON_NAME] TRSF E-BANKING CR 0110/FTSCY/WS95051 10333.002025100112508694 TRF…" at bounding box center [258, 100] width 105 height 59
copy span "Torus25"
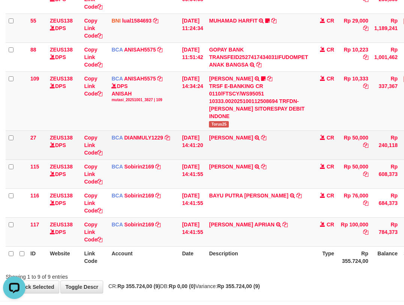
drag, startPoint x: 164, startPoint y: 182, endPoint x: 33, endPoint y: 127, distance: 141.5
click at [152, 170] on tbody "49 ZEUS138 DPS Copy Link Code BCA ANISAH5575 DPS [PERSON_NAME] mutasi_20251001_…" at bounding box center [230, 101] width 448 height 291
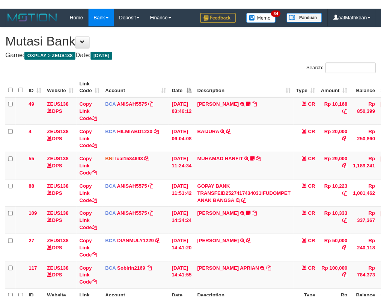
scroll to position [99, 0]
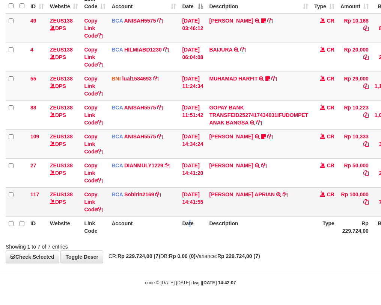
drag, startPoint x: 191, startPoint y: 218, endPoint x: 175, endPoint y: 213, distance: 16.3
click at [188, 217] on th "Date" at bounding box center [192, 226] width 27 height 21
drag, startPoint x: 175, startPoint y: 213, endPoint x: 2, endPoint y: 108, distance: 202.5
click at [106, 170] on tbody "49 ZEUS138 DPS Copy Link Code BCA ANISAH5575 DPS [PERSON_NAME] mutasi_20251001_…" at bounding box center [230, 115] width 448 height 203
